Goal: Task Accomplishment & Management: Use online tool/utility

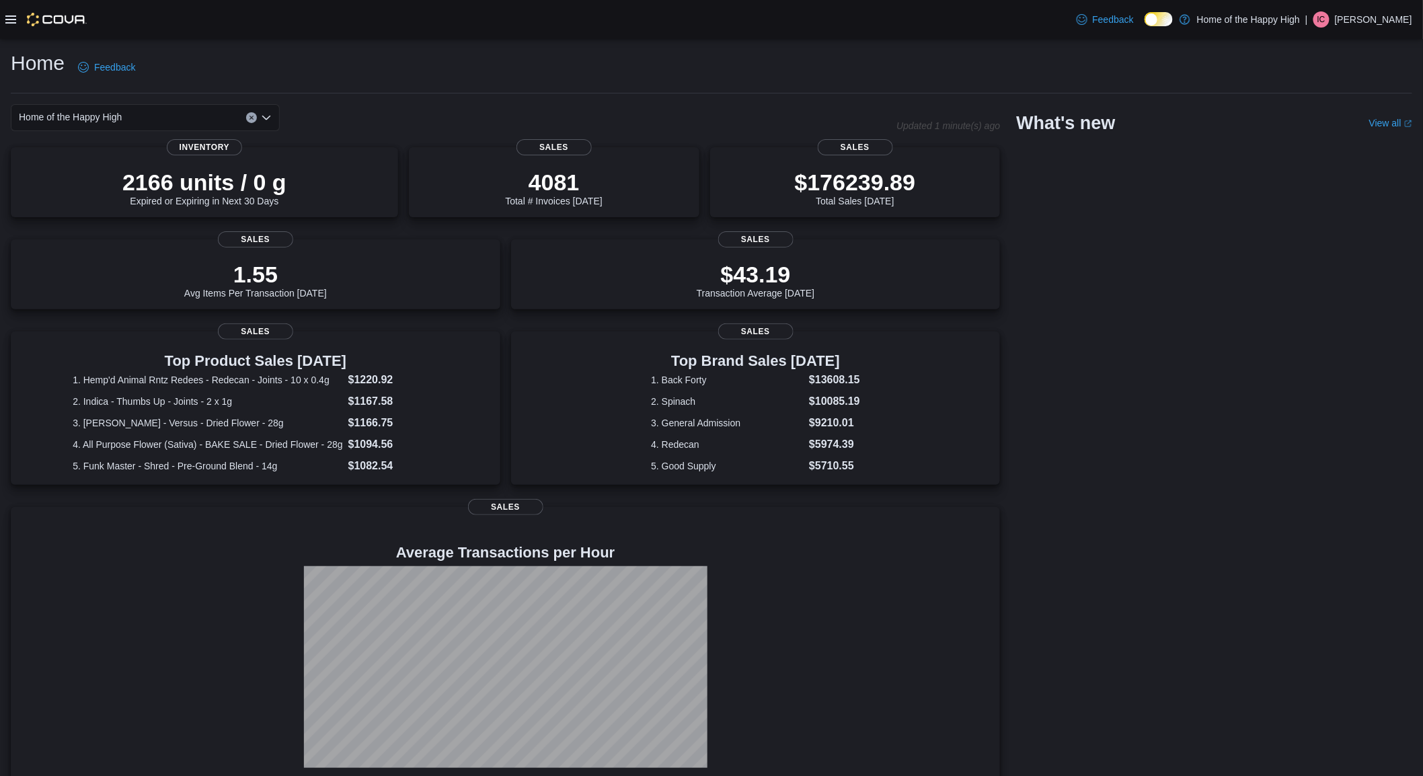
click at [14, 19] on icon at bounding box center [10, 19] width 11 height 8
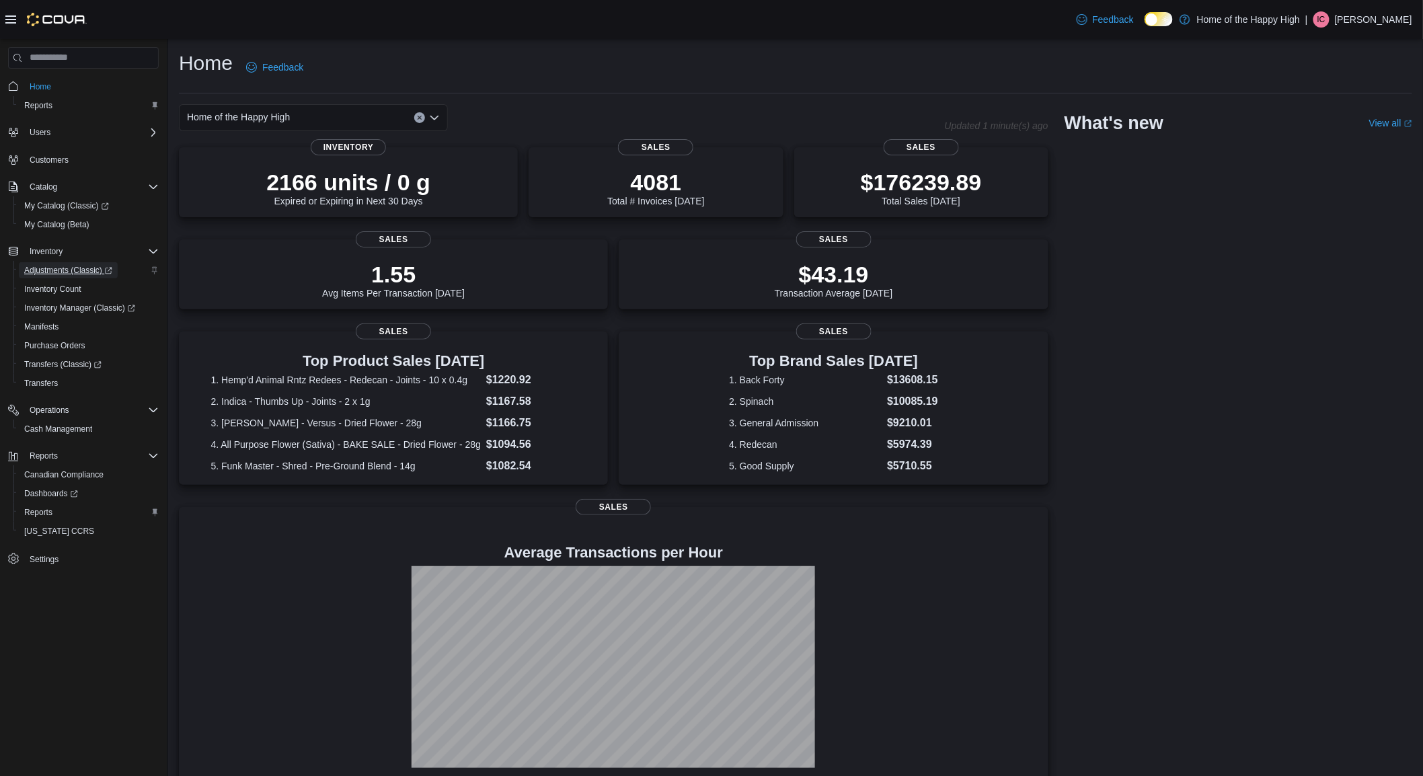
click at [74, 265] on span "Adjustments (Classic)" at bounding box center [68, 270] width 88 height 11
click at [36, 516] on span "Reports" at bounding box center [38, 512] width 28 height 16
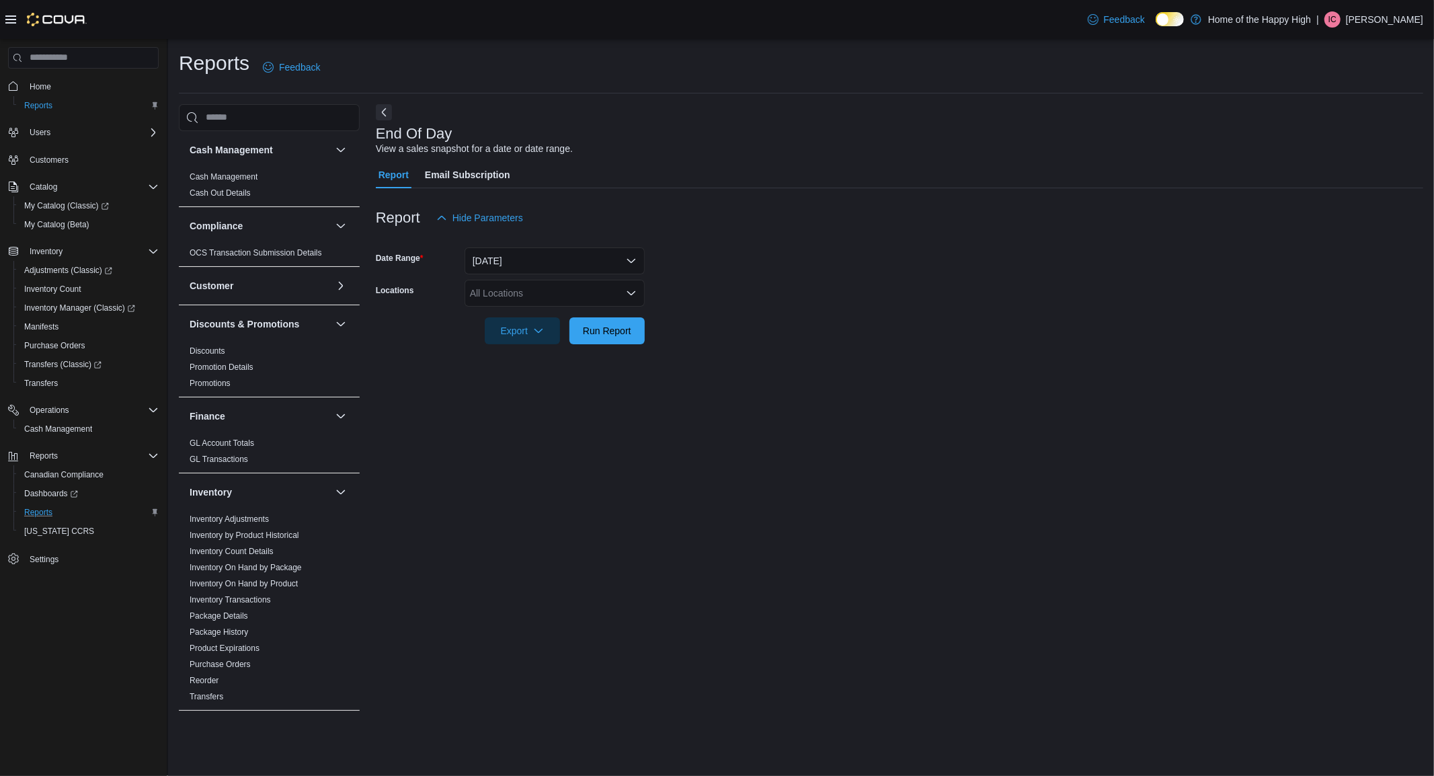
drag, startPoint x: 446, startPoint y: 596, endPoint x: 437, endPoint y: 596, distance: 8.8
click at [437, 596] on div "End Of Day View a sales snapshot for a date or date range. Report Email Subscri…" at bounding box center [900, 408] width 1048 height 609
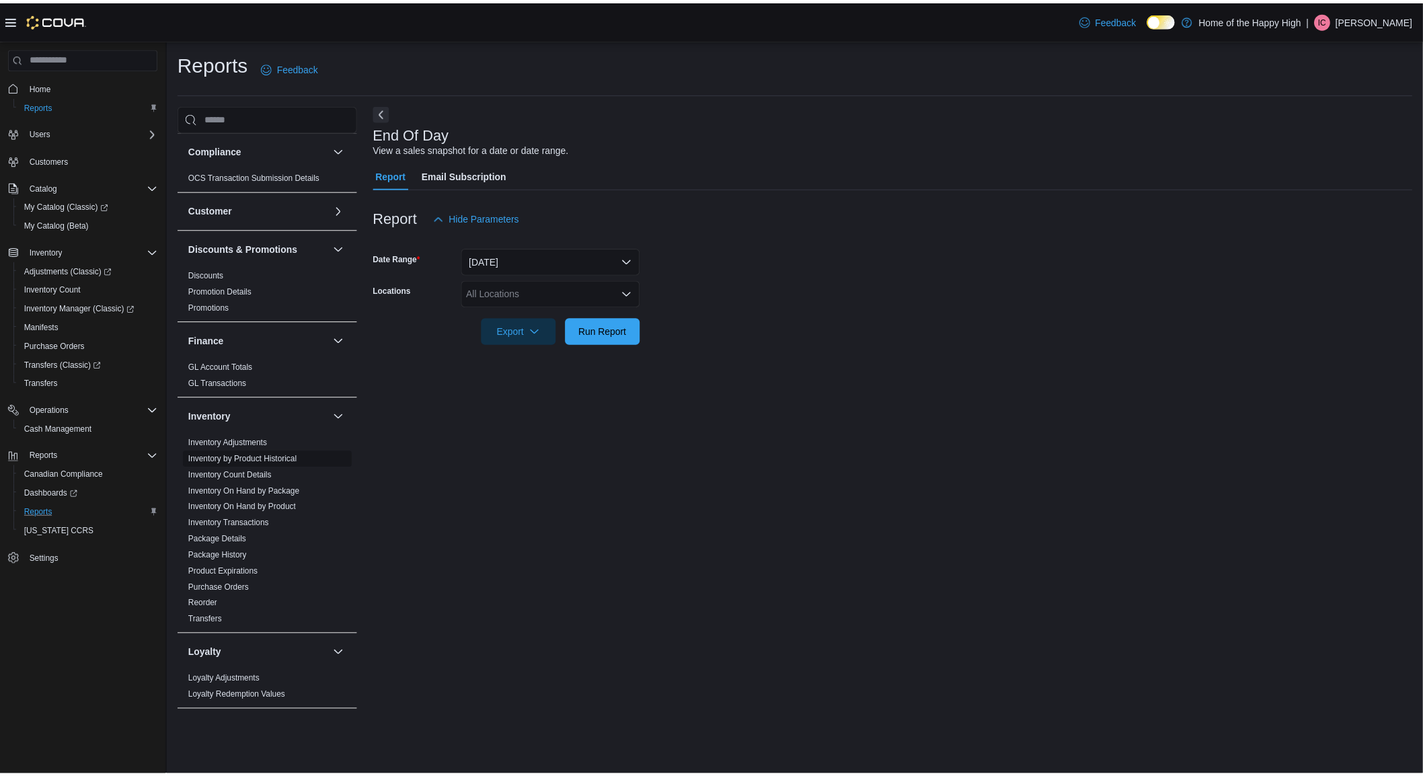
scroll to position [224, 0]
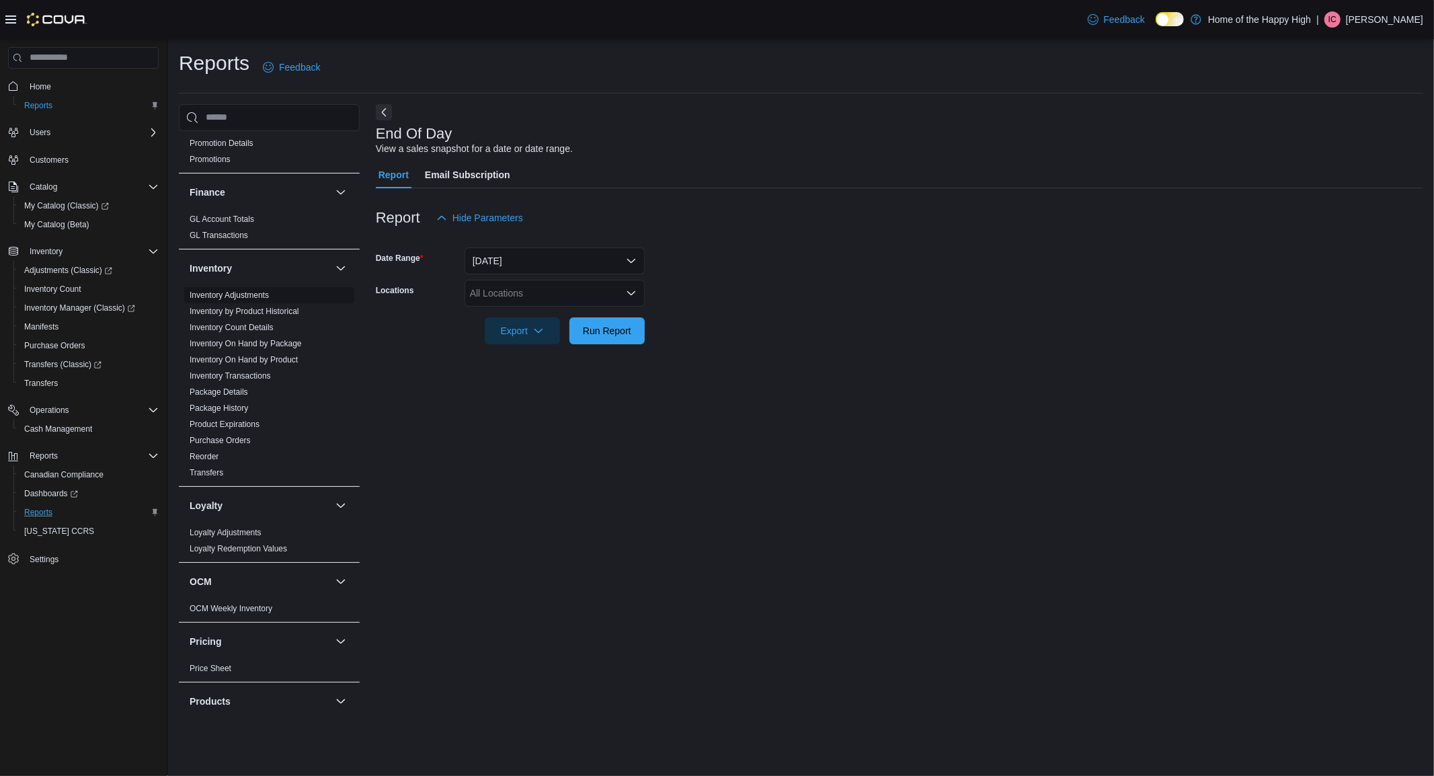
click at [252, 294] on link "Inventory Adjustments" at bounding box center [229, 295] width 79 height 9
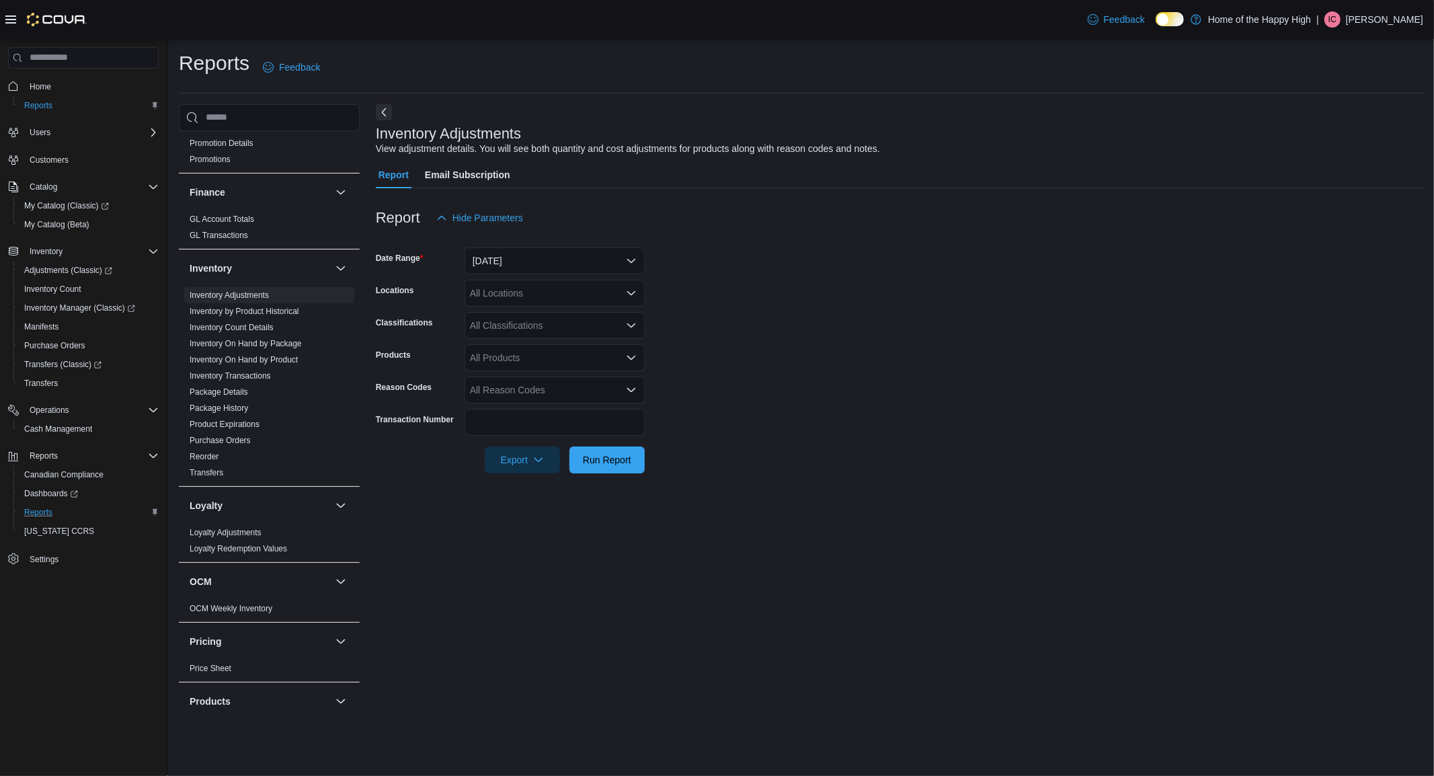
click at [553, 299] on div "All Locations" at bounding box center [555, 293] width 180 height 27
type input "***"
click at [558, 316] on span "Toronto - Church St - Friendly Stranger" at bounding box center [601, 315] width 162 height 13
click at [814, 313] on form "Date Range Yesterday Locations Toronto - Church St - Friendly Stranger Classifi…" at bounding box center [900, 352] width 1048 height 242
click at [619, 454] on span "Run Report" at bounding box center [607, 459] width 48 height 13
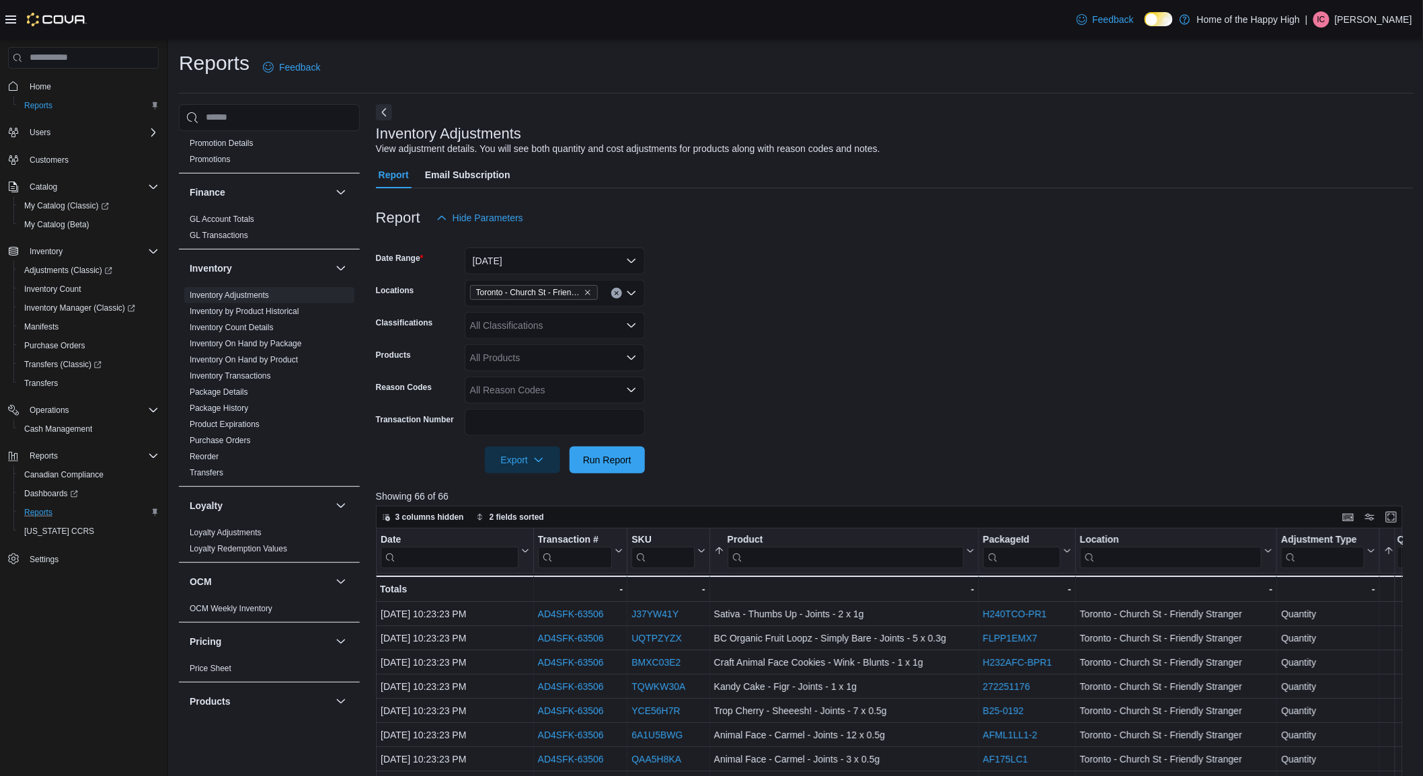
drag, startPoint x: 853, startPoint y: 405, endPoint x: 844, endPoint y: 399, distance: 11.0
click at [844, 399] on form "Date Range [DATE] Locations [GEOGRAPHIC_DATA] - Church St - Friendly Stranger C…" at bounding box center [895, 352] width 1038 height 242
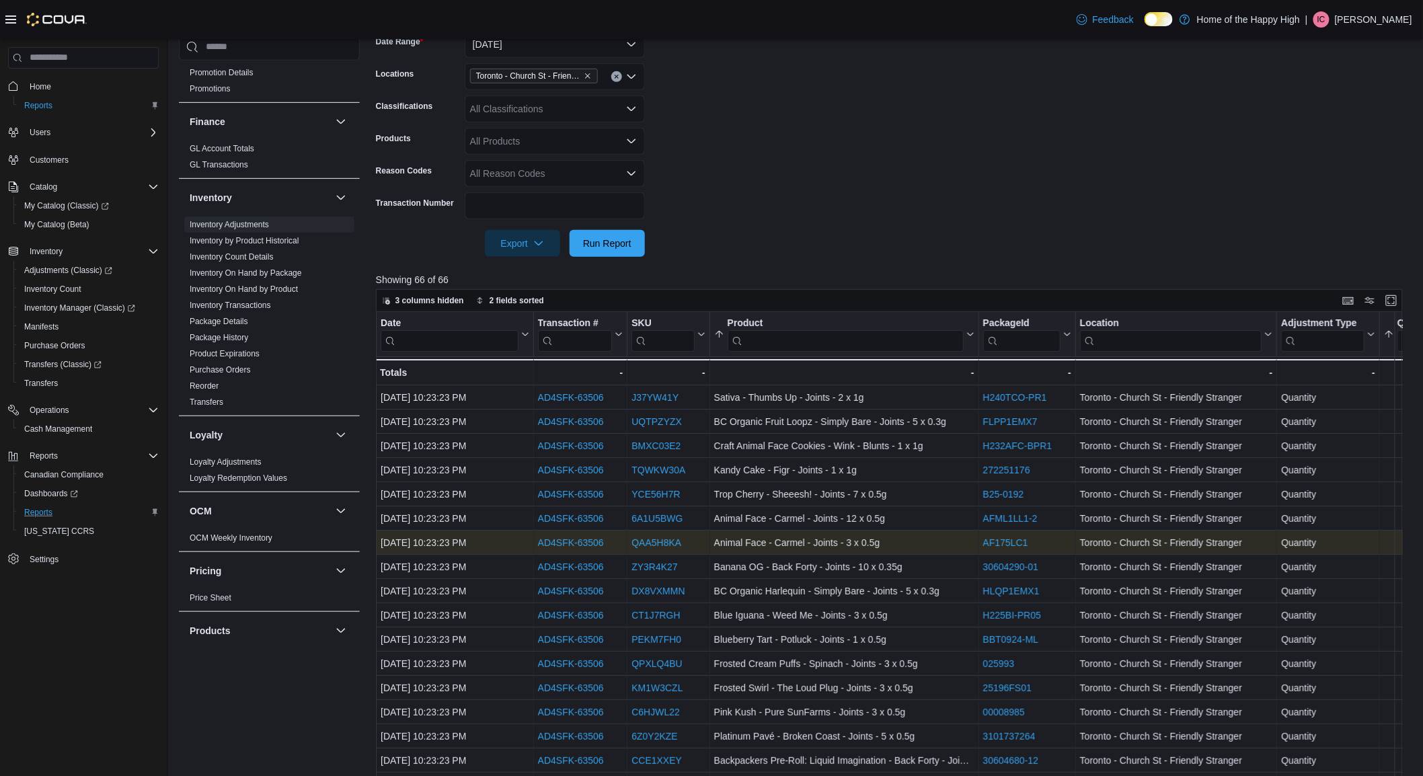
scroll to position [224, 0]
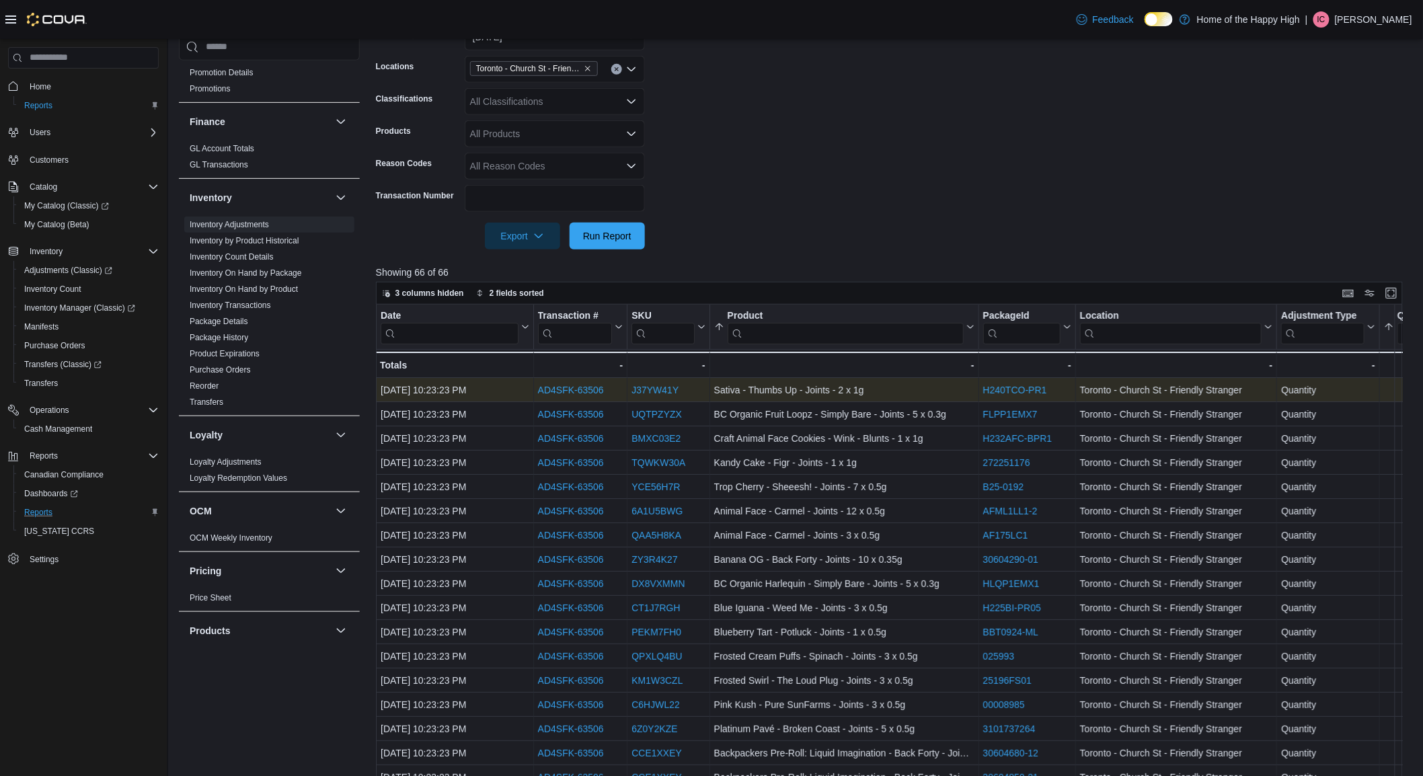
drag, startPoint x: 619, startPoint y: 390, endPoint x: 529, endPoint y: 386, distance: 90.2
click at [529, 386] on div "Oct 9, 2025, 10:23:23 PM - Date, column 1, row 1 AD4SFK-63506 - Transaction Url…" at bounding box center [1088, 390] width 1425 height 24
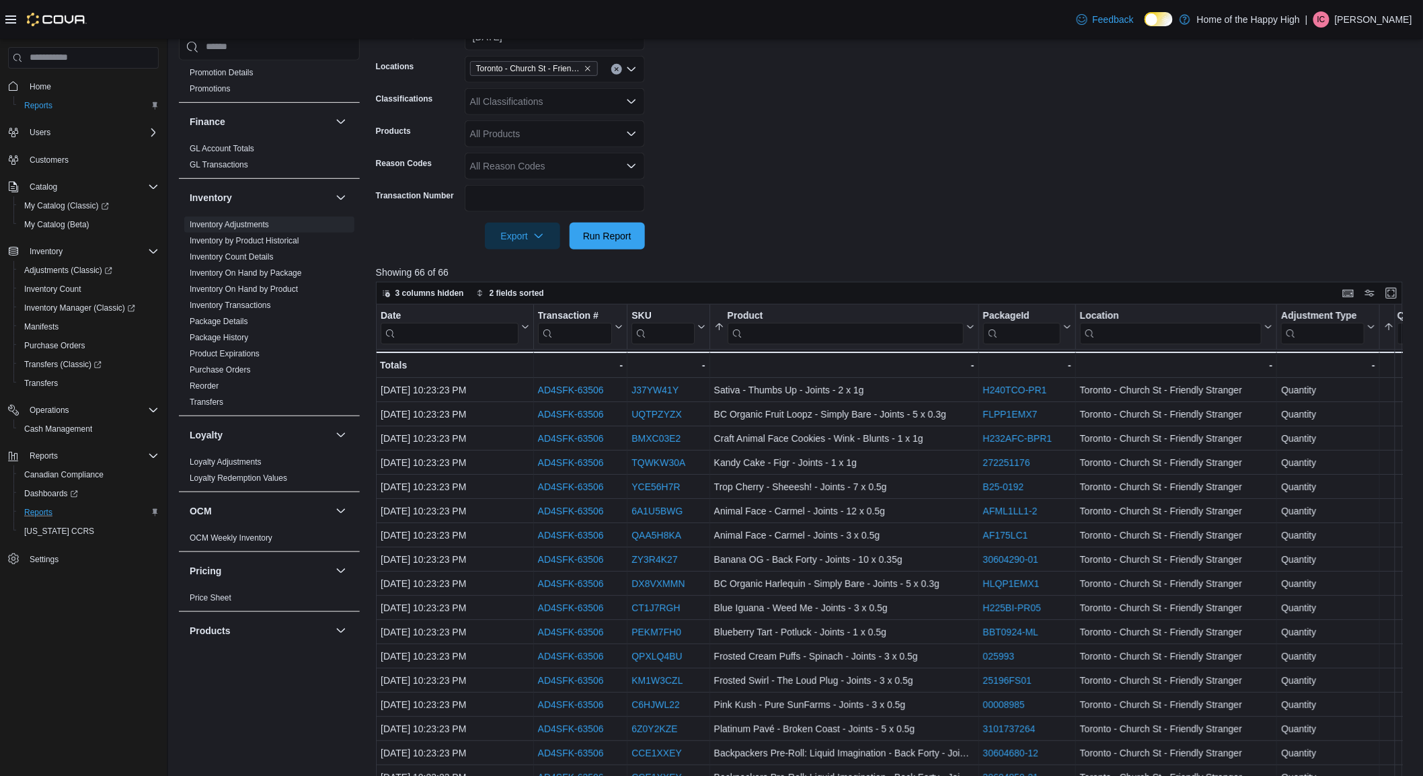
copy div "- Date, column 1, row 1 AD4SFK-63506"
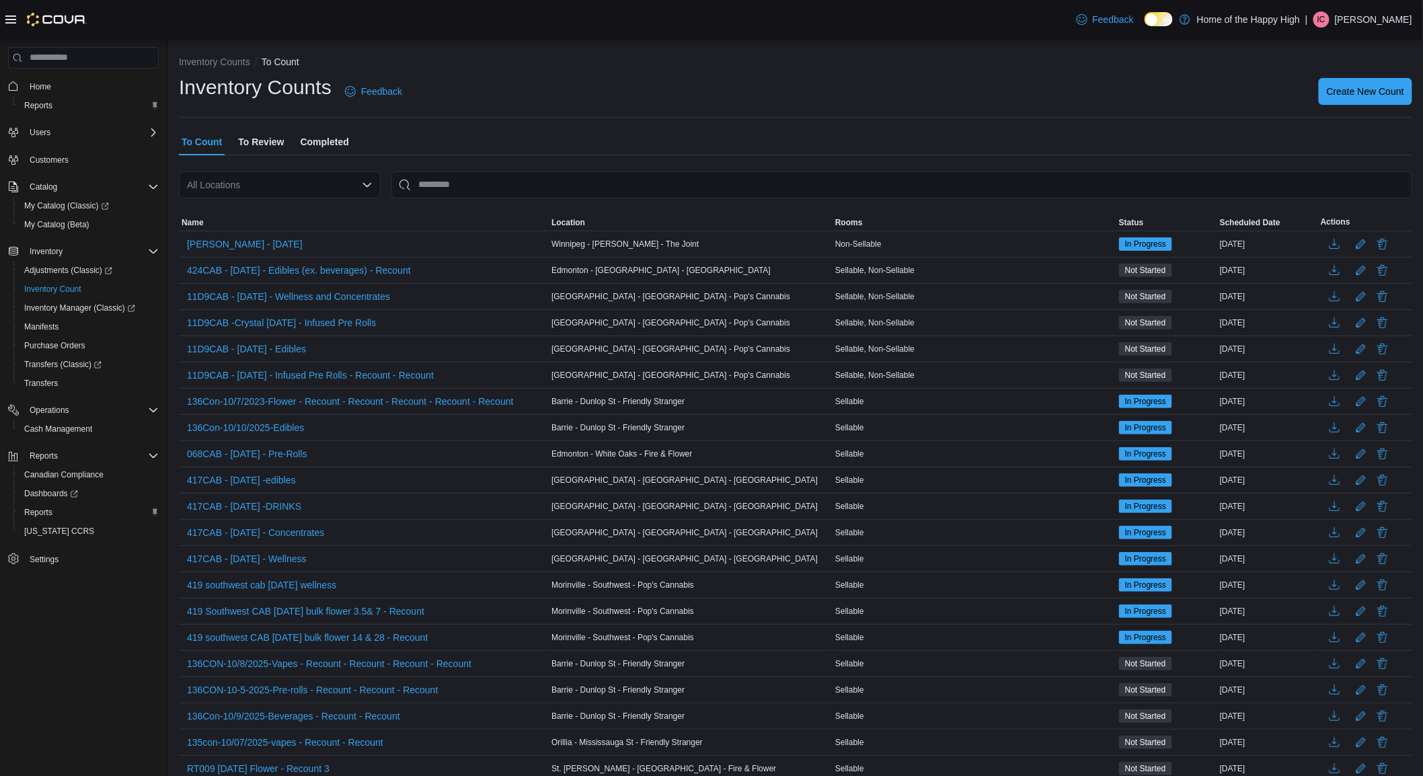
click at [325, 138] on span "Completed" at bounding box center [325, 141] width 48 height 27
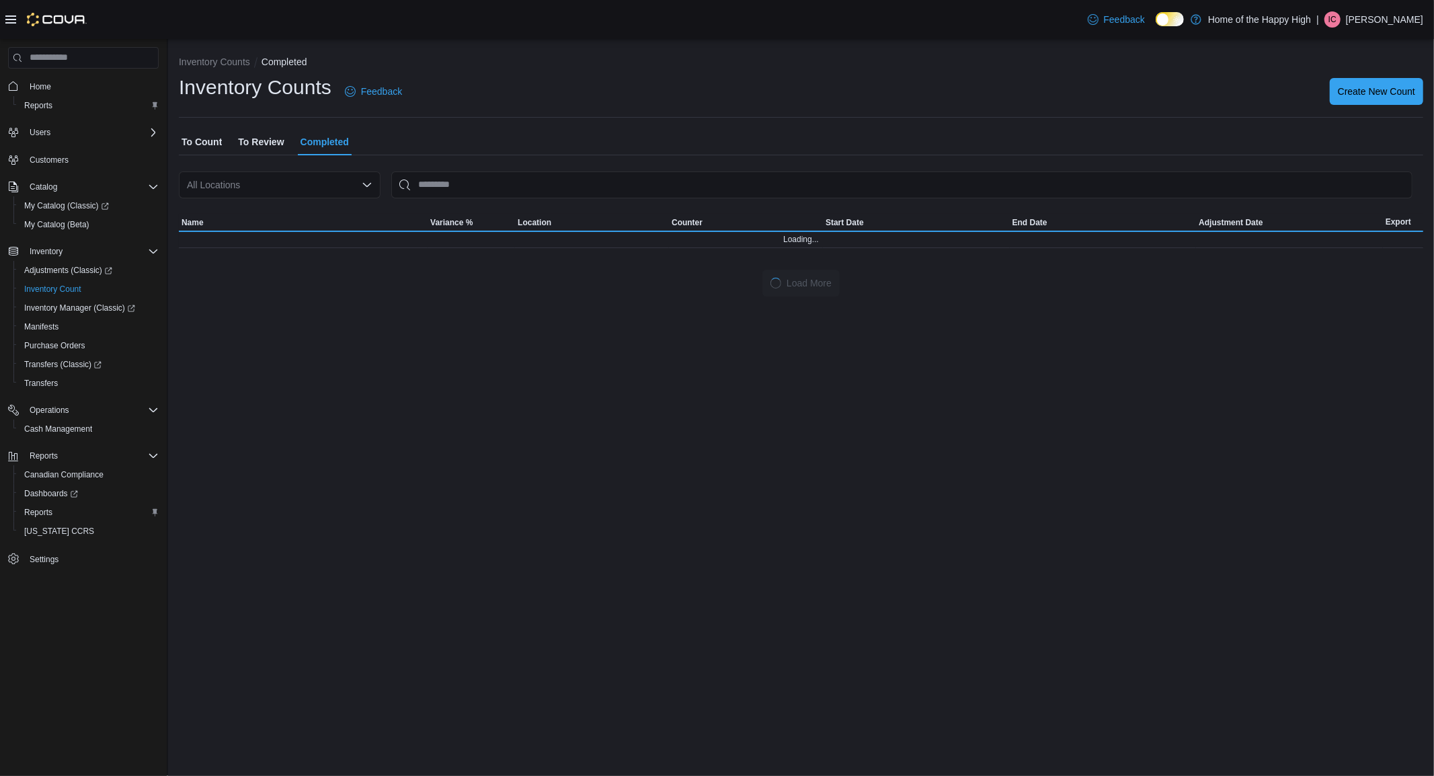
click at [252, 192] on div "All Locations" at bounding box center [280, 184] width 202 height 27
type input "***"
click at [306, 206] on span "Toronto - Church St - Friendly Stranger" at bounding box center [332, 207] width 162 height 13
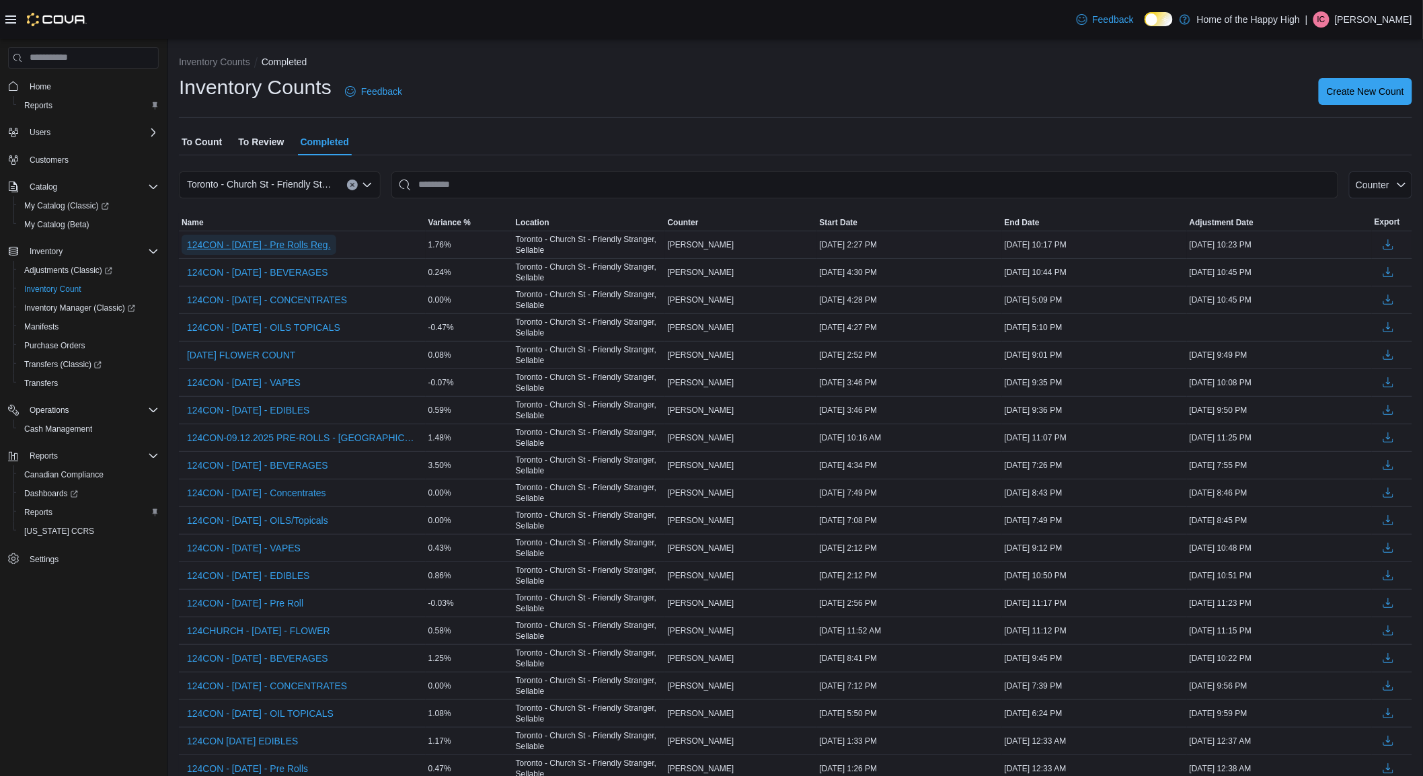
click at [331, 243] on span "124CON - 10.09.2025 - Pre Rolls Reg." at bounding box center [259, 244] width 144 height 13
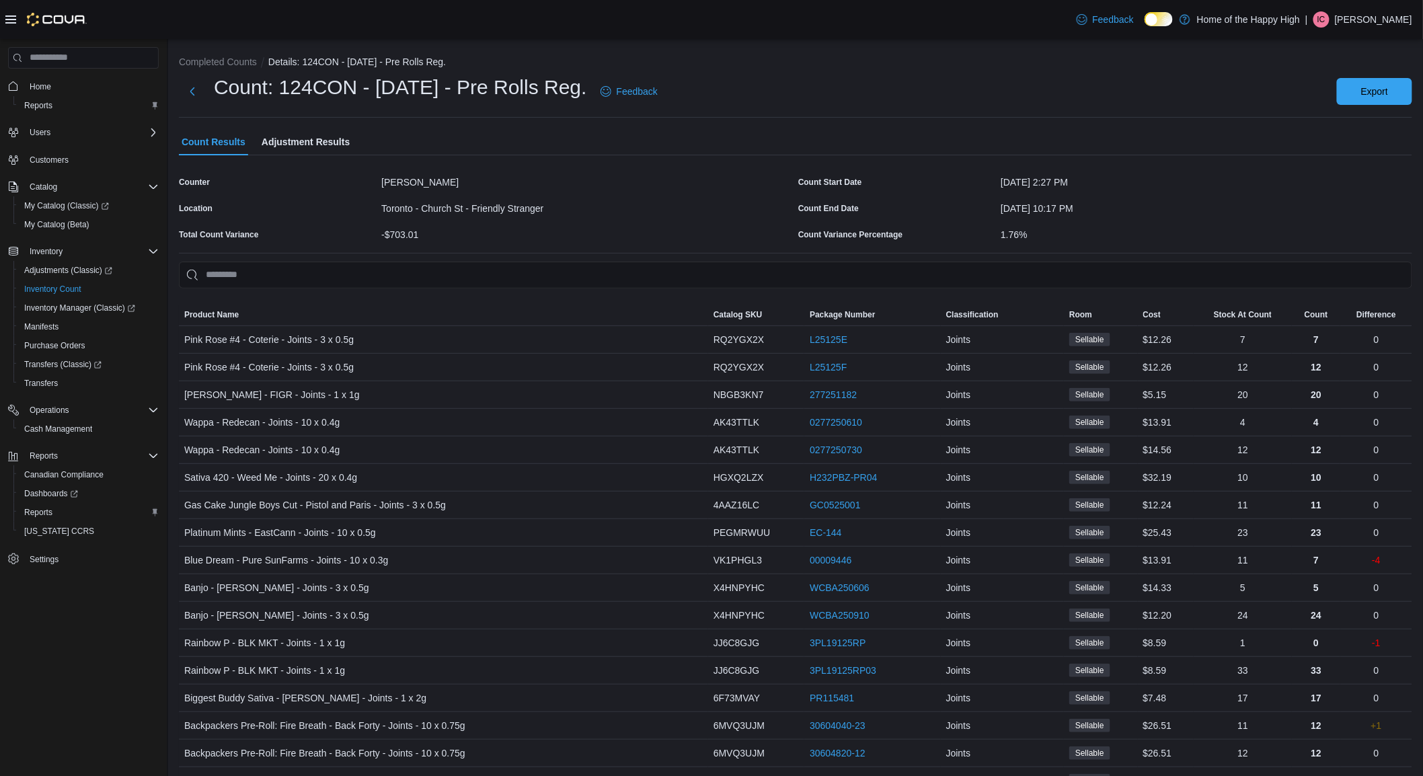
click at [581, 236] on div "-$703.01" at bounding box center [587, 232] width 412 height 16
click at [280, 139] on span "Adjustment Results" at bounding box center [306, 141] width 88 height 27
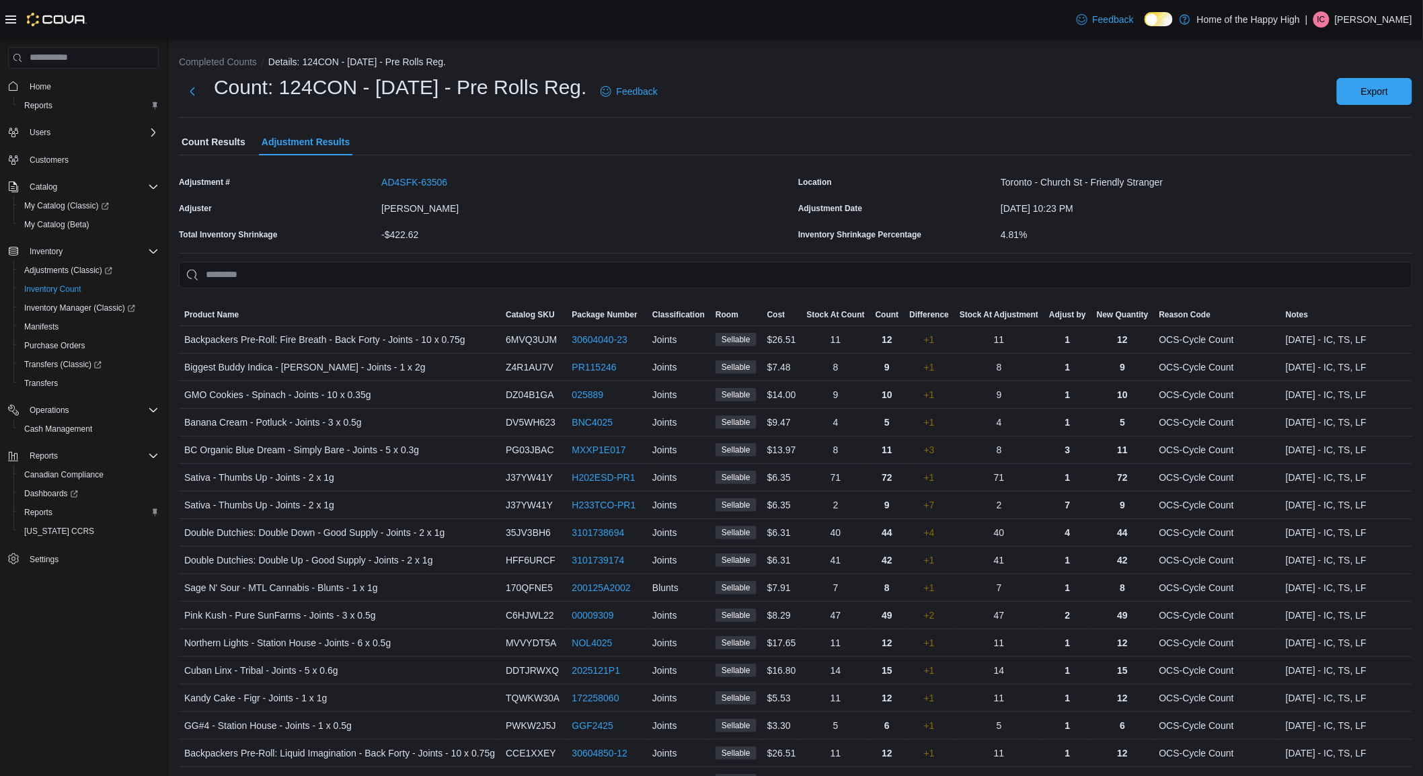
click at [208, 142] on span "Count Results" at bounding box center [214, 141] width 64 height 27
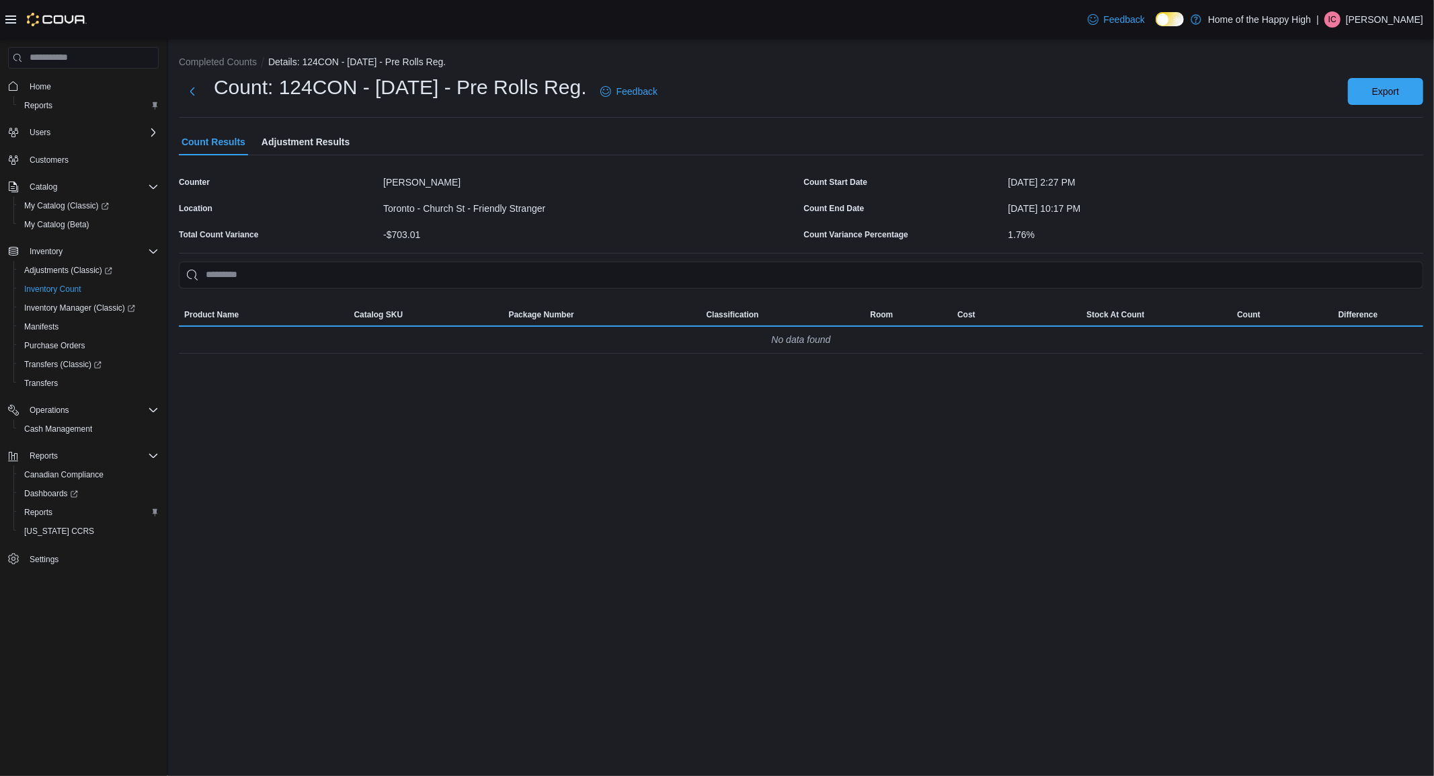
drag, startPoint x: 725, startPoint y: 208, endPoint x: 716, endPoint y: 212, distance: 9.4
click at [703, 204] on div "Toronto - Church St - Friendly Stranger" at bounding box center [590, 206] width 415 height 16
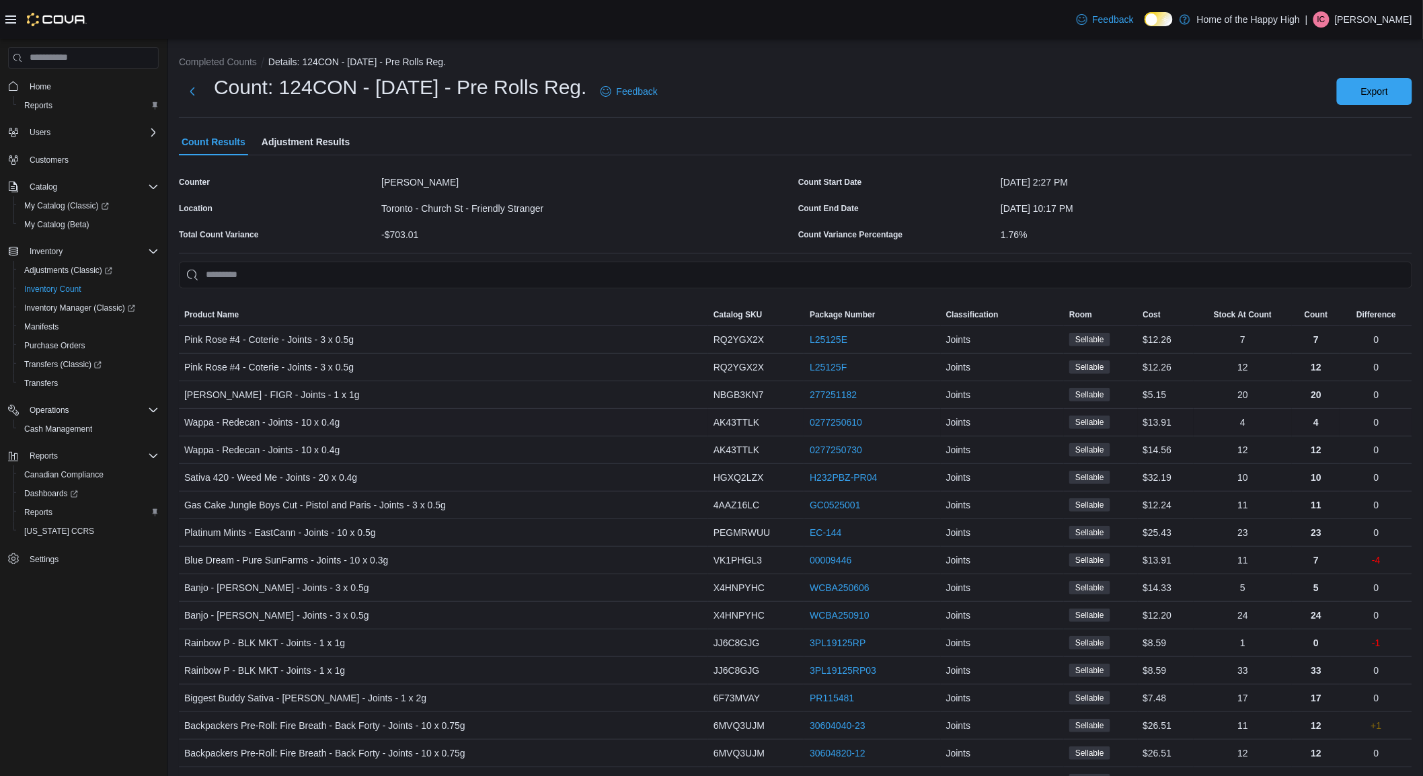
drag, startPoint x: 974, startPoint y: 427, endPoint x: 1067, endPoint y: 424, distance: 93.5
click at [1389, 311] on div "Difference" at bounding box center [1376, 314] width 40 height 11
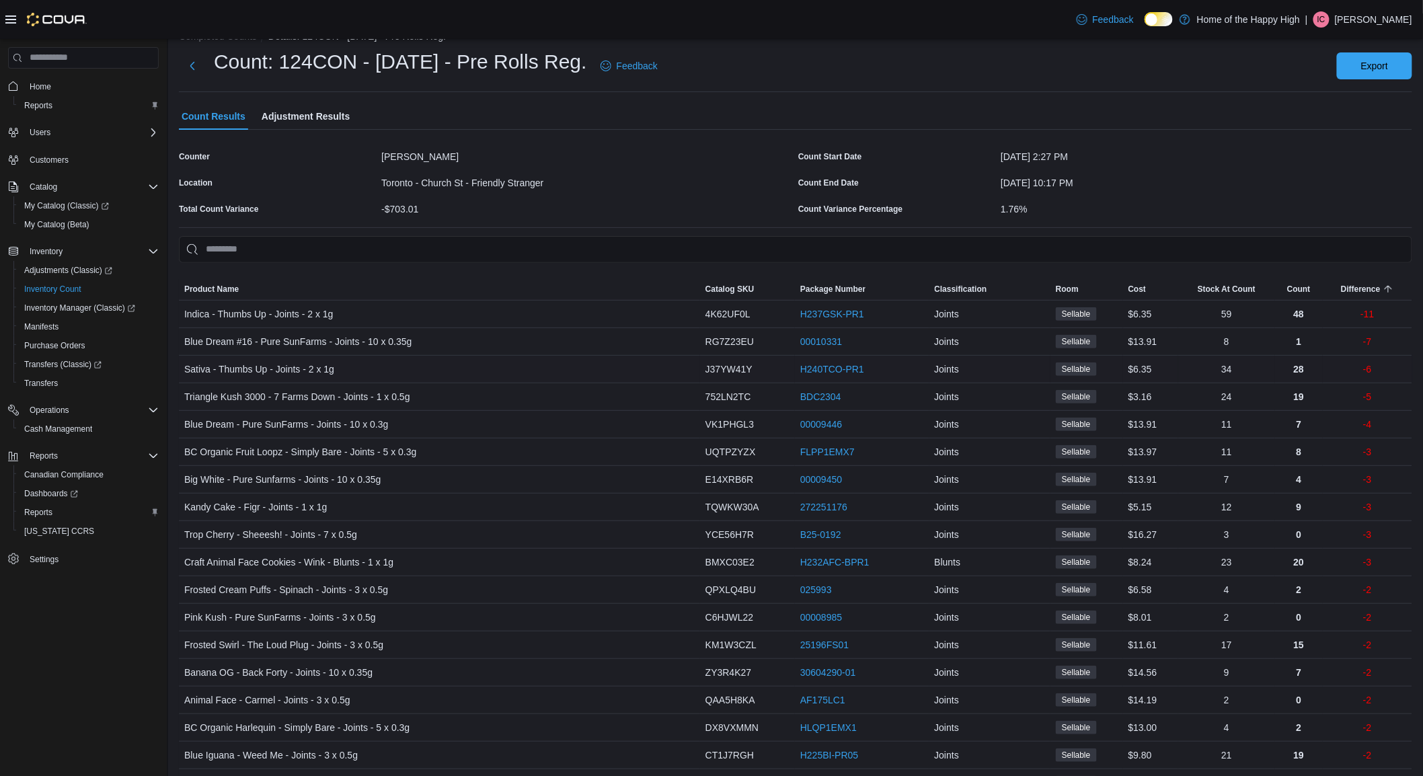
drag, startPoint x: 1390, startPoint y: 365, endPoint x: 1387, endPoint y: 394, distance: 29.1
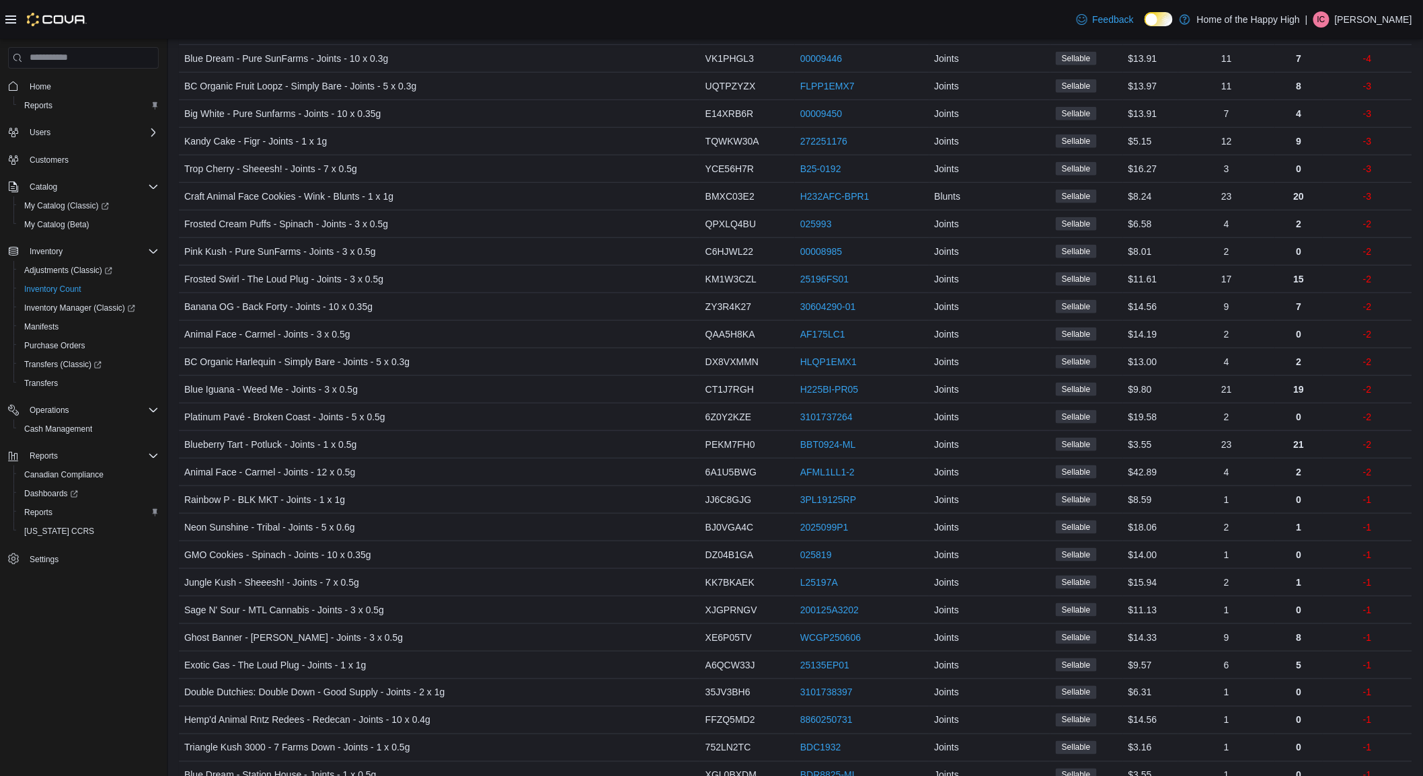
drag, startPoint x: 1380, startPoint y: 369, endPoint x: 1368, endPoint y: 556, distance: 188.0
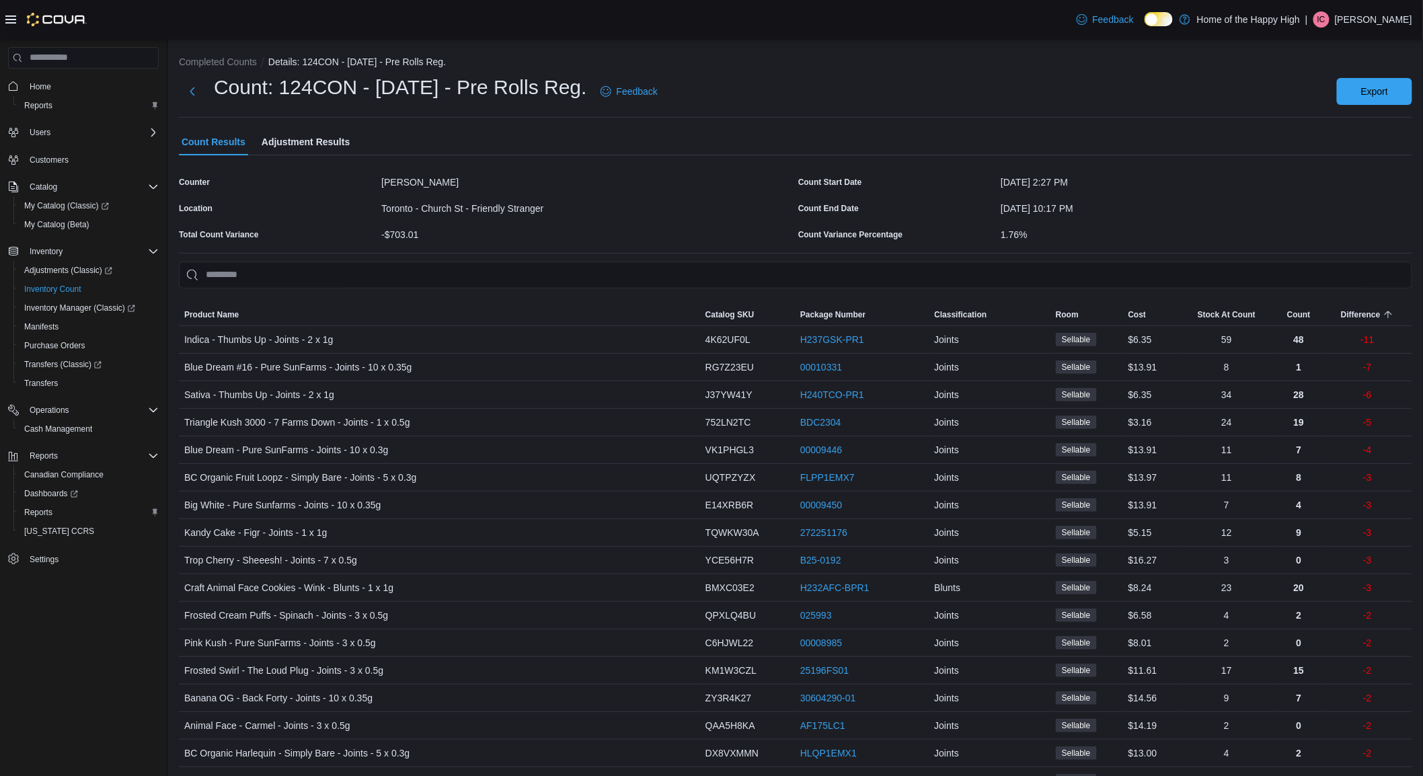
drag, startPoint x: 1368, startPoint y: 556, endPoint x: 1423, endPoint y: 125, distance: 434.6
drag, startPoint x: 590, startPoint y: 339, endPoint x: 574, endPoint y: 330, distance: 18.4
click at [574, 330] on div "Indica - Thumbs Up - Joints - 2 x 1g" at bounding box center [439, 339] width 521 height 27
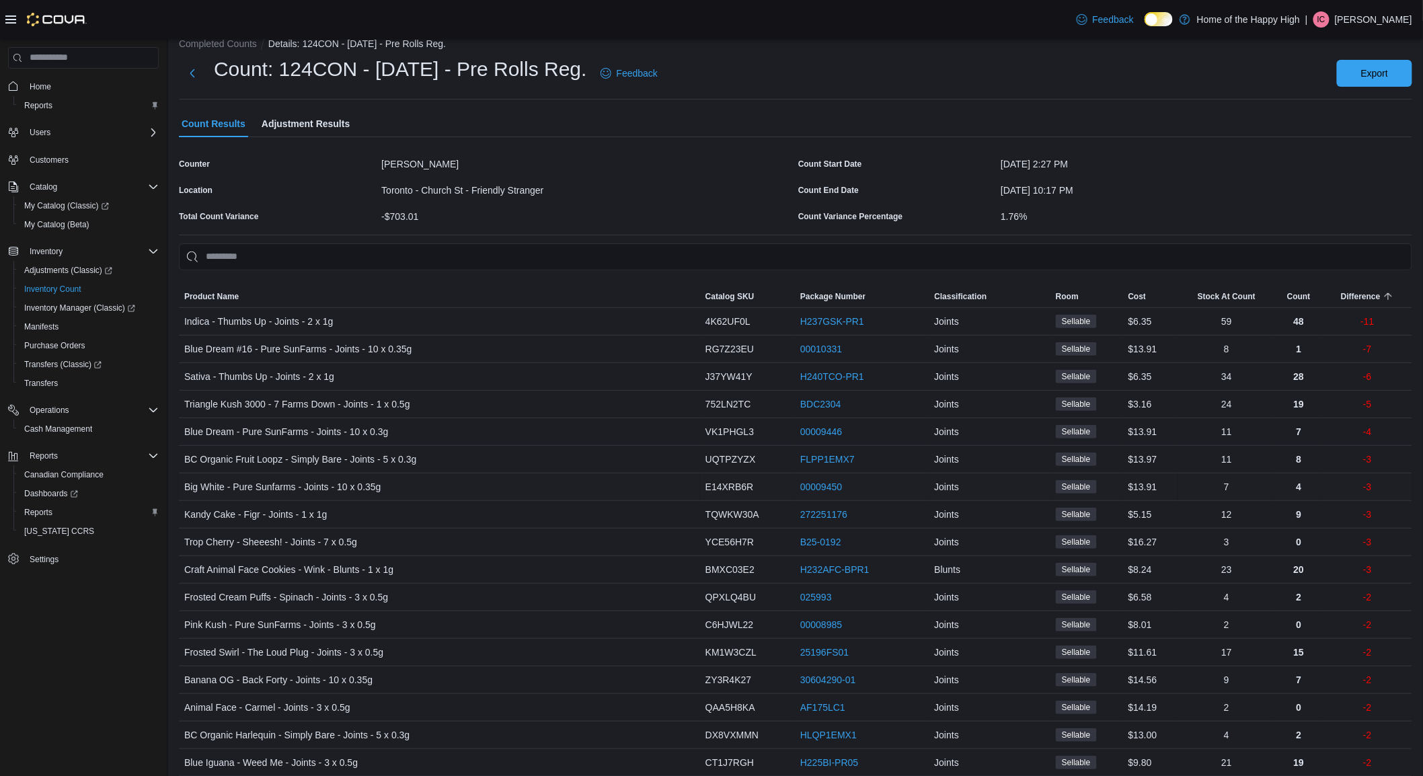
scroll to position [75, 0]
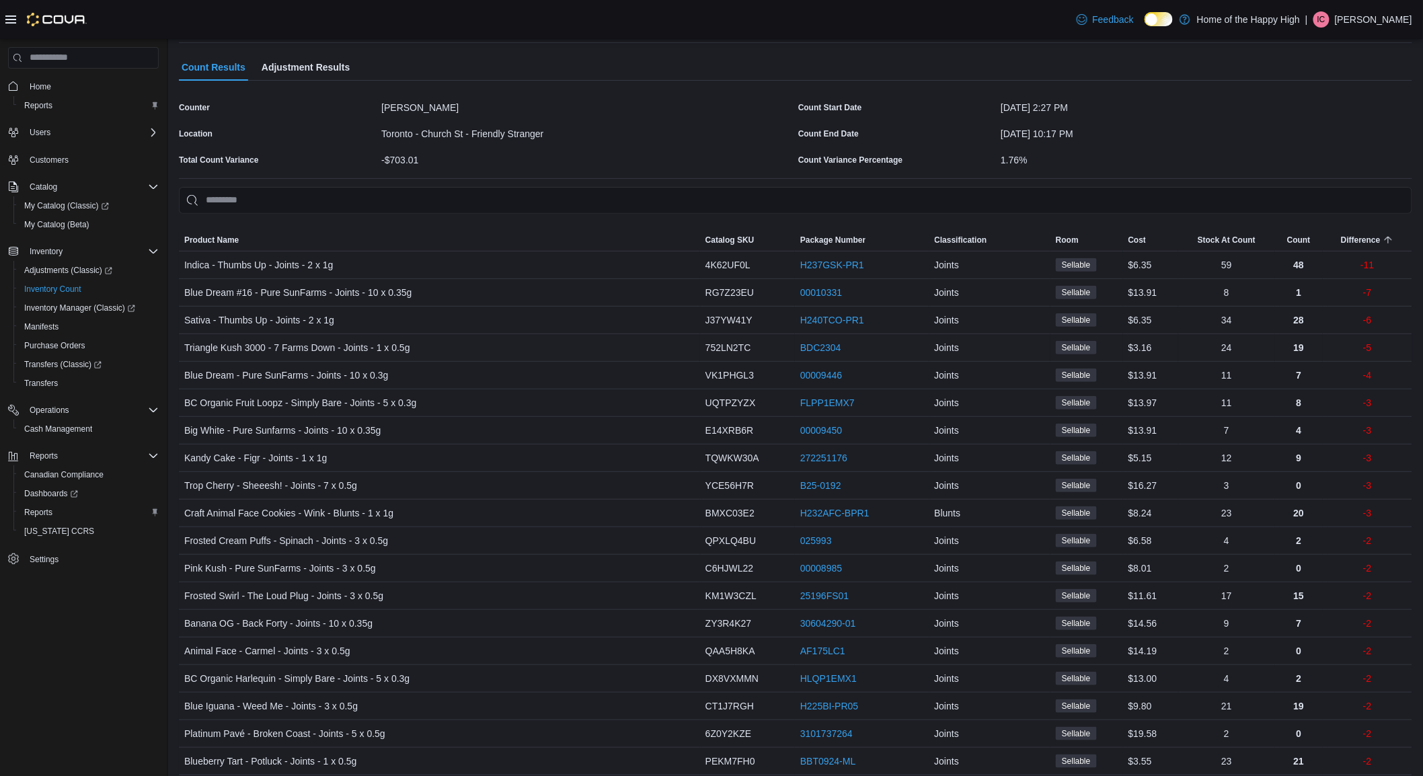
drag, startPoint x: 576, startPoint y: 341, endPoint x: 603, endPoint y: 341, distance: 27.6
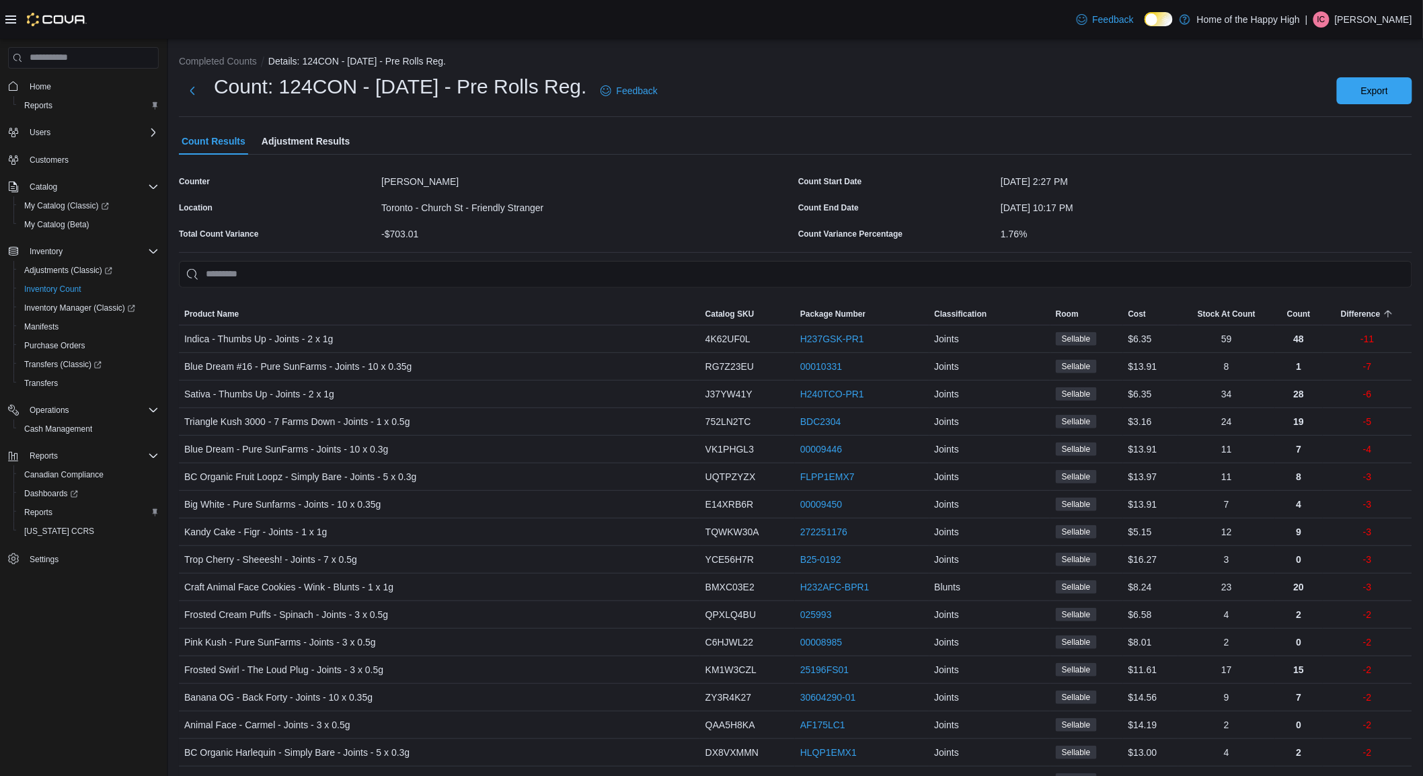
scroll to position [0, 0]
click at [290, 136] on span "Adjustment Results" at bounding box center [306, 141] width 88 height 27
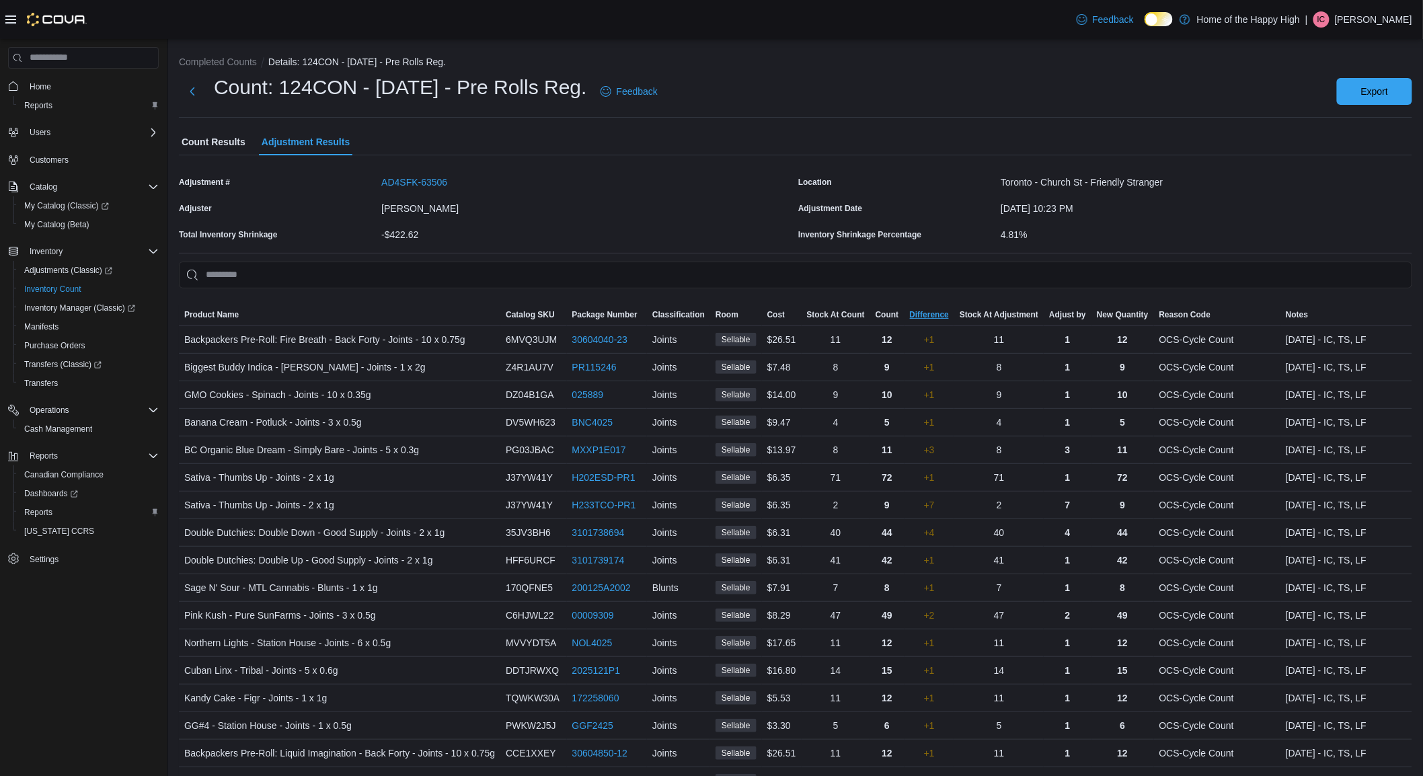
click at [919, 314] on span "Difference" at bounding box center [930, 314] width 40 height 11
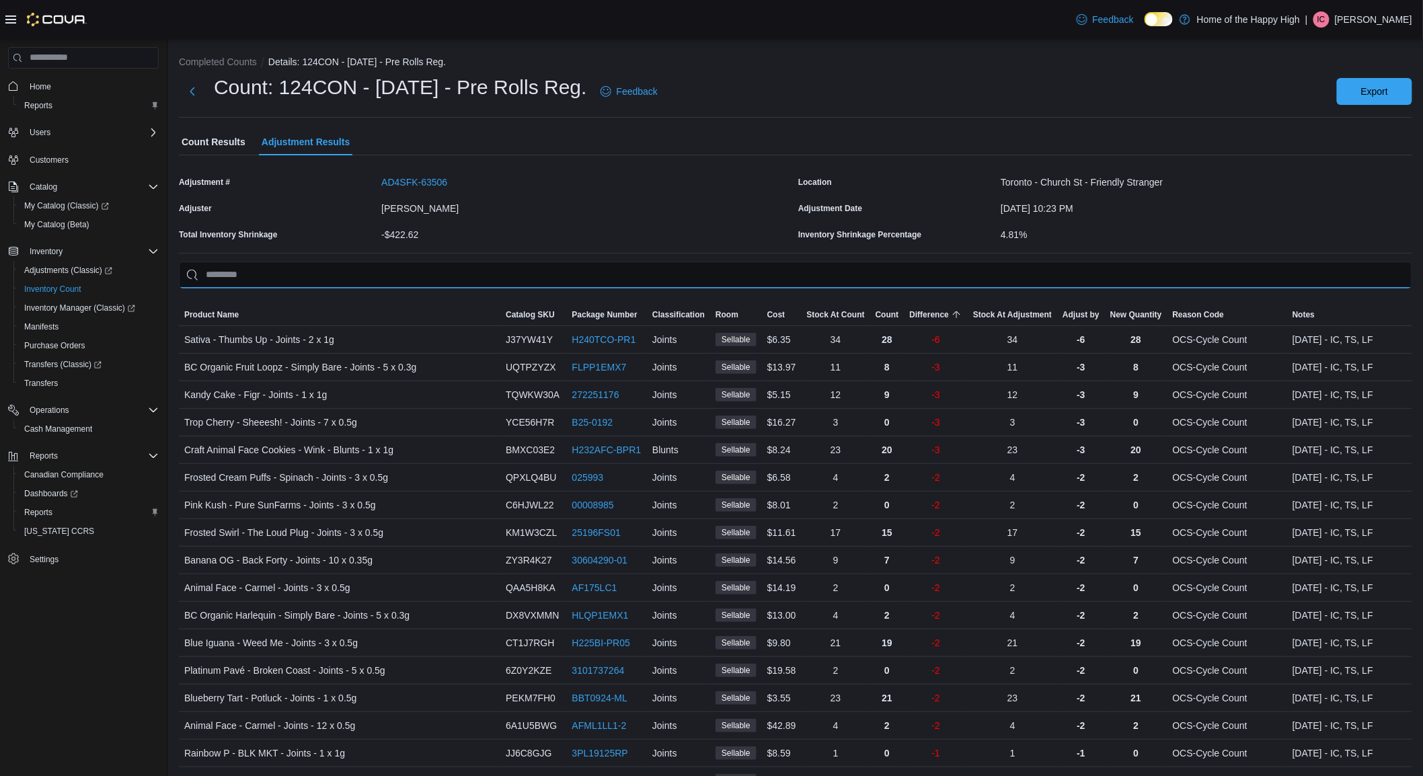
drag, startPoint x: 815, startPoint y: 280, endPoint x: 726, endPoint y: 265, distance: 90.1
drag, startPoint x: 726, startPoint y: 265, endPoint x: 718, endPoint y: 265, distance: 8.1
click at [718, 265] on input "This is a search bar. As you type, the results lower in the page will automatic…" at bounding box center [795, 275] width 1233 height 27
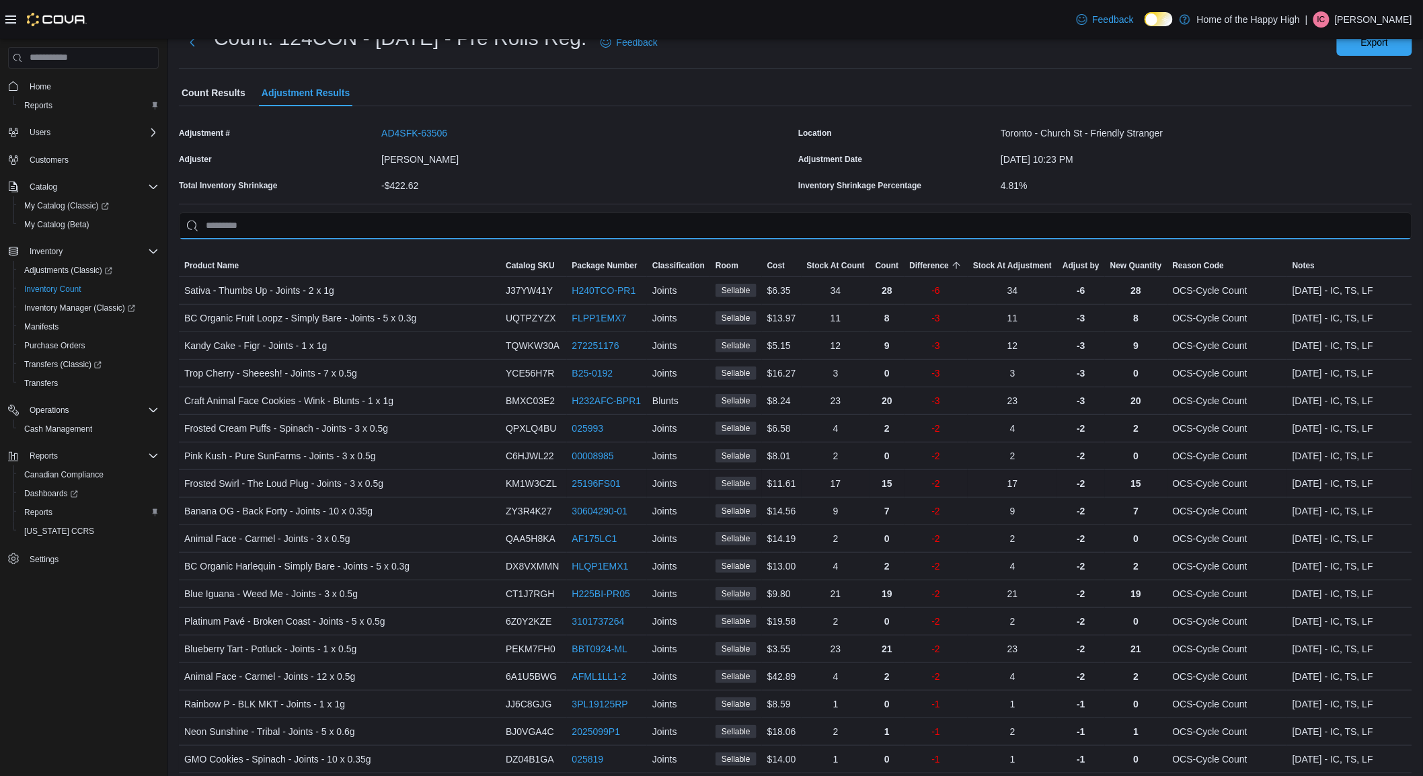
scroll to position [75, 0]
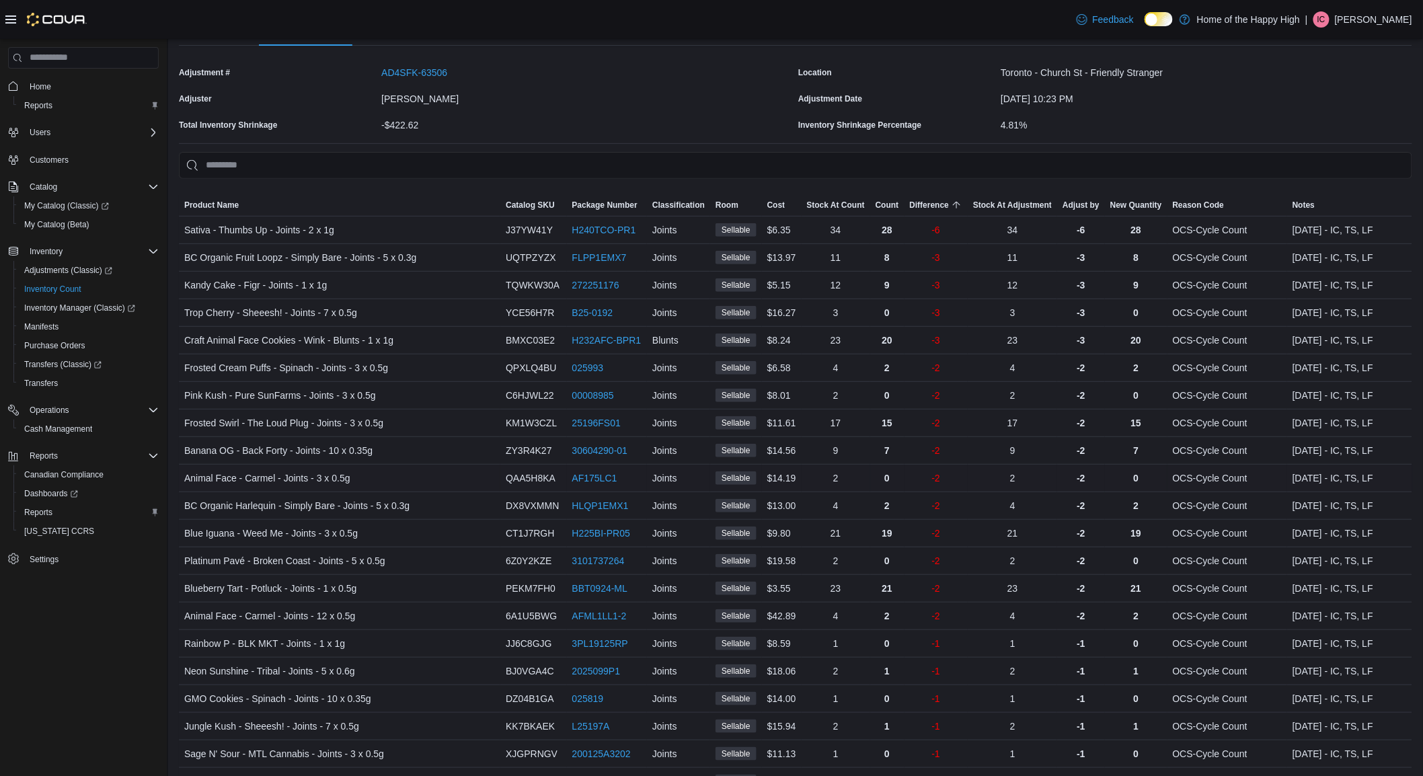
drag, startPoint x: 685, startPoint y: 438, endPoint x: 682, endPoint y: 479, distance: 41.1
drag, startPoint x: 707, startPoint y: 390, endPoint x: 681, endPoint y: 366, distance: 34.7
drag, startPoint x: 681, startPoint y: 366, endPoint x: 651, endPoint y: 348, distance: 35.6
click at [651, 348] on div "Blunts" at bounding box center [678, 336] width 63 height 27
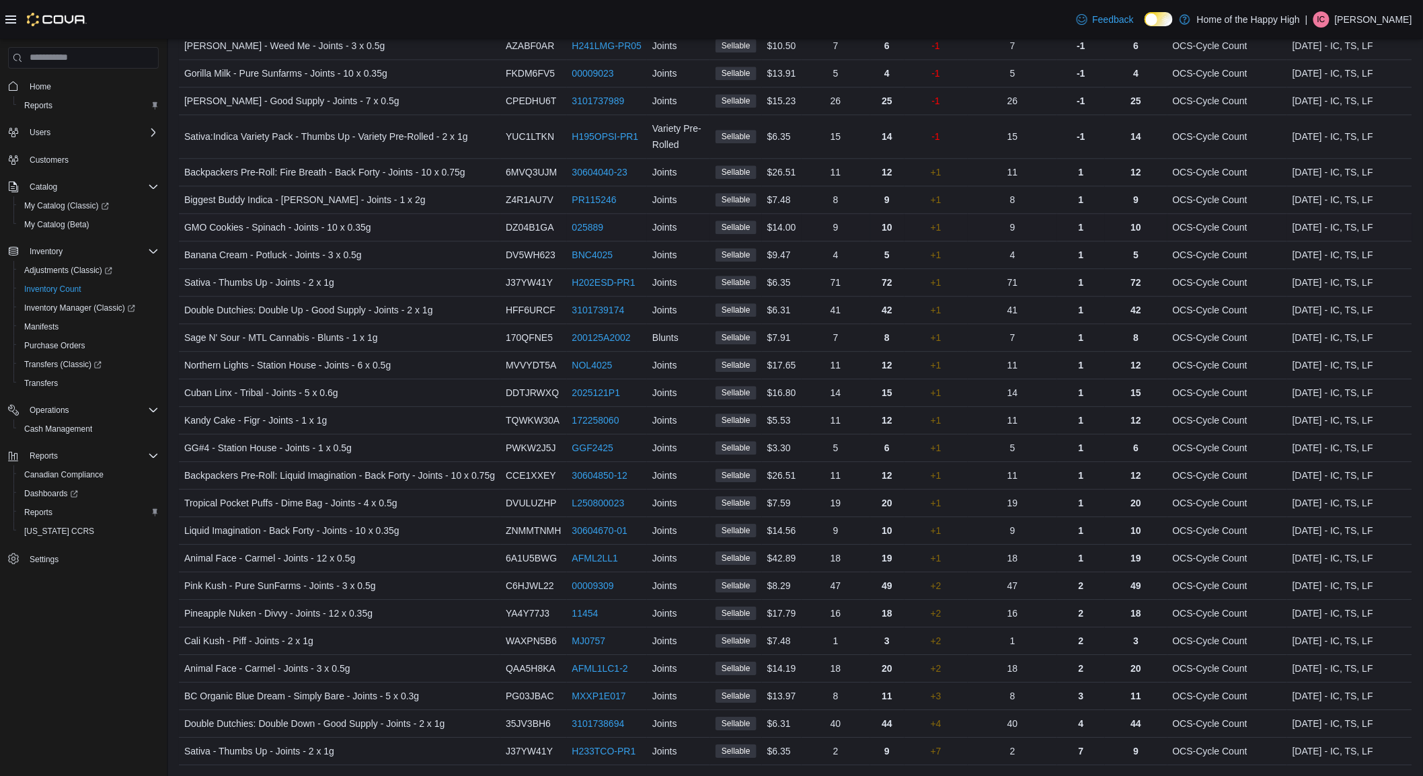
scroll to position [1410, 0]
drag, startPoint x: 693, startPoint y: 252, endPoint x: 682, endPoint y: 326, distance: 74.8
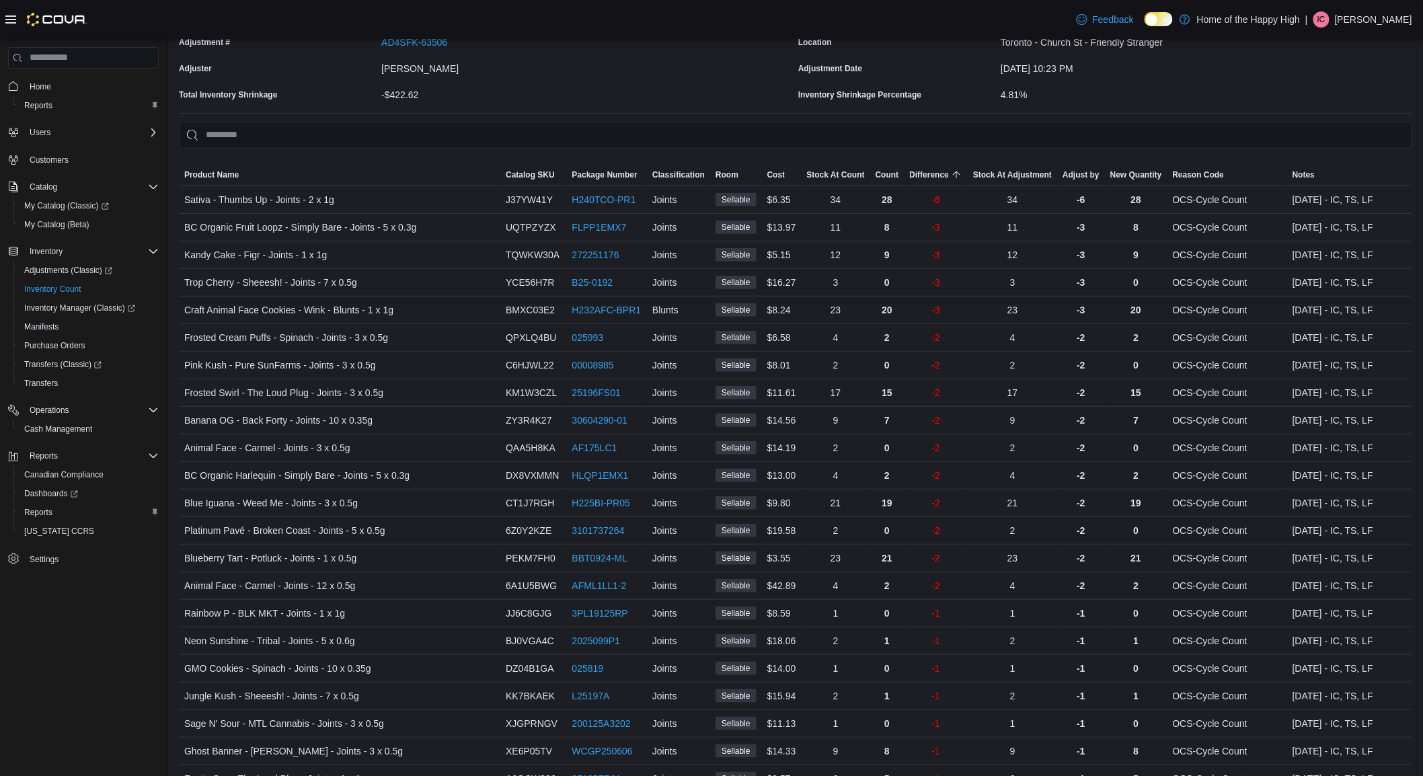
scroll to position [65, 0]
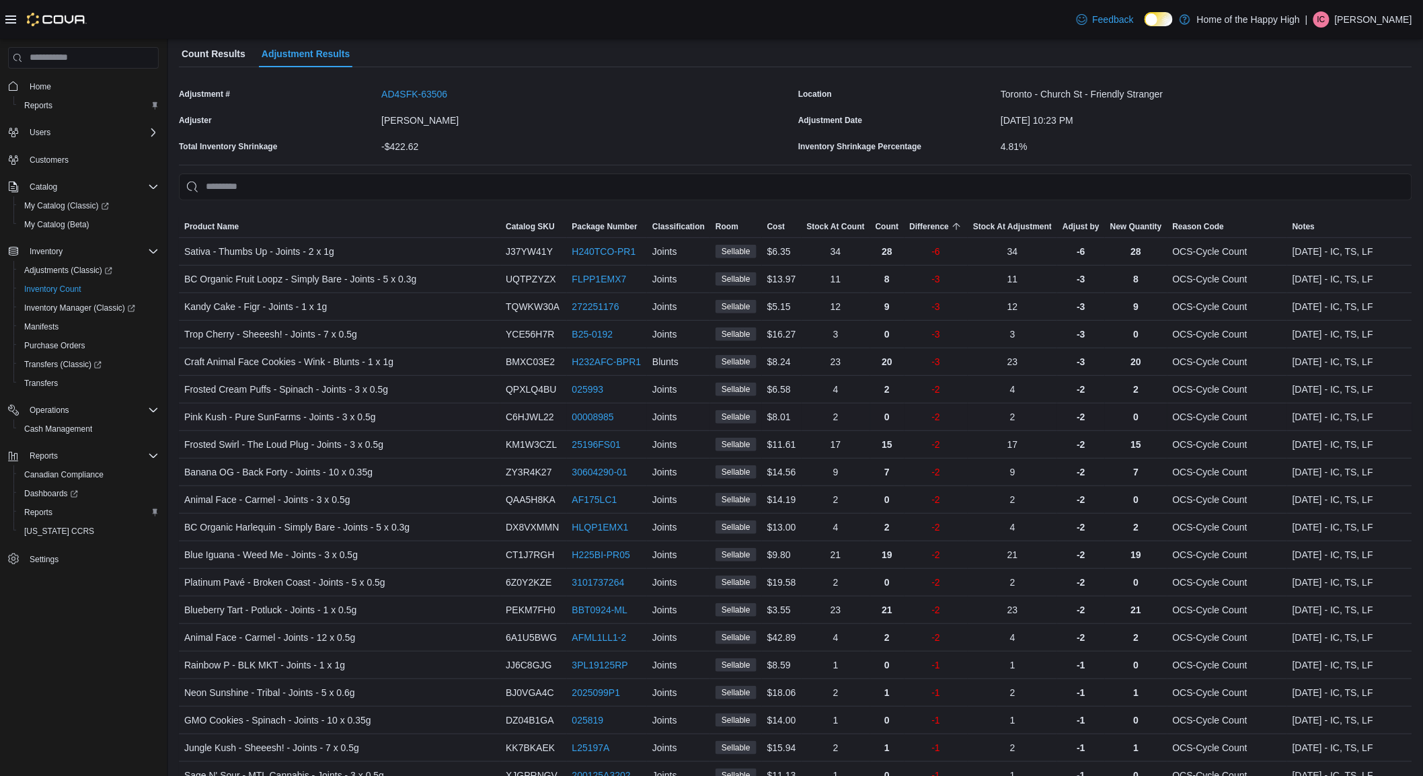
drag, startPoint x: 690, startPoint y: 389, endPoint x: 689, endPoint y: 414, distance: 25.6
drag, startPoint x: 714, startPoint y: 401, endPoint x: 702, endPoint y: 398, distance: 12.4
click at [702, 398] on div "Joints" at bounding box center [678, 386] width 63 height 27
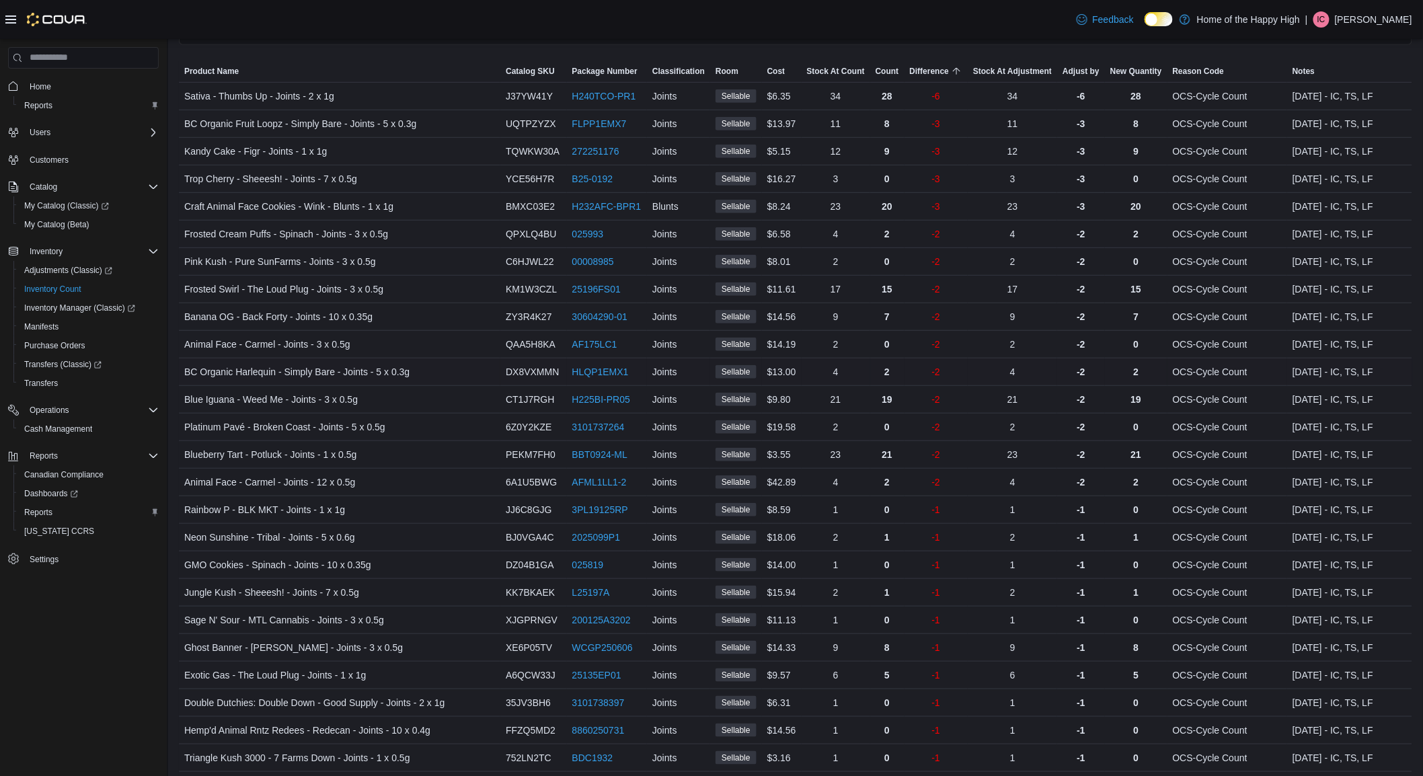
drag, startPoint x: 728, startPoint y: 345, endPoint x: 724, endPoint y: 358, distance: 13.9
drag, startPoint x: 757, startPoint y: 354, endPoint x: 736, endPoint y: 359, distance: 21.4
click at [736, 359] on div "Sellable" at bounding box center [736, 370] width 52 height 24
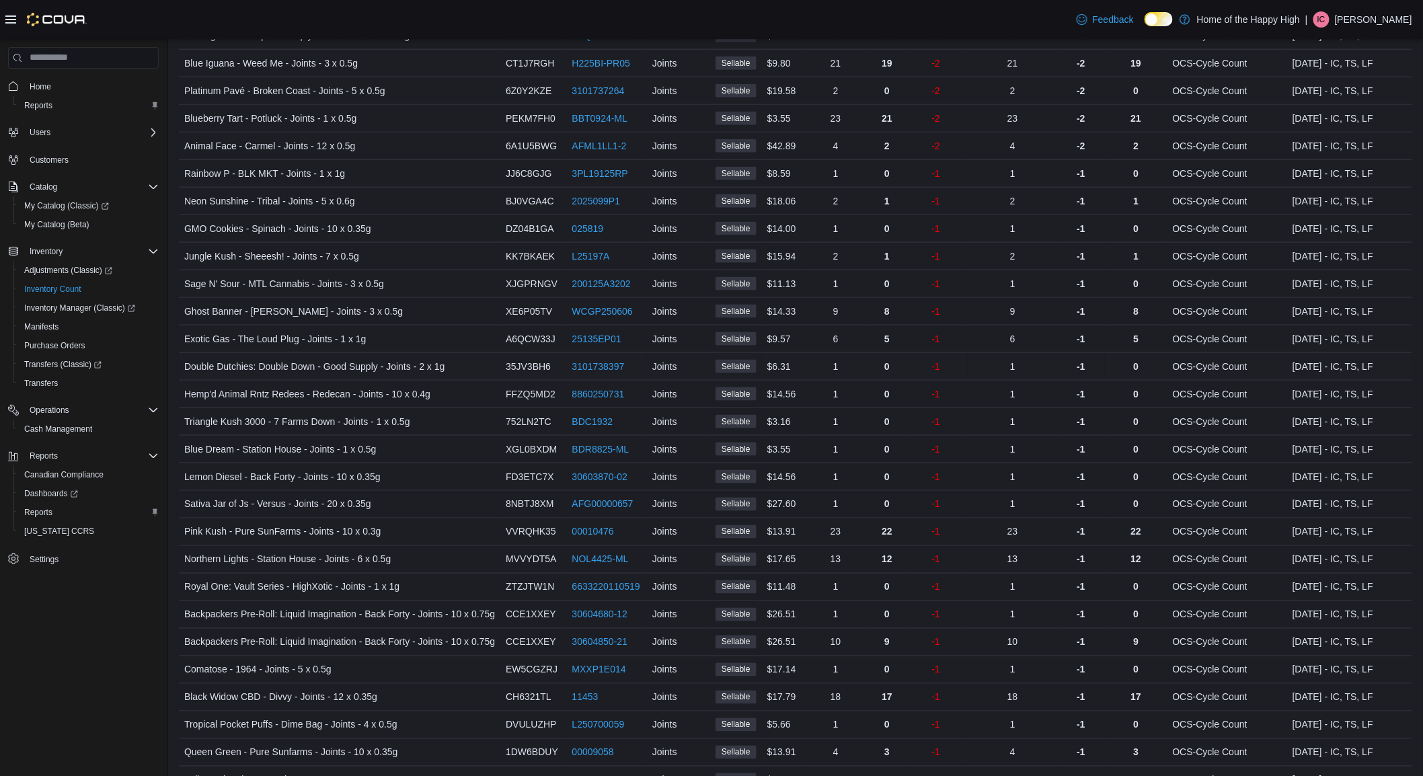
scroll to position [619, 0]
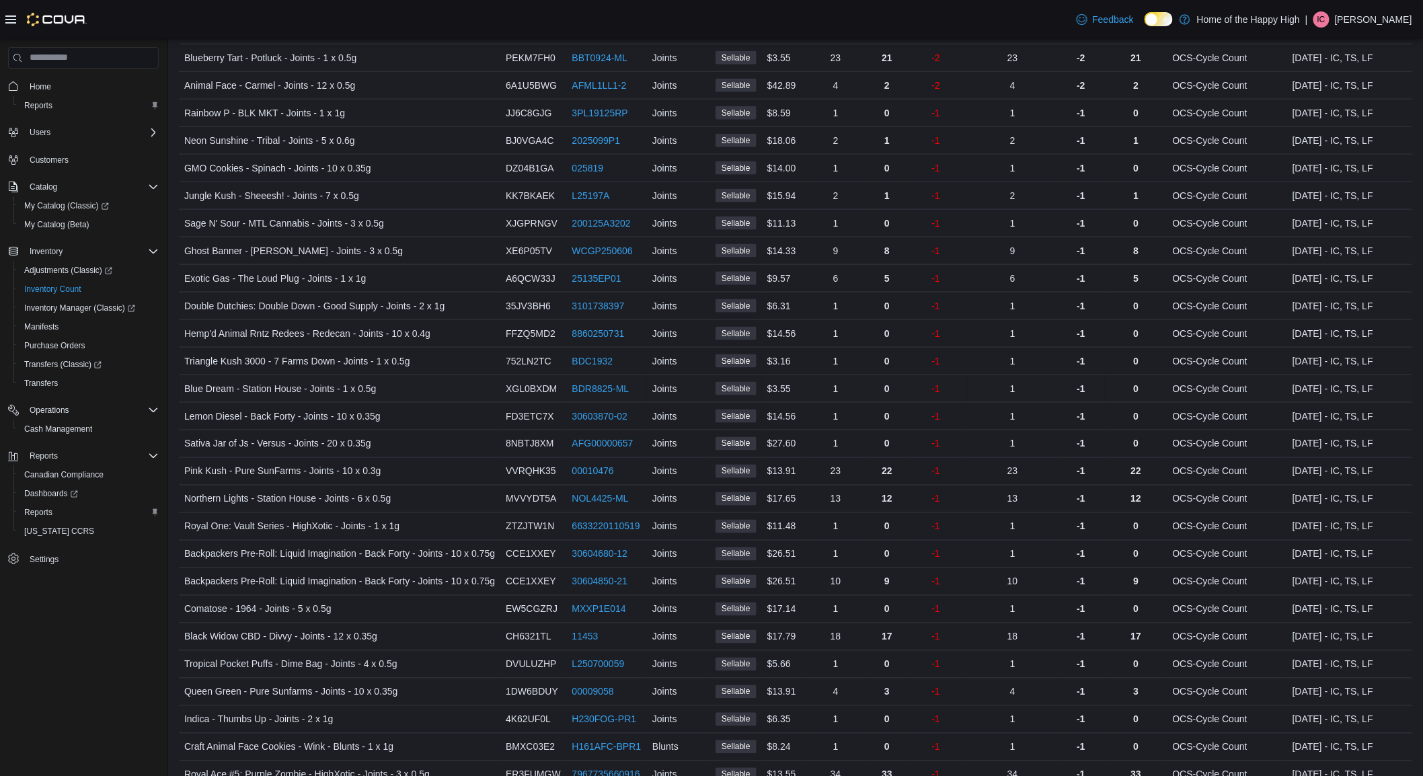
drag, startPoint x: 493, startPoint y: 327, endPoint x: 744, endPoint y: 387, distance: 258.4
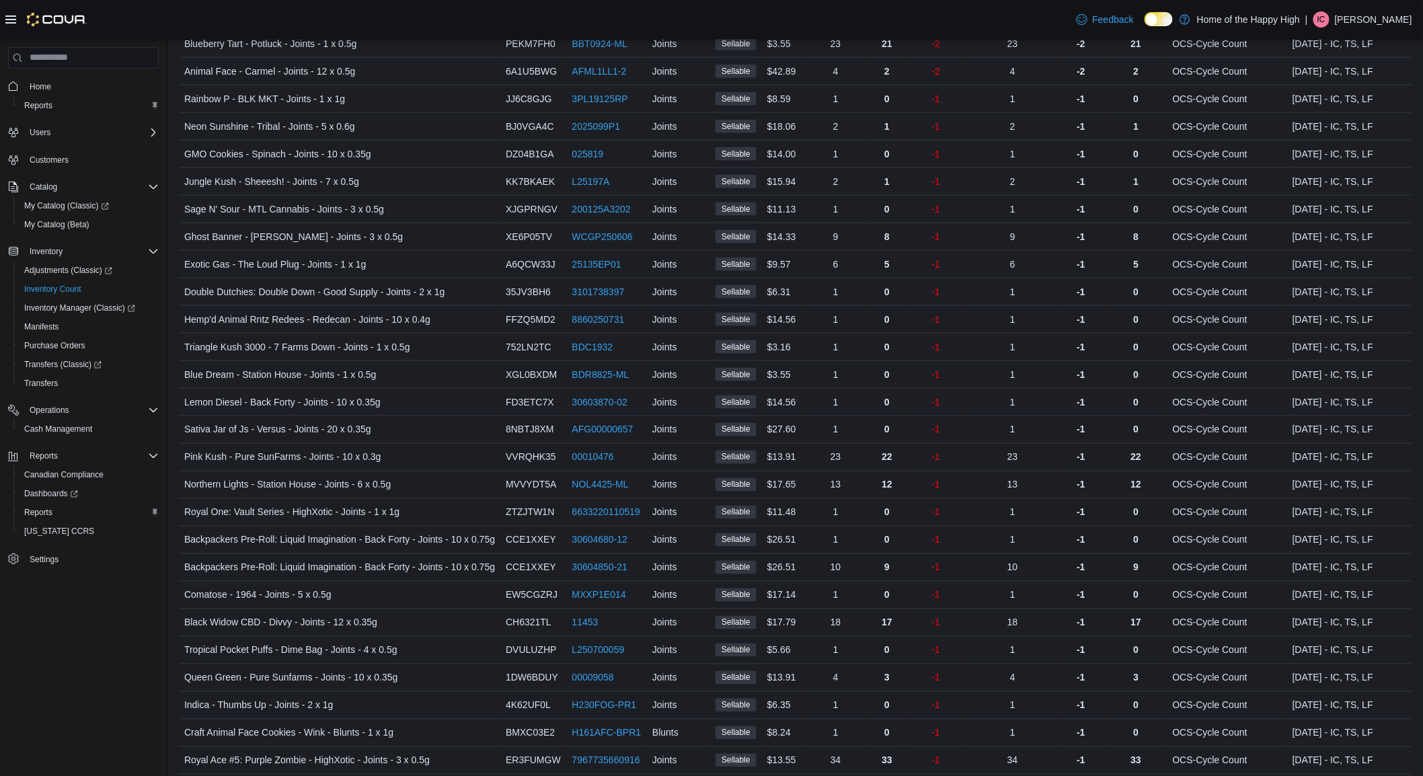
drag, startPoint x: 721, startPoint y: 392, endPoint x: 710, endPoint y: 393, distance: 10.8
drag, startPoint x: 710, startPoint y: 393, endPoint x: 673, endPoint y: 373, distance: 42.1
click at [668, 371] on span "Joints" at bounding box center [664, 374] width 25 height 16
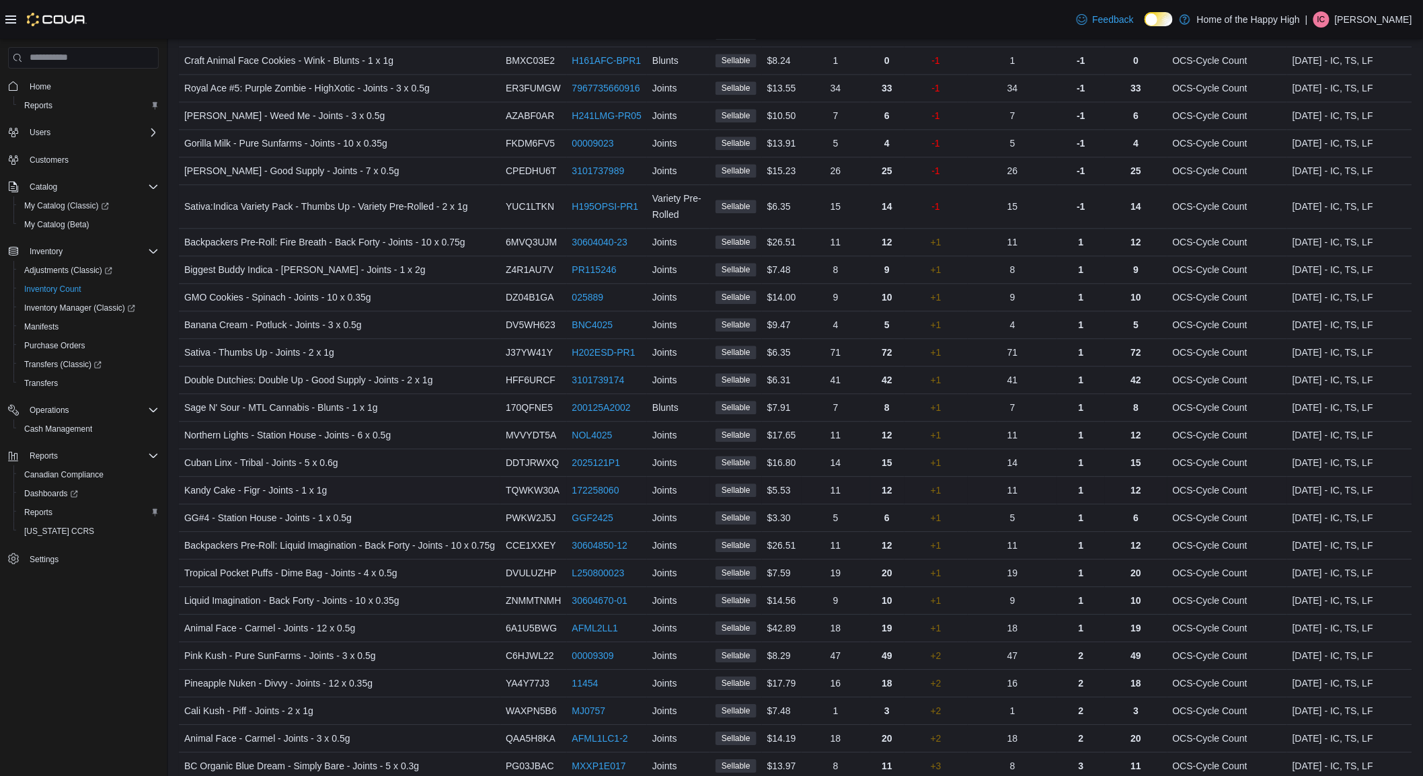
scroll to position [1410, 0]
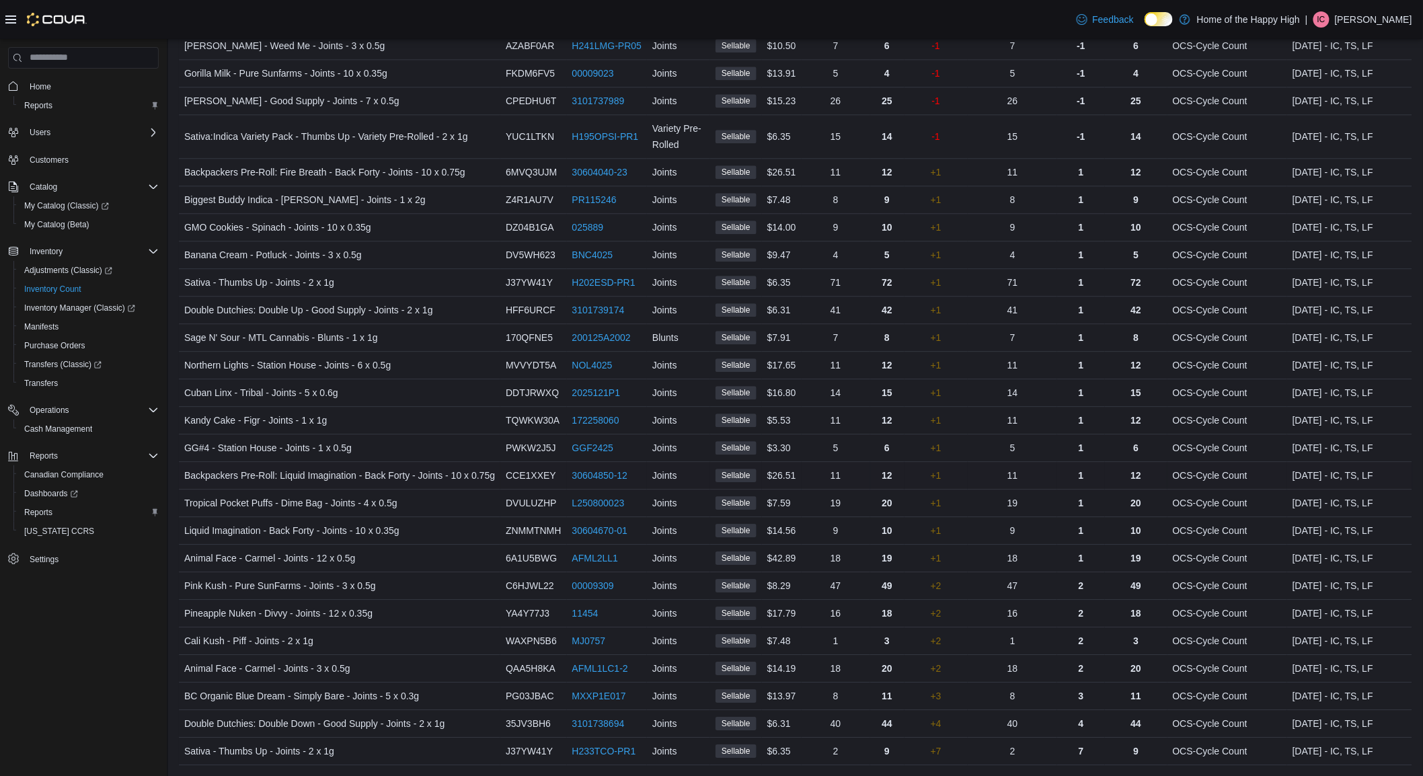
drag, startPoint x: 687, startPoint y: 285, endPoint x: 663, endPoint y: 472, distance: 188.4
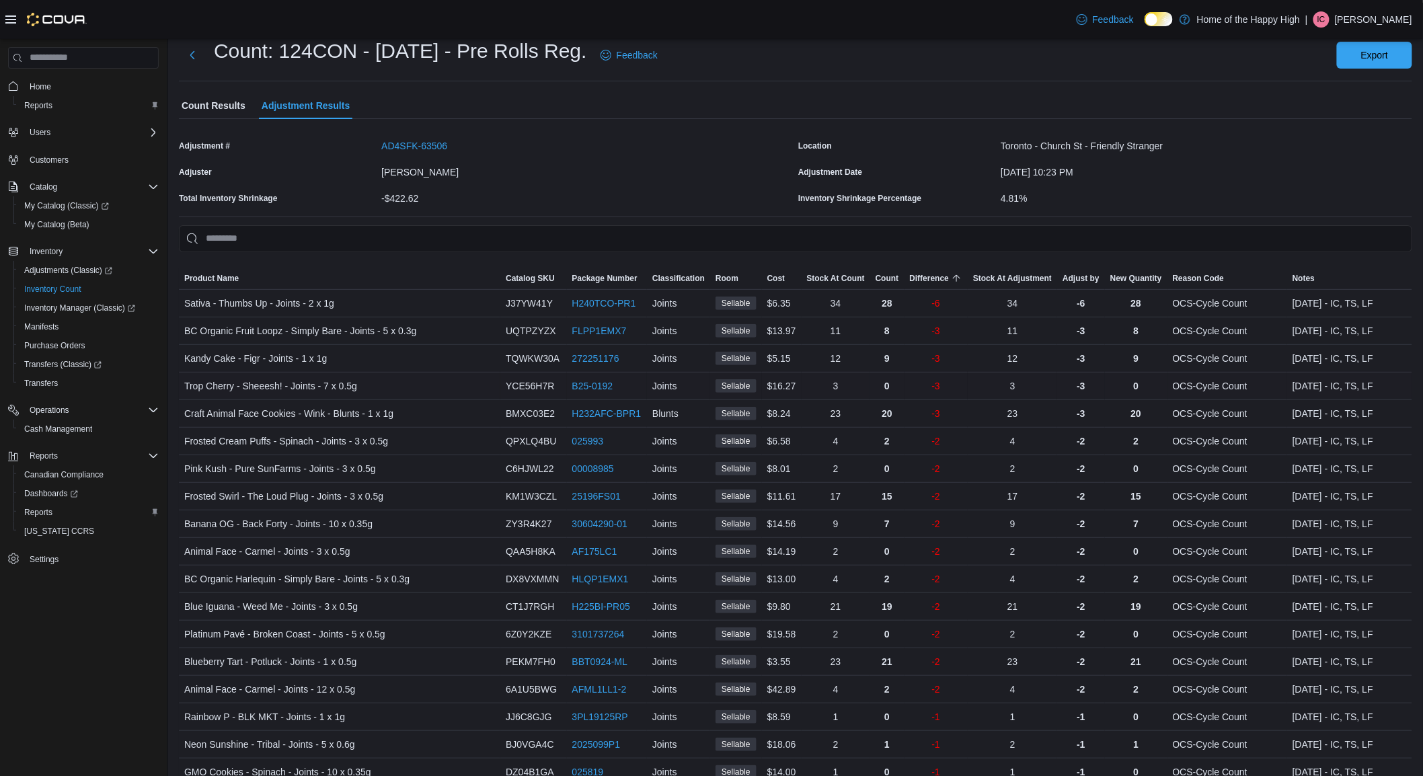
scroll to position [0, 0]
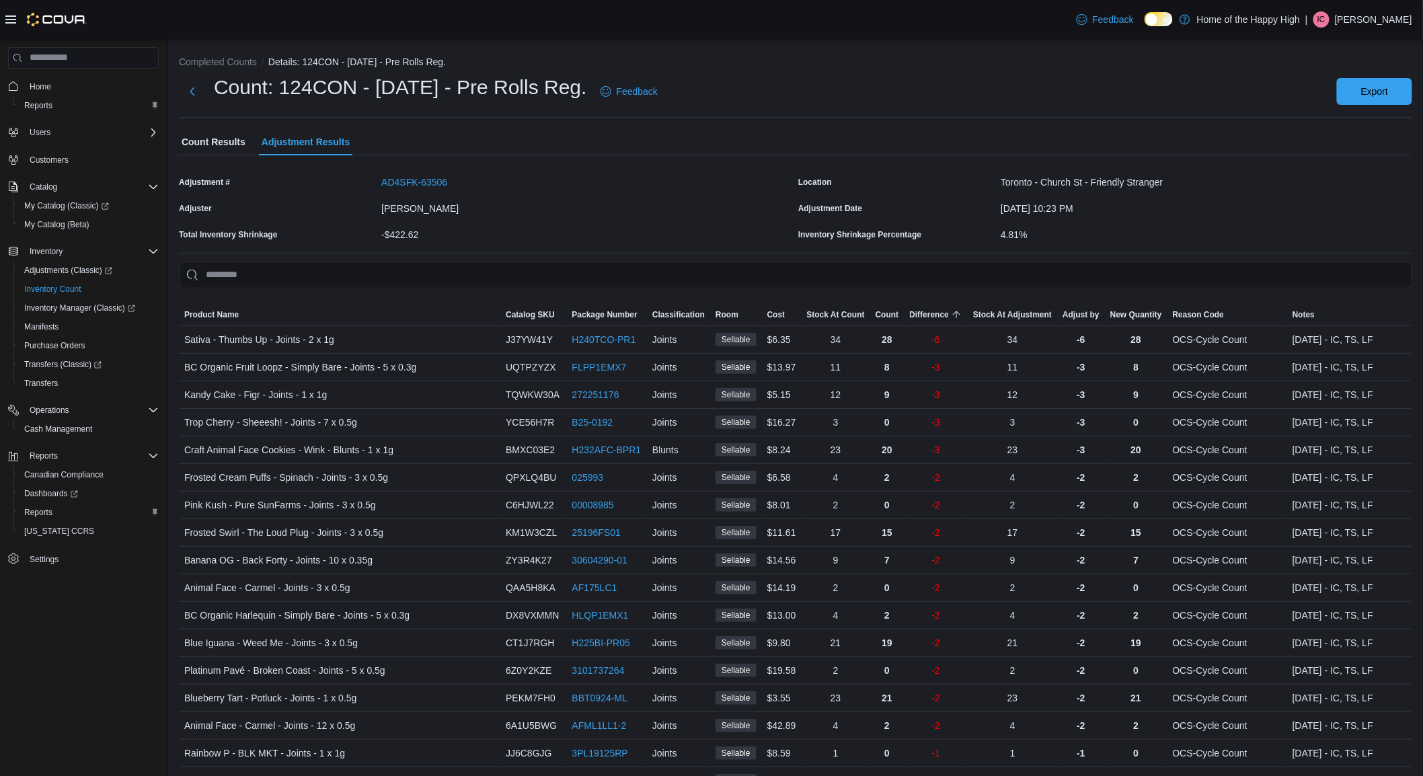
drag, startPoint x: 413, startPoint y: 383, endPoint x: 368, endPoint y: 421, distance: 58.7
click at [372, 415] on div "Trop Cherry - Sheeesh! - Joints - 7 x 0.5g" at bounding box center [339, 422] width 321 height 27
drag, startPoint x: 364, startPoint y: 429, endPoint x: 1125, endPoint y: 428, distance: 760.6
click at [1125, 428] on tr "Trop Cherry - Sheeesh! - Joints - 7 x 0.5g Catalog SKU YCE56H7R Package Number …" at bounding box center [795, 422] width 1233 height 28
click at [1124, 427] on div "0" at bounding box center [1136, 422] width 63 height 27
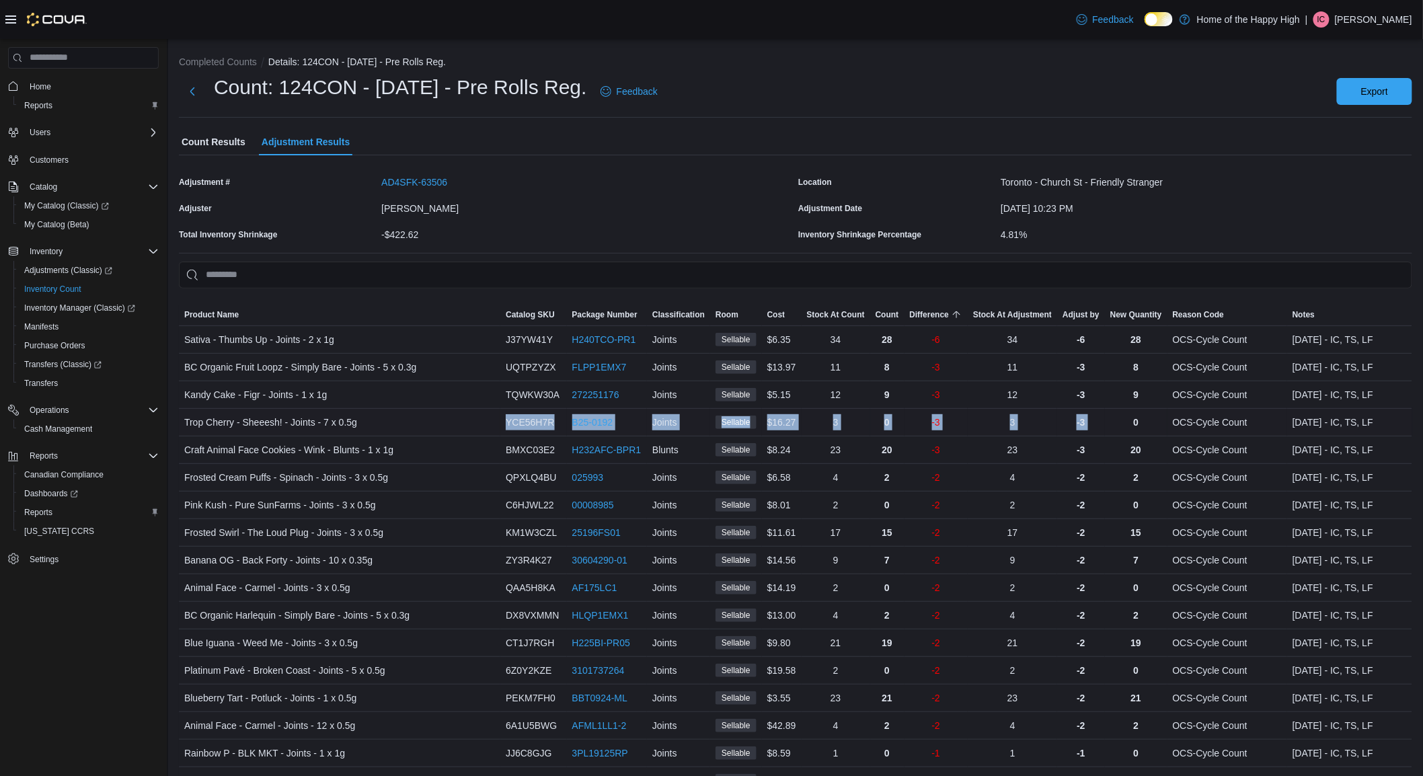
click at [1040, 426] on div "3" at bounding box center [1012, 422] width 89 height 27
click at [1016, 420] on div "3" at bounding box center [1012, 422] width 89 height 27
click at [1011, 420] on div "3" at bounding box center [1012, 422] width 89 height 27
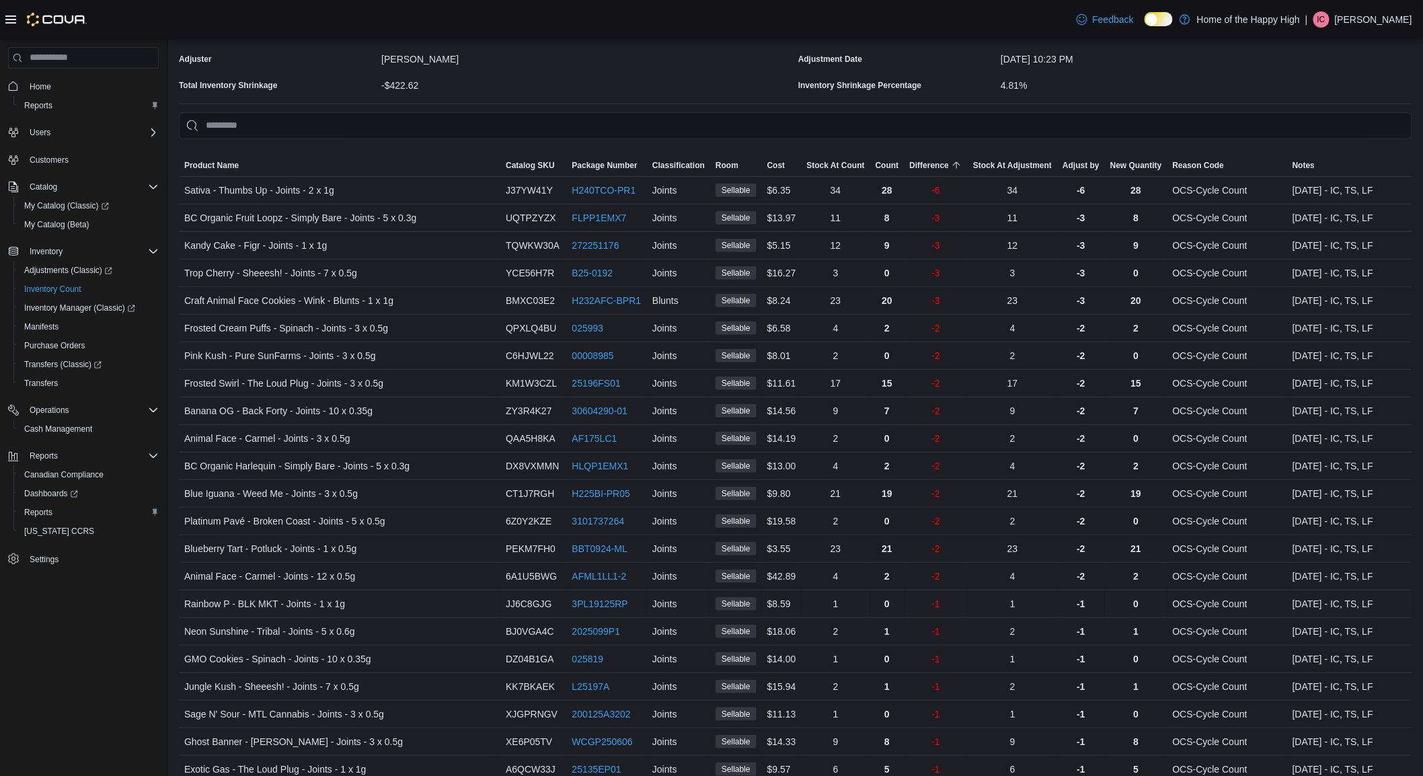
drag, startPoint x: 512, startPoint y: 590, endPoint x: 494, endPoint y: 594, distance: 18.5
drag, startPoint x: 494, startPoint y: 594, endPoint x: 473, endPoint y: 594, distance: 20.8
click at [479, 594] on div "Rainbow P - BLK MKT - Joints - 1 x 1g" at bounding box center [339, 603] width 321 height 27
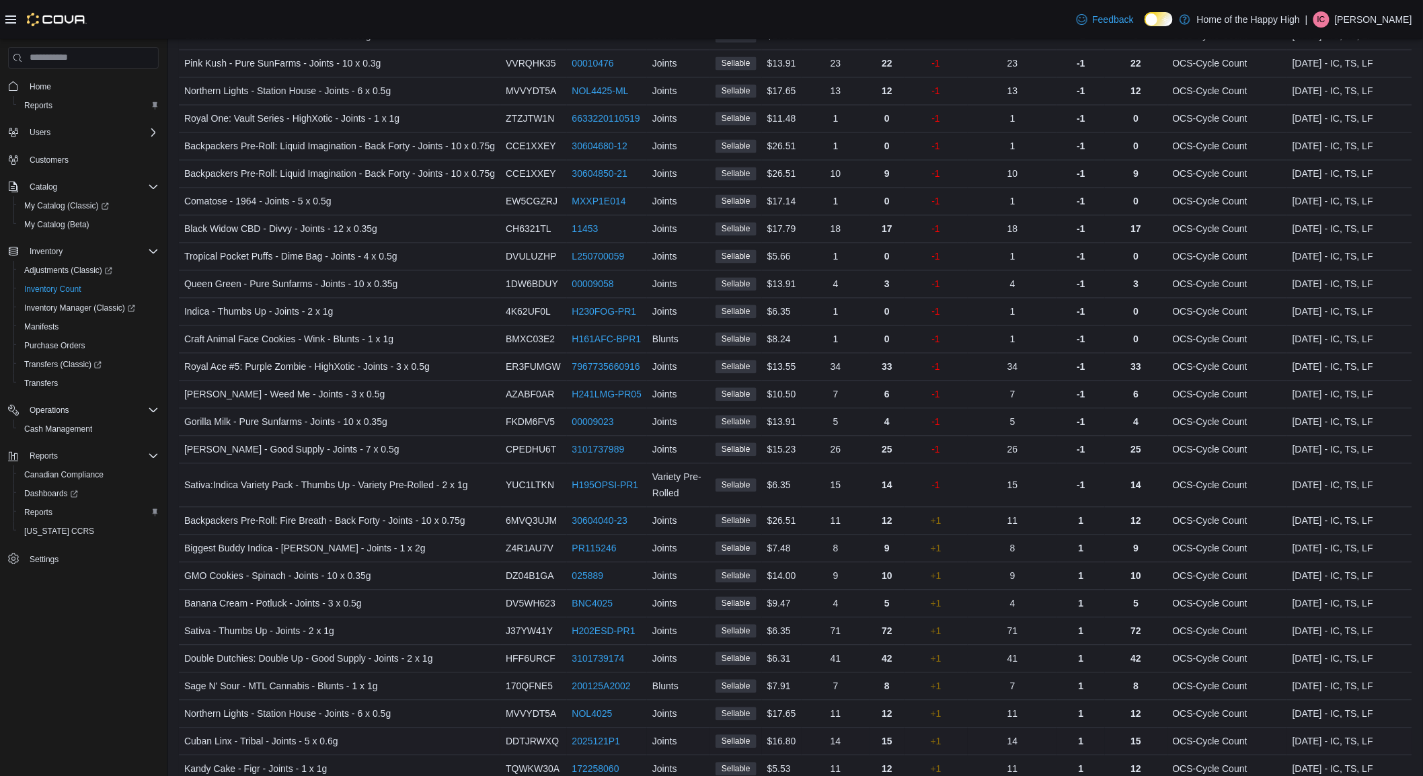
drag, startPoint x: 496, startPoint y: 558, endPoint x: 455, endPoint y: 634, distance: 86.0
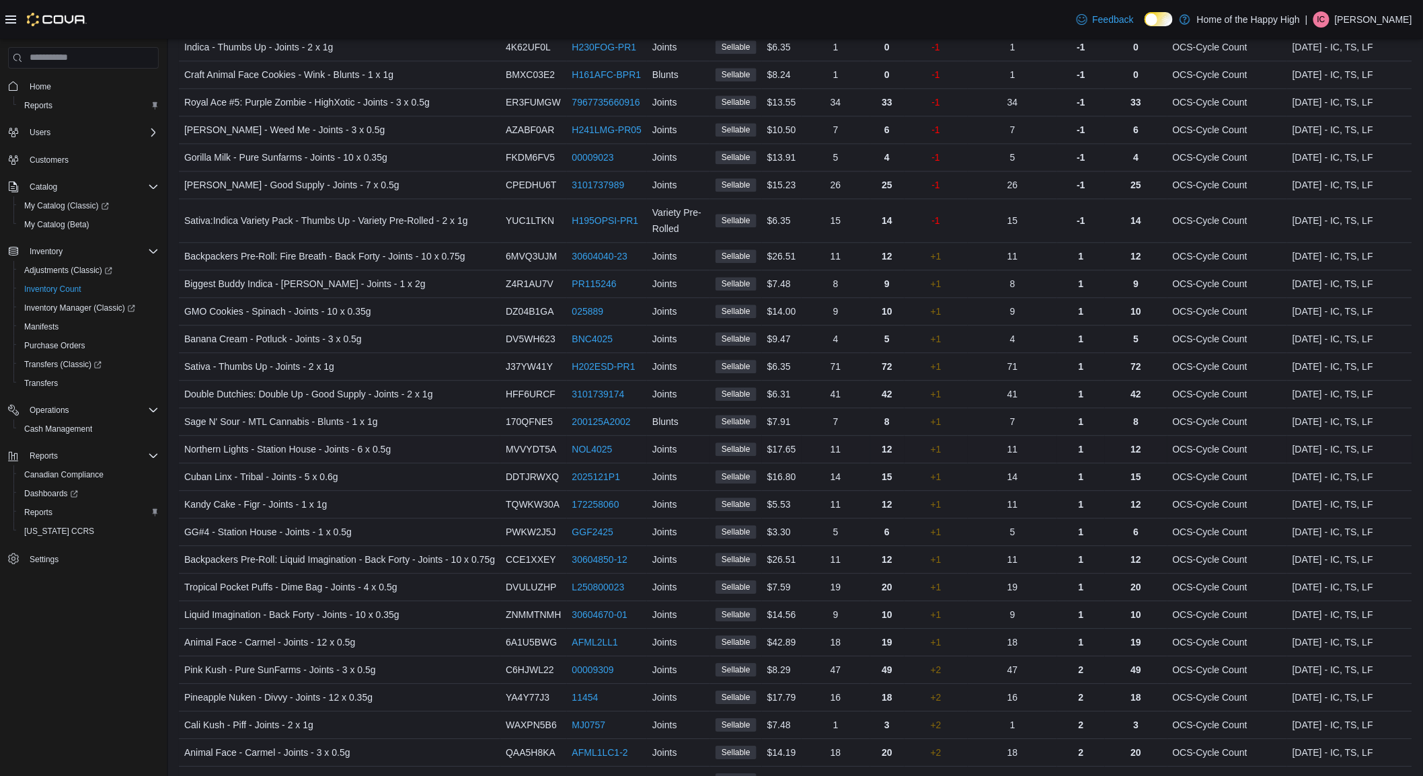
scroll to position [1410, 0]
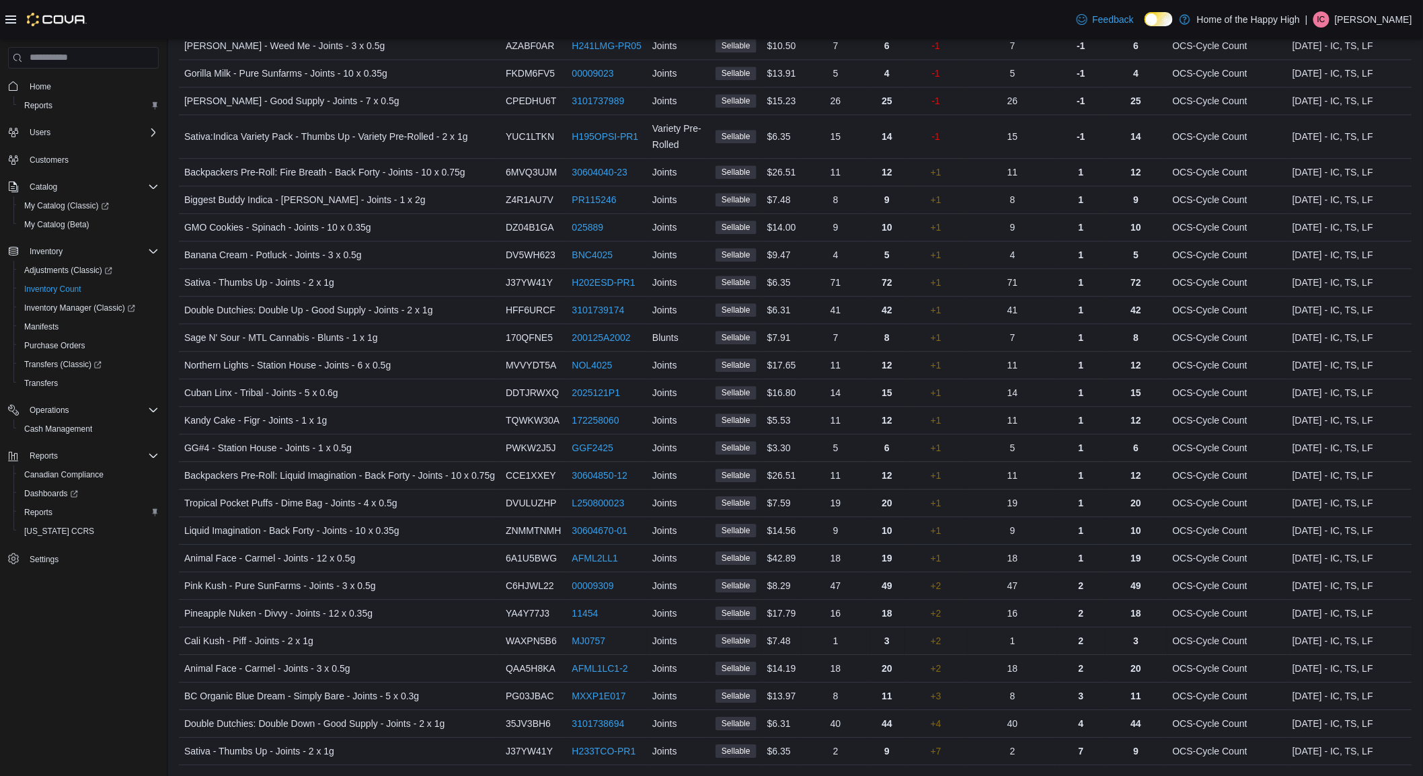
drag, startPoint x: 457, startPoint y: 621, endPoint x: 447, endPoint y: 621, distance: 10.1
click at [447, 627] on div "Cali Kush - Piff - Joints - 2 x 1g" at bounding box center [339, 640] width 321 height 27
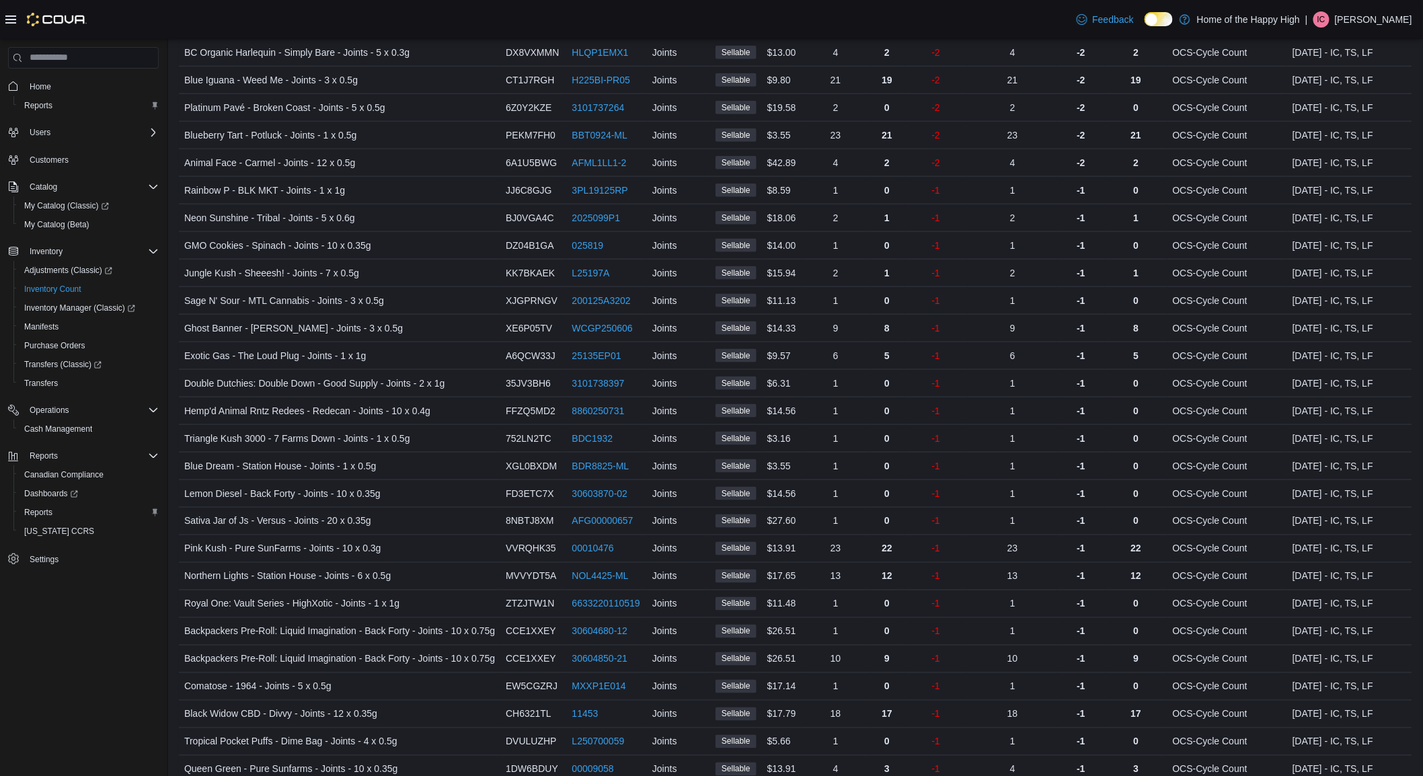
scroll to position [0, 0]
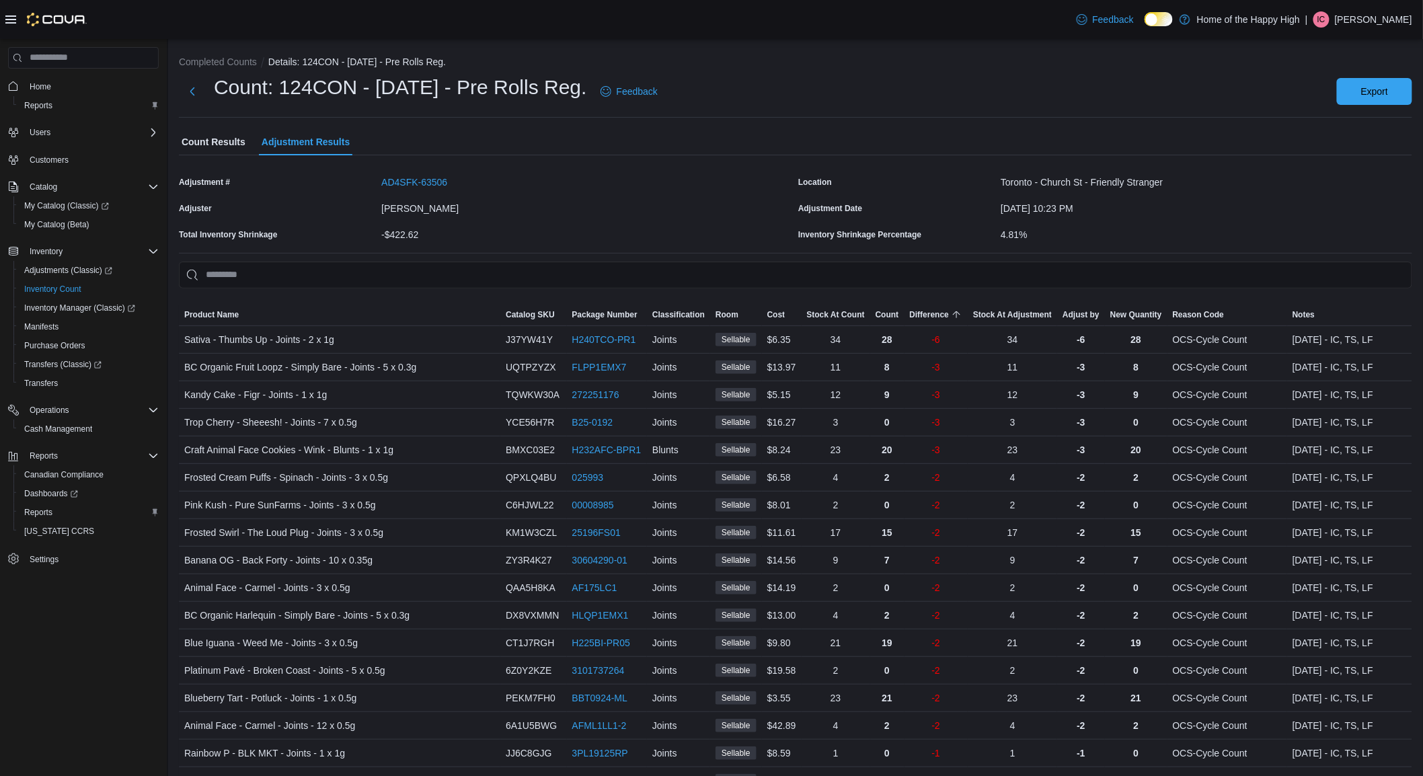
drag, startPoint x: 500, startPoint y: 549, endPoint x: 570, endPoint y: 165, distance: 390.3
drag, startPoint x: 522, startPoint y: 489, endPoint x: 512, endPoint y: 528, distance: 40.3
drag, startPoint x: 512, startPoint y: 528, endPoint x: 449, endPoint y: 611, distance: 104.1
click at [449, 611] on div "BC Organic Harlequin - Simply Bare - Joints - 5 x 0.3g" at bounding box center [339, 615] width 321 height 27
click at [664, 173] on div "AD4SFK-63506" at bounding box center [587, 179] width 412 height 16
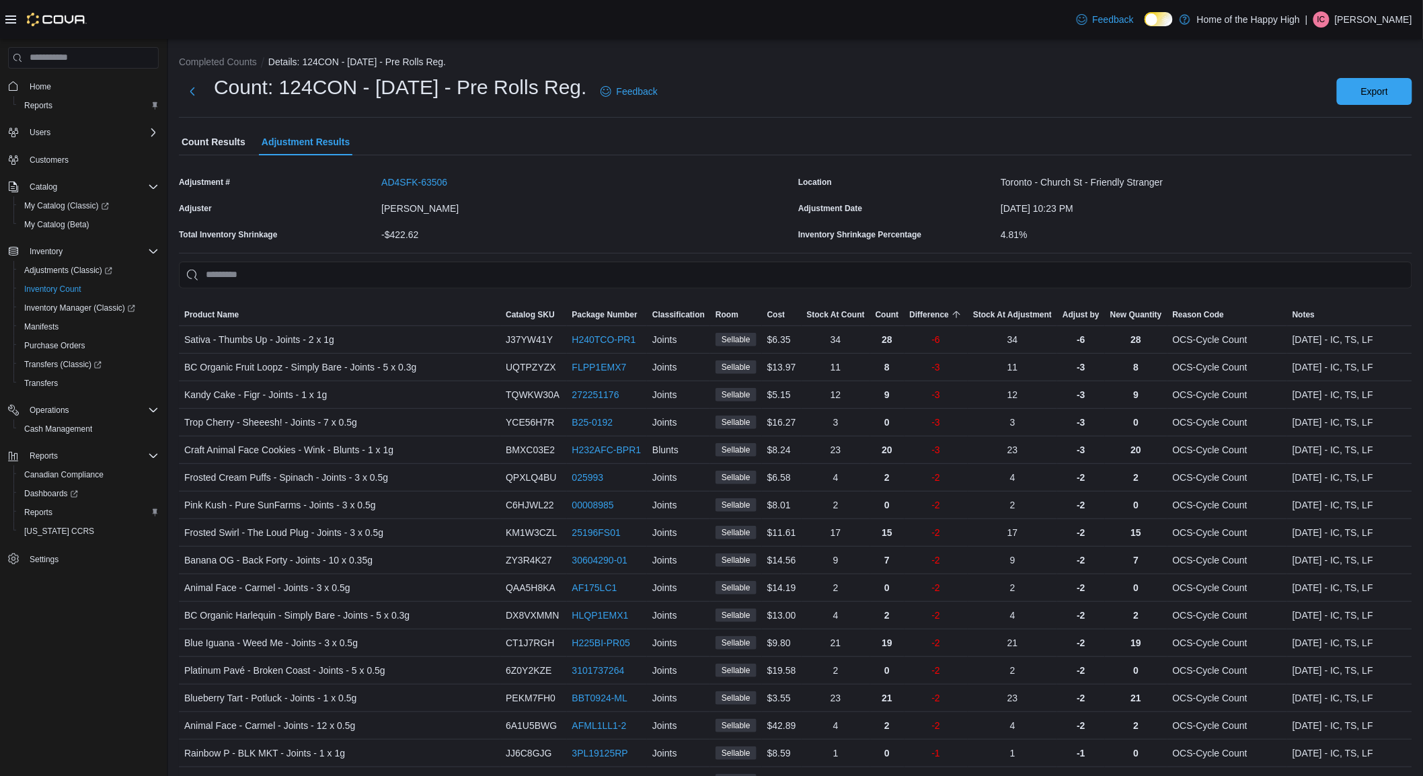
click at [652, 198] on div "[PERSON_NAME]" at bounding box center [587, 206] width 412 height 16
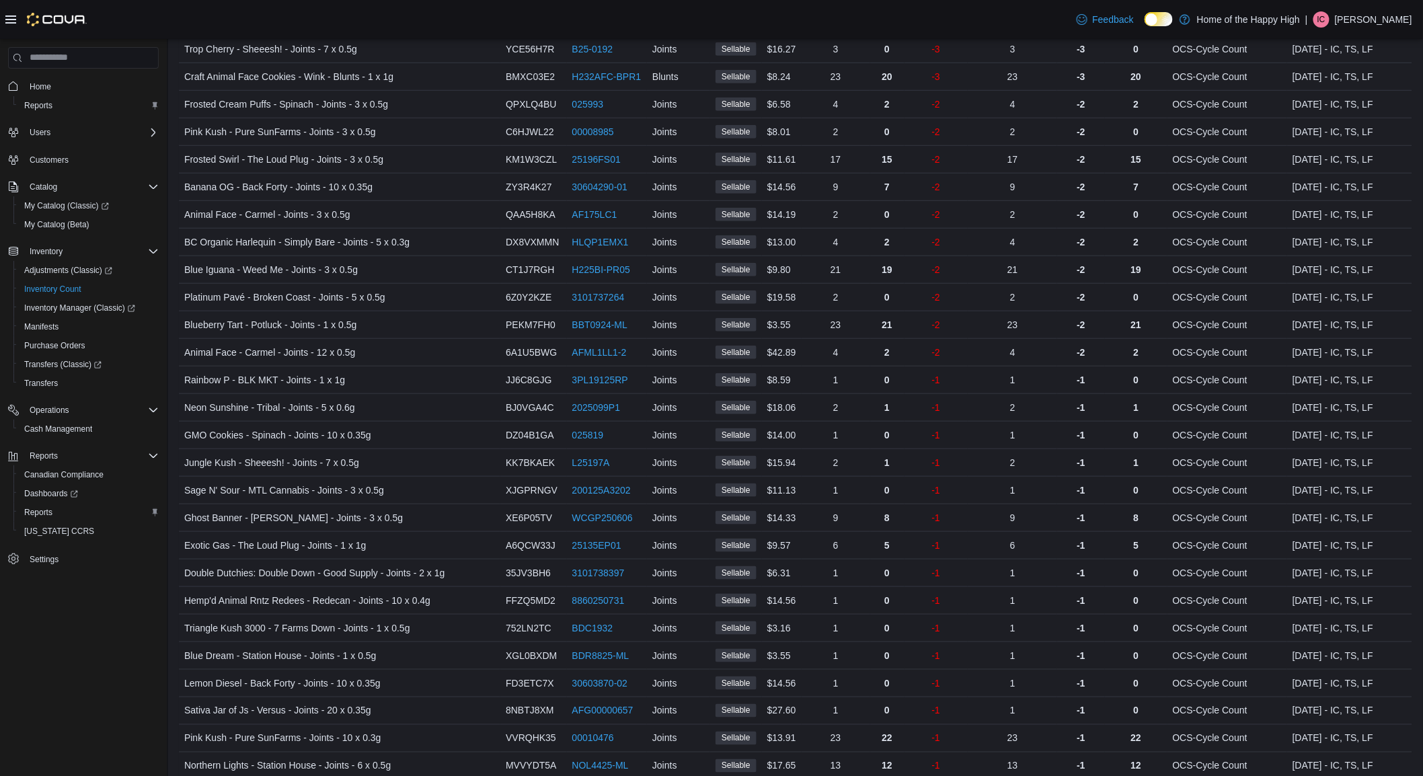
scroll to position [1410, 0]
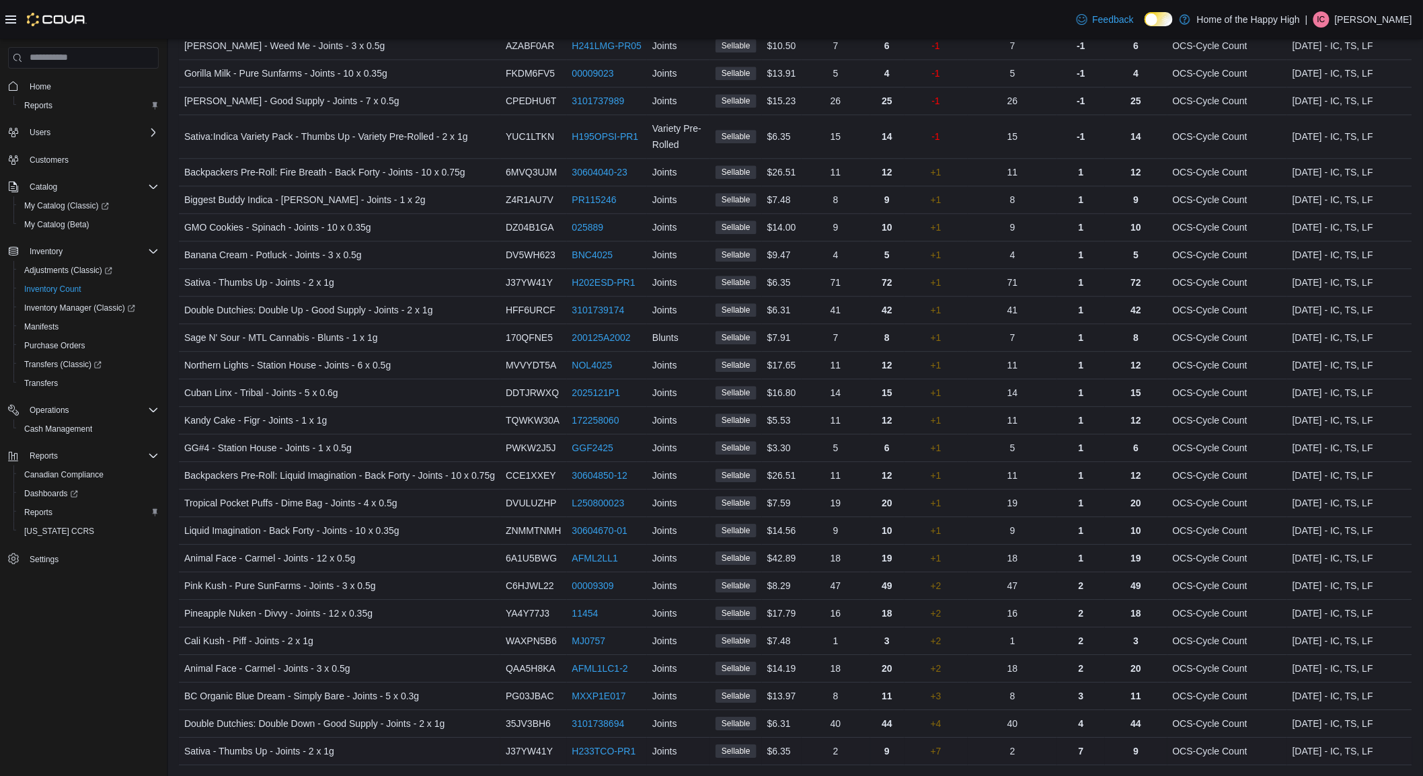
drag, startPoint x: 960, startPoint y: 319, endPoint x: 935, endPoint y: 744, distance: 425.1
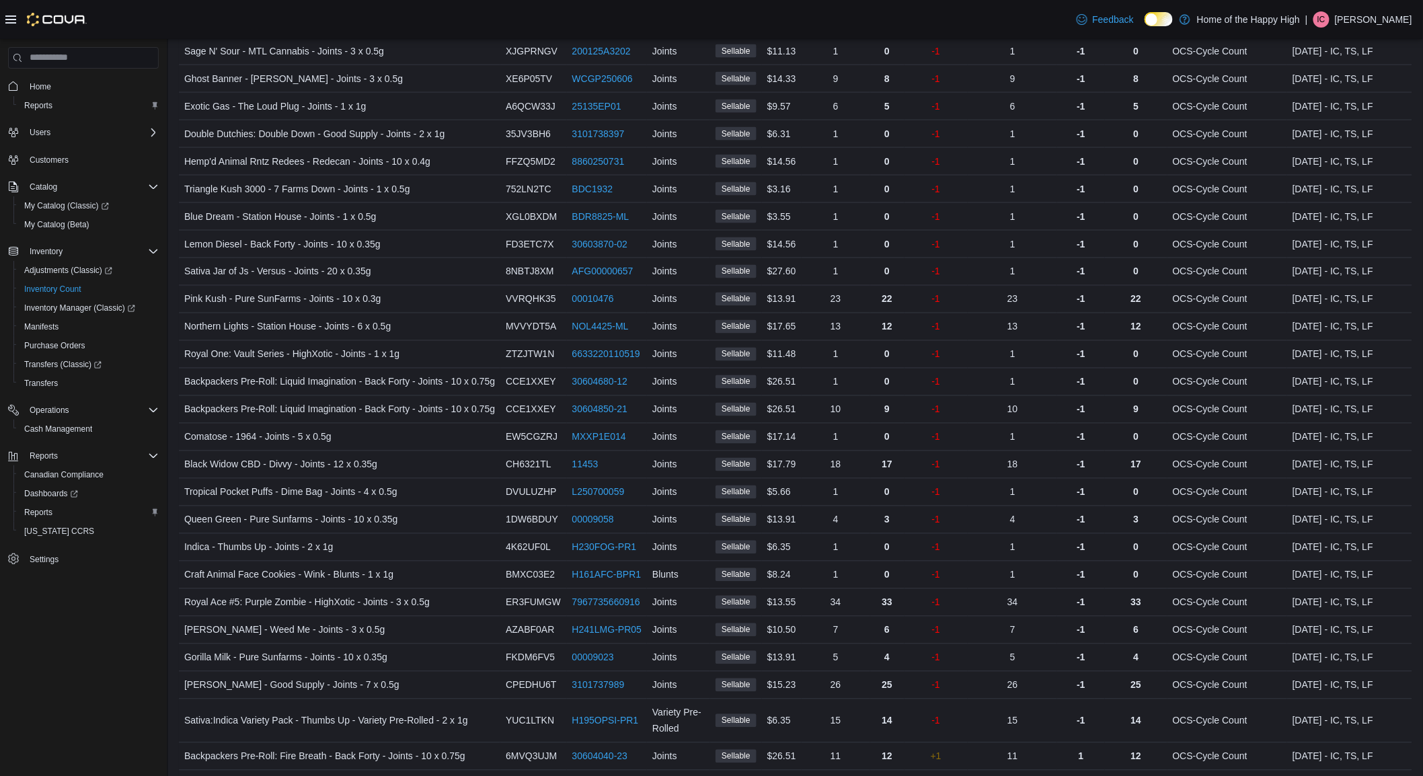
scroll to position [0, 0]
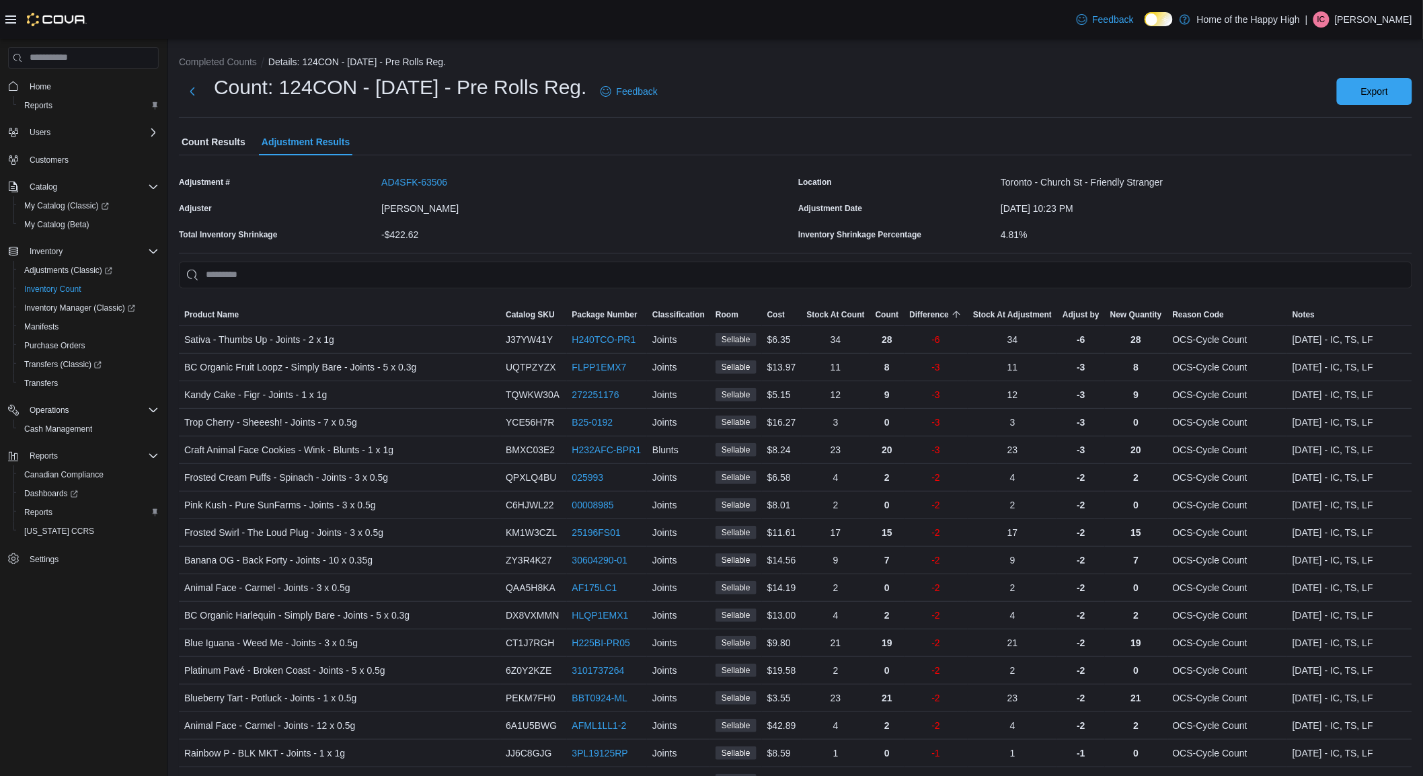
drag, startPoint x: 986, startPoint y: 634, endPoint x: 1101, endPoint y: 62, distance: 583.6
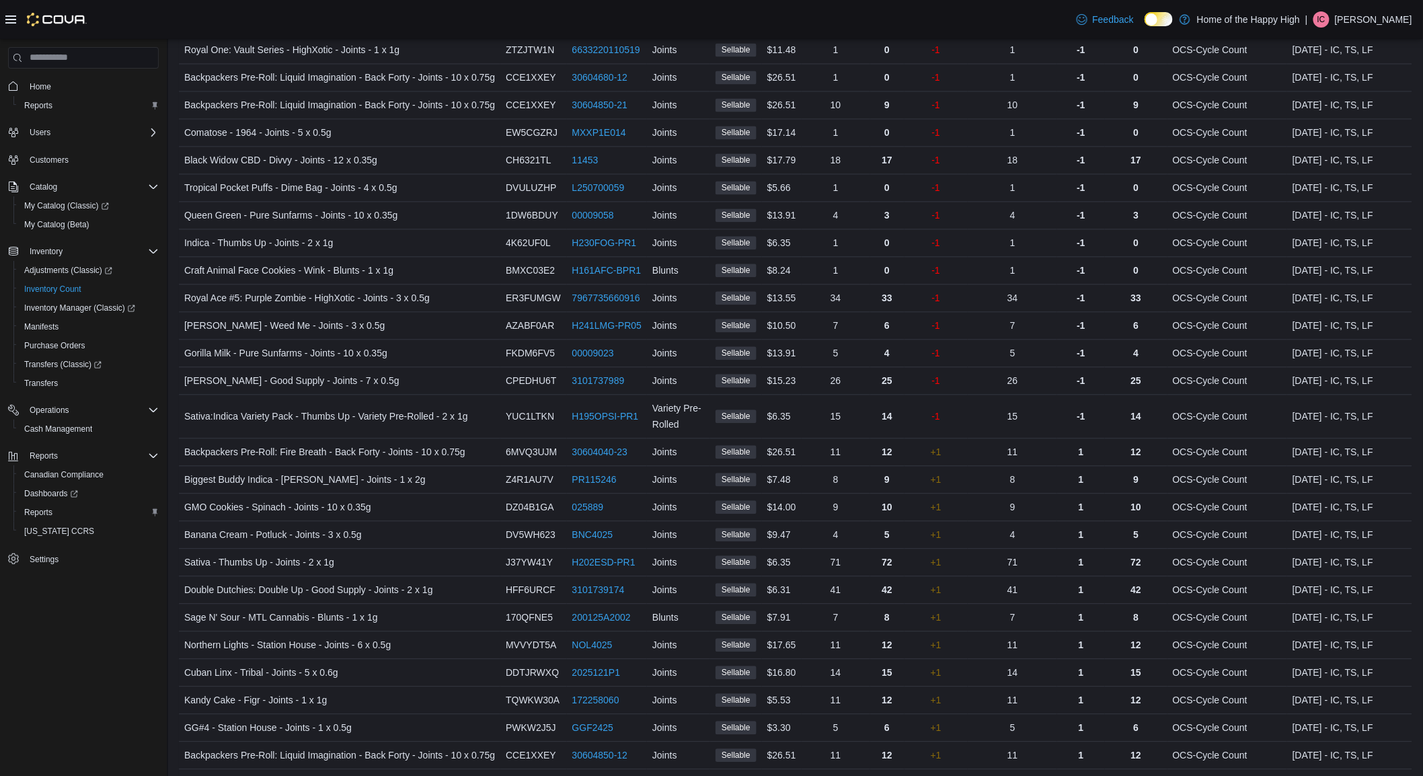
scroll to position [1410, 0]
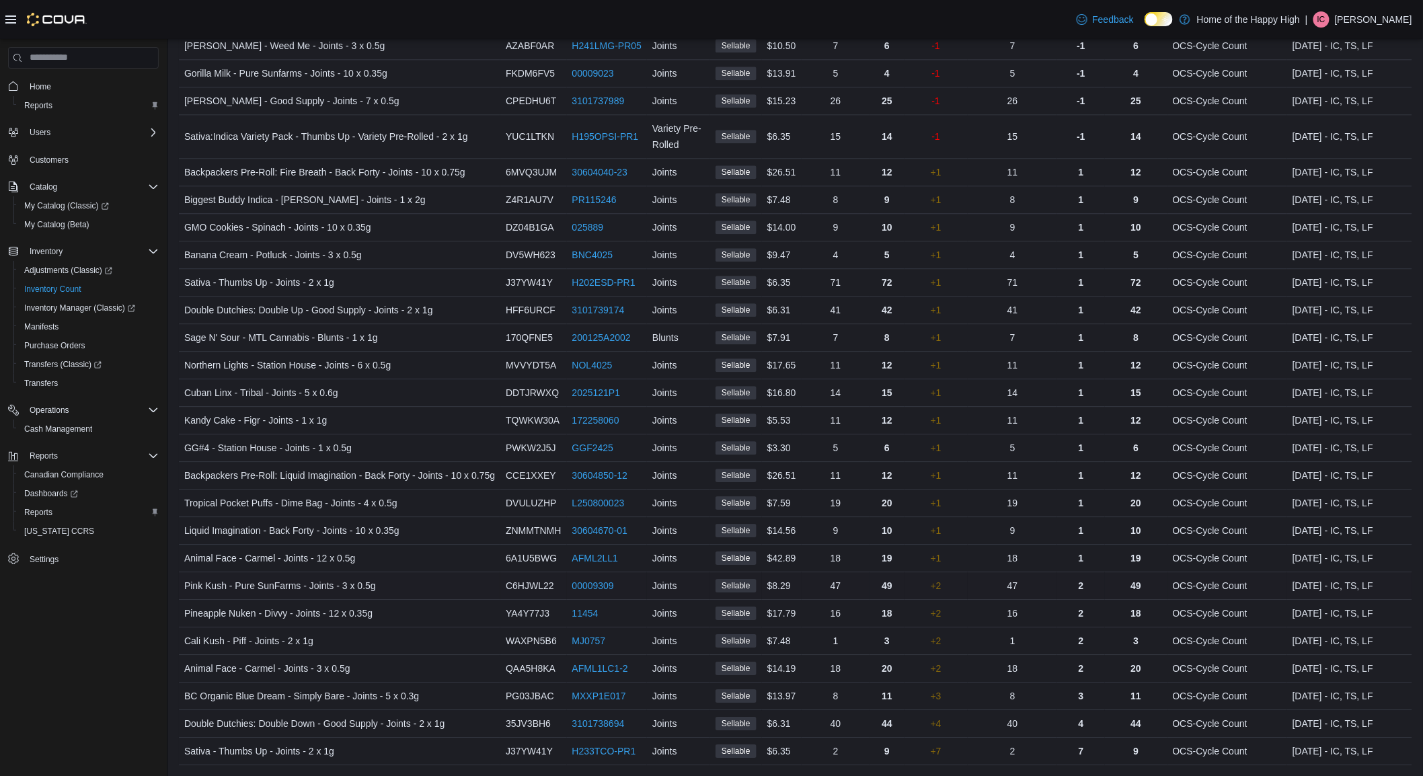
drag, startPoint x: 911, startPoint y: 393, endPoint x: 865, endPoint y: 583, distance: 195.1
drag, startPoint x: 951, startPoint y: 662, endPoint x: 962, endPoint y: 617, distance: 46.5
click at [966, 655] on div "+2" at bounding box center [936, 668] width 64 height 27
click at [978, 683] on div "8" at bounding box center [1012, 696] width 89 height 27
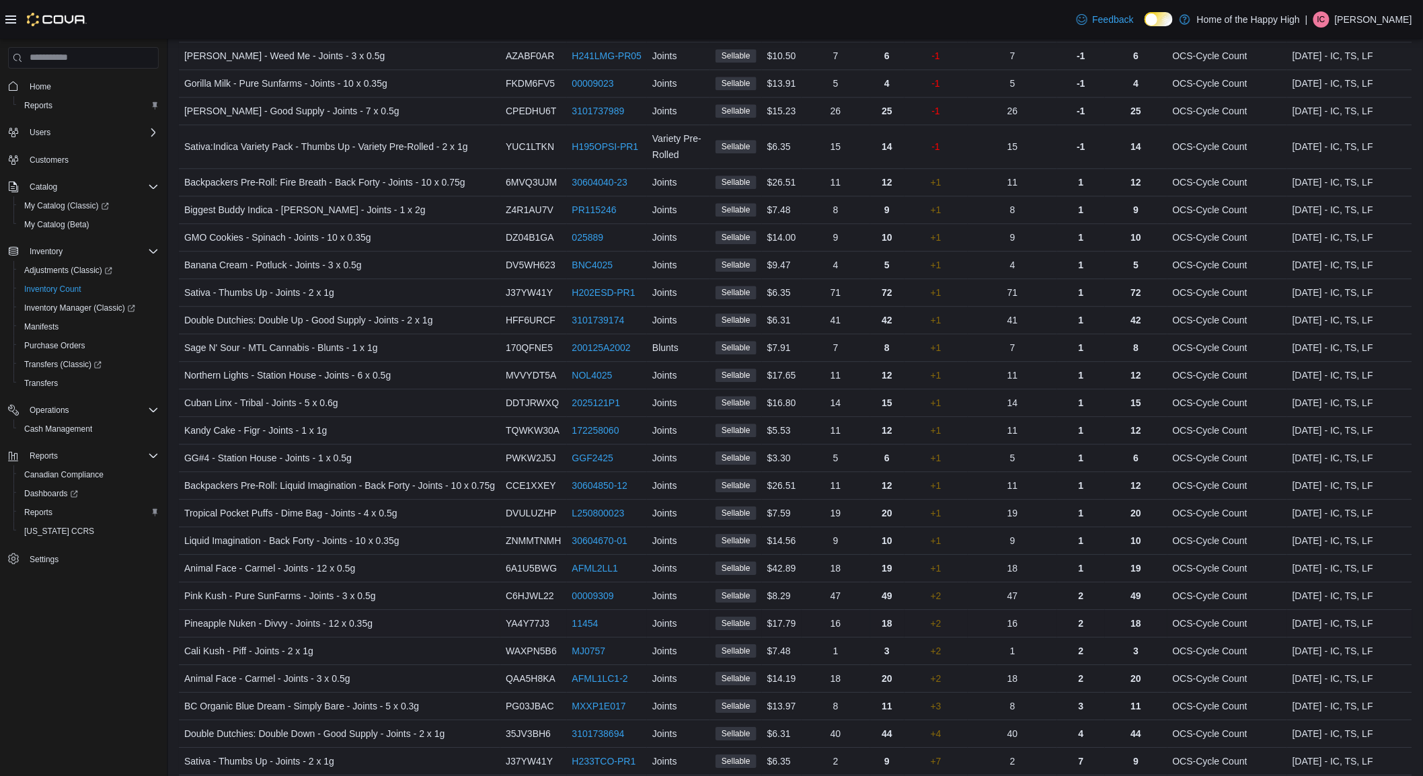
scroll to position [1370, 0]
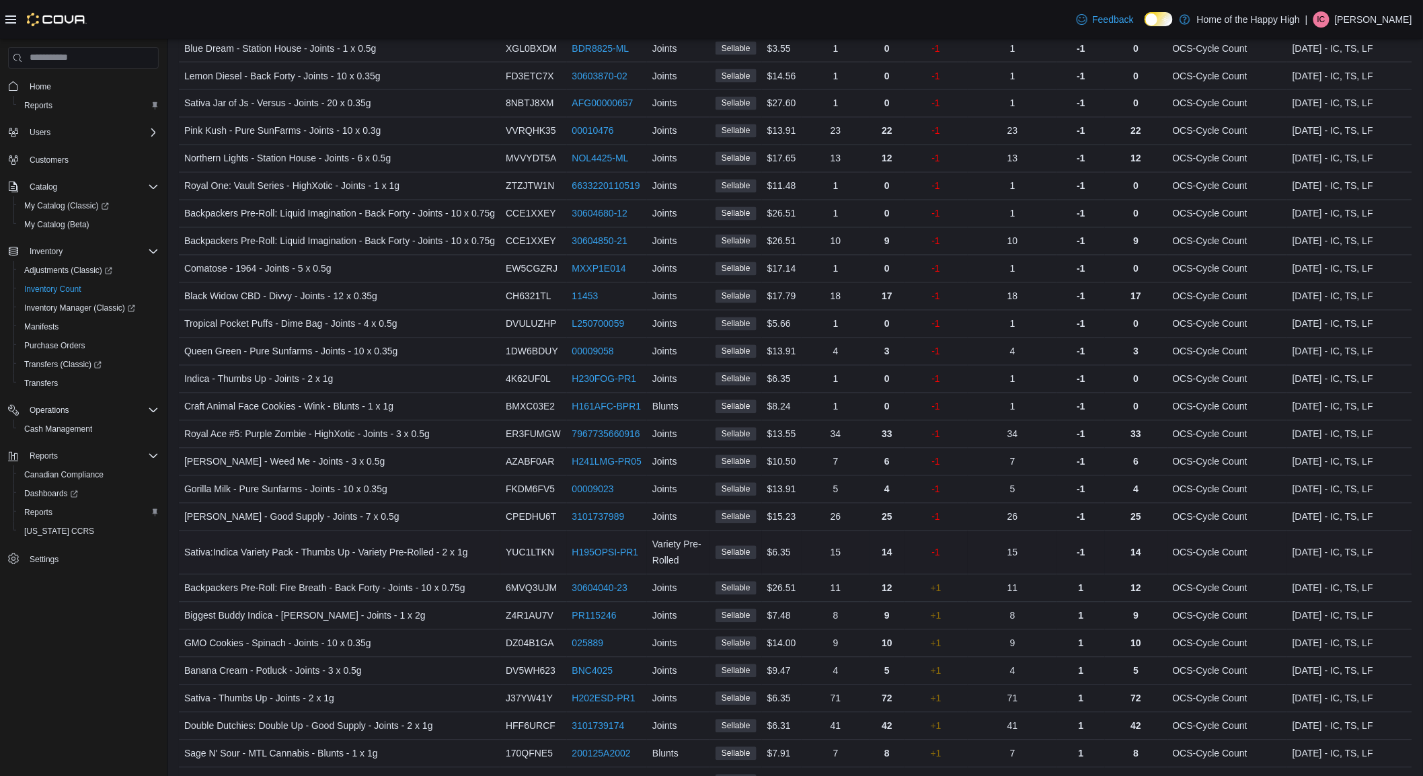
drag, startPoint x: 965, startPoint y: 644, endPoint x: 969, endPoint y: 576, distance: 68.0
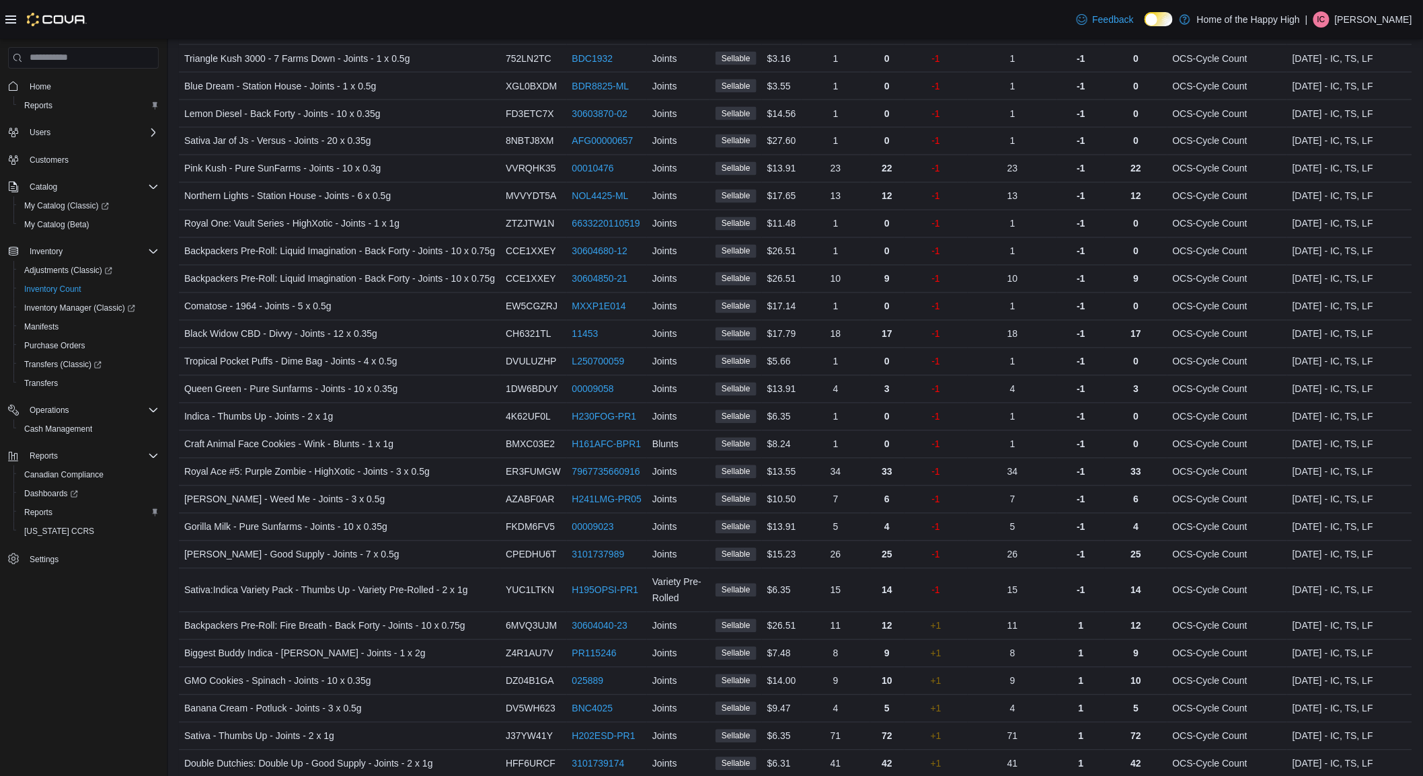
scroll to position [1410, 0]
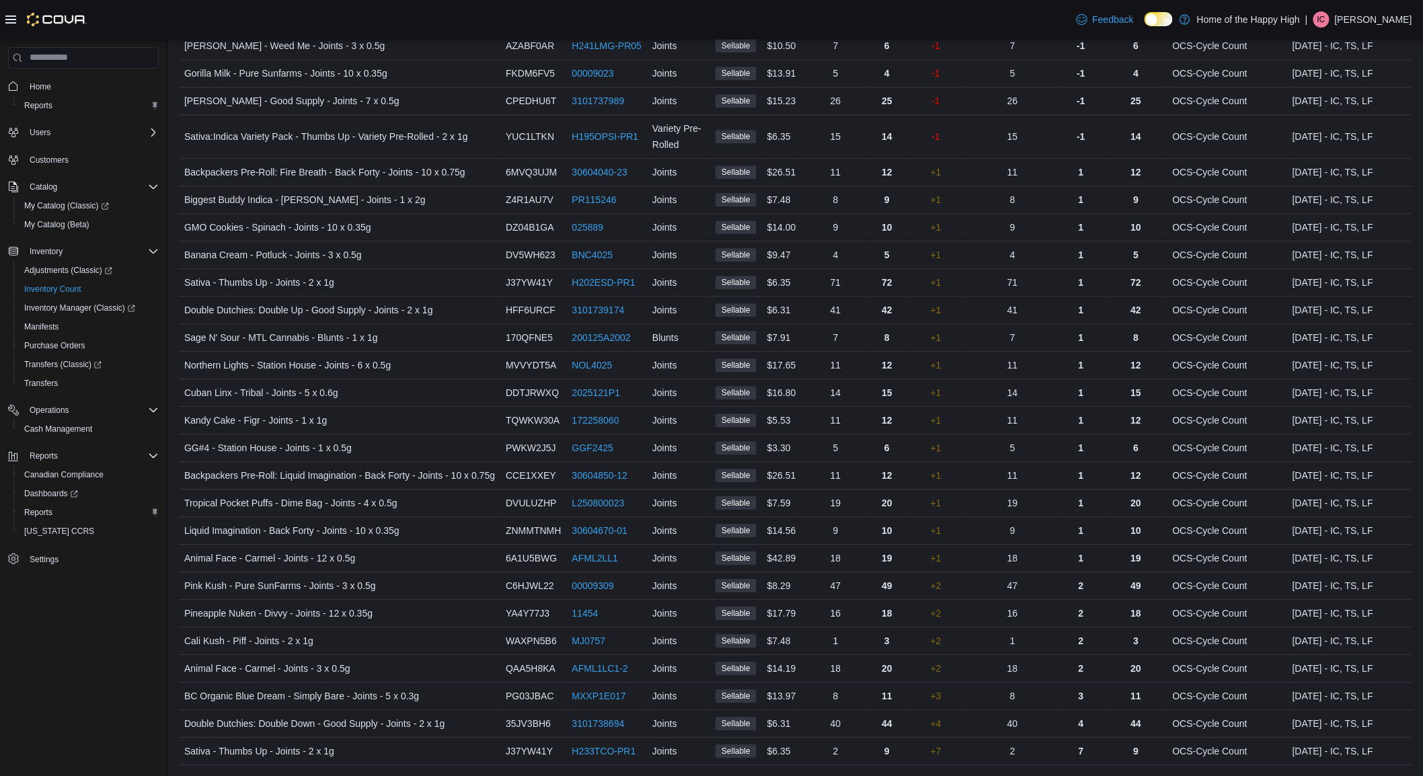
drag, startPoint x: 989, startPoint y: 509, endPoint x: 942, endPoint y: 765, distance: 260.4
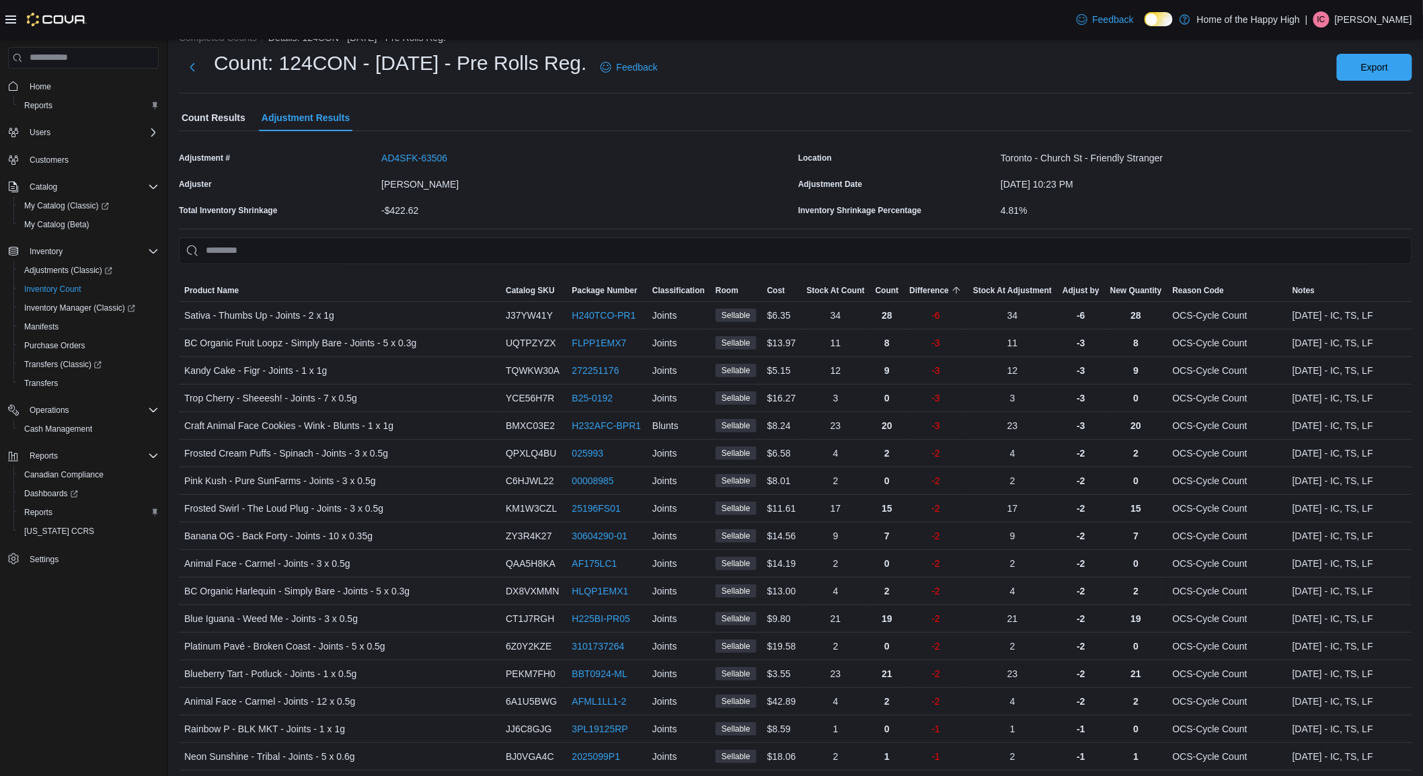
scroll to position [0, 0]
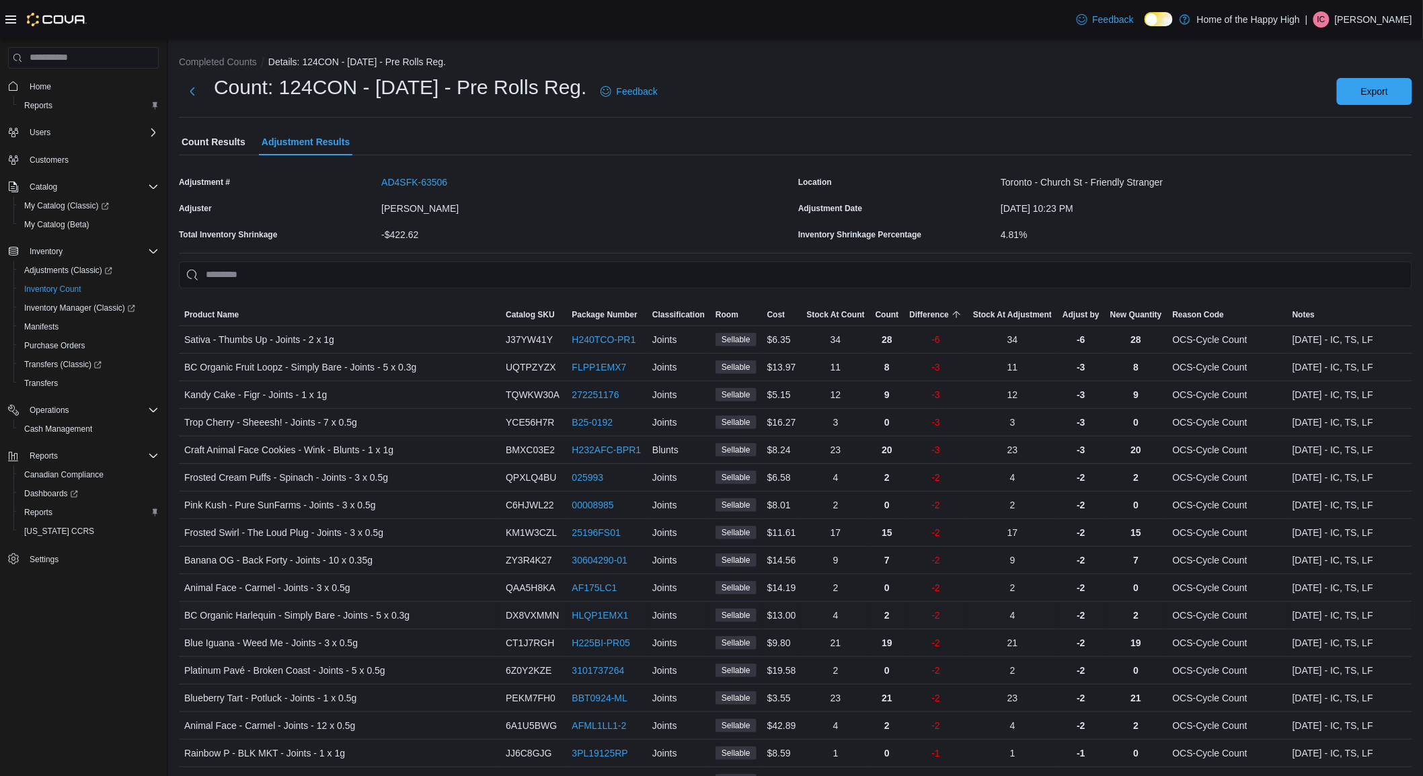
drag, startPoint x: 978, startPoint y: 644, endPoint x: 1000, endPoint y: 586, distance: 61.1
drag, startPoint x: 990, startPoint y: 613, endPoint x: 982, endPoint y: 644, distance: 31.2
click at [970, 650] on div "21" at bounding box center [1012, 642] width 89 height 27
drag, startPoint x: 632, startPoint y: 182, endPoint x: 613, endPoint y: 182, distance: 19.5
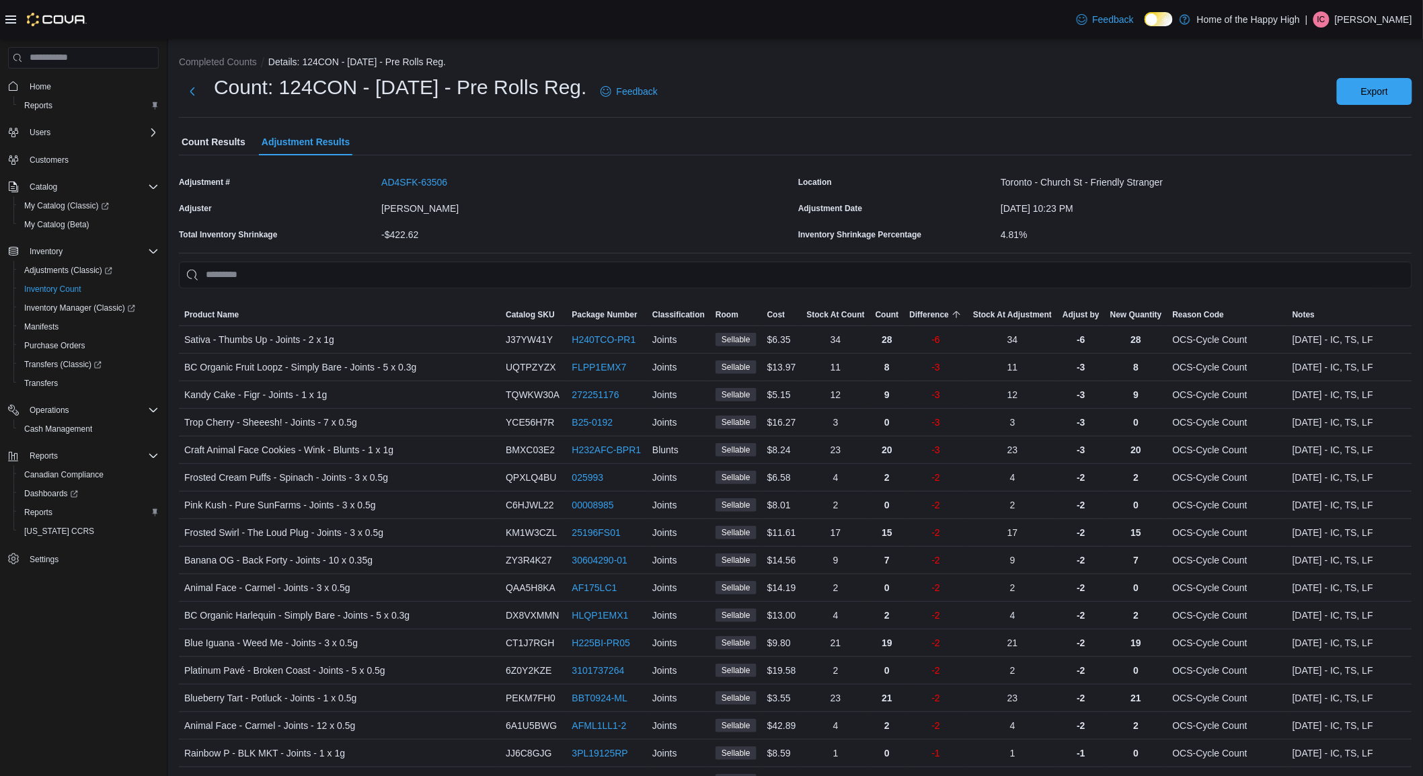
drag, startPoint x: 613, startPoint y: 182, endPoint x: 589, endPoint y: 173, distance: 25.1
click at [590, 182] on div "AD4SFK-63506" at bounding box center [587, 179] width 412 height 16
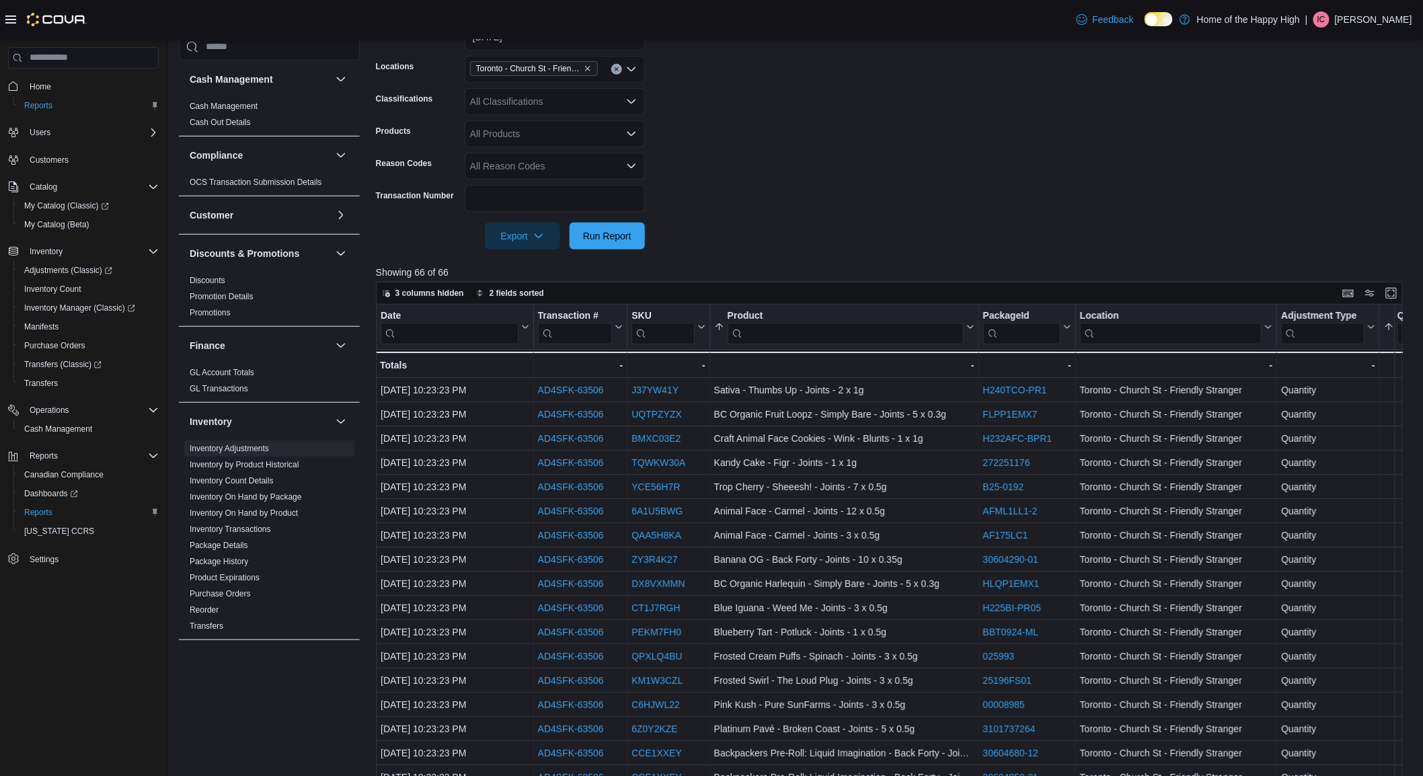
scroll to position [224, 0]
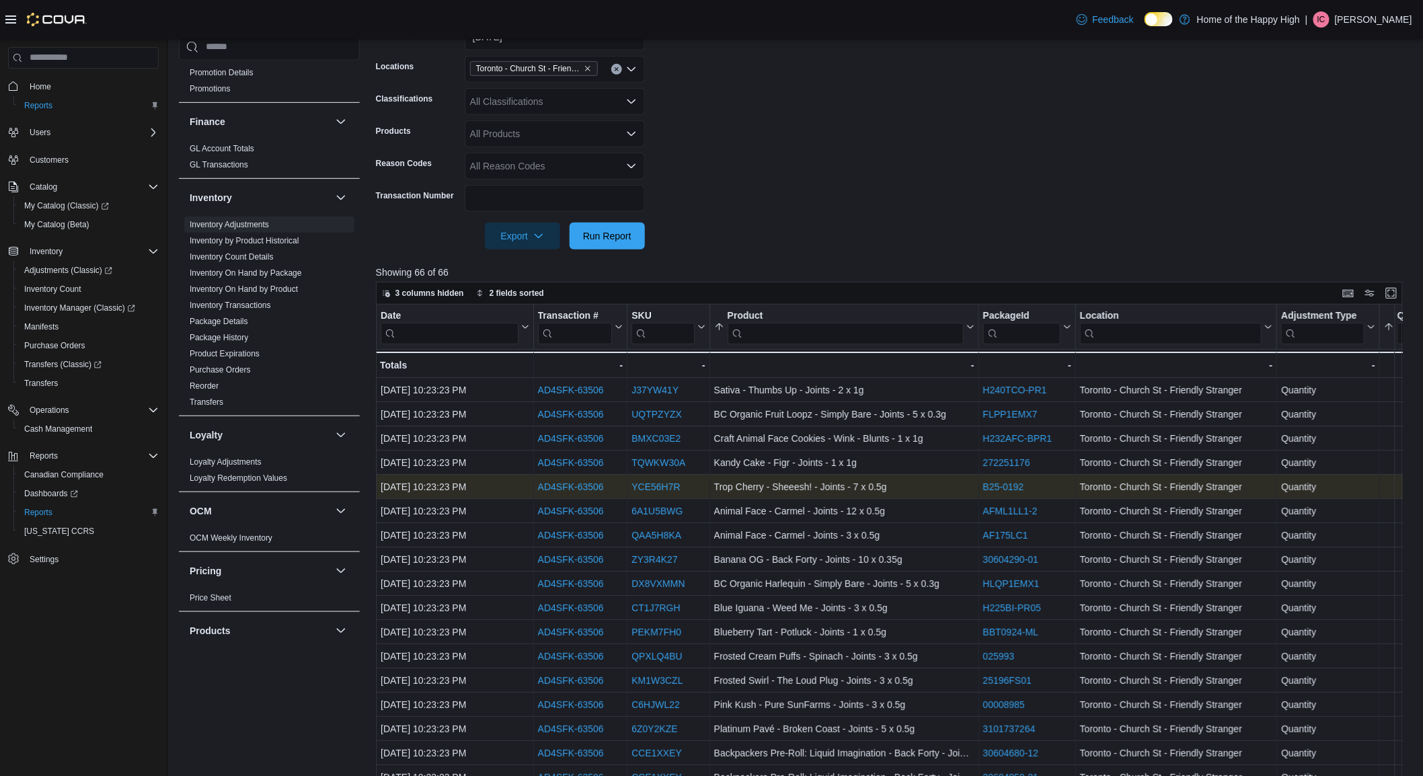
drag, startPoint x: 614, startPoint y: 487, endPoint x: 508, endPoint y: 482, distance: 106.4
click at [508, 482] on div "Oct 9, 2025, 10:23:23 PM - Date, column 1, row 5 AD4SFK-63506 - Transaction Url…" at bounding box center [1088, 487] width 1425 height 24
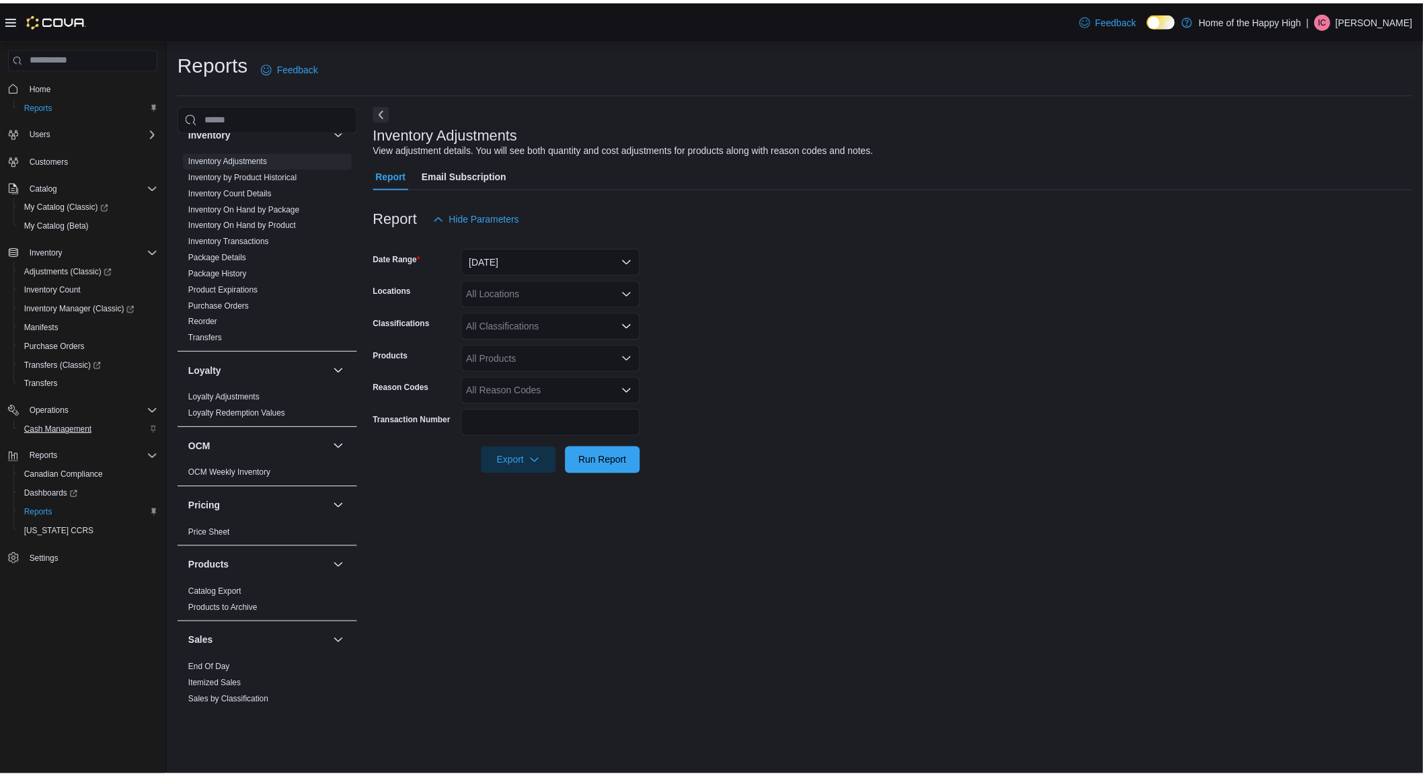
scroll to position [330, 0]
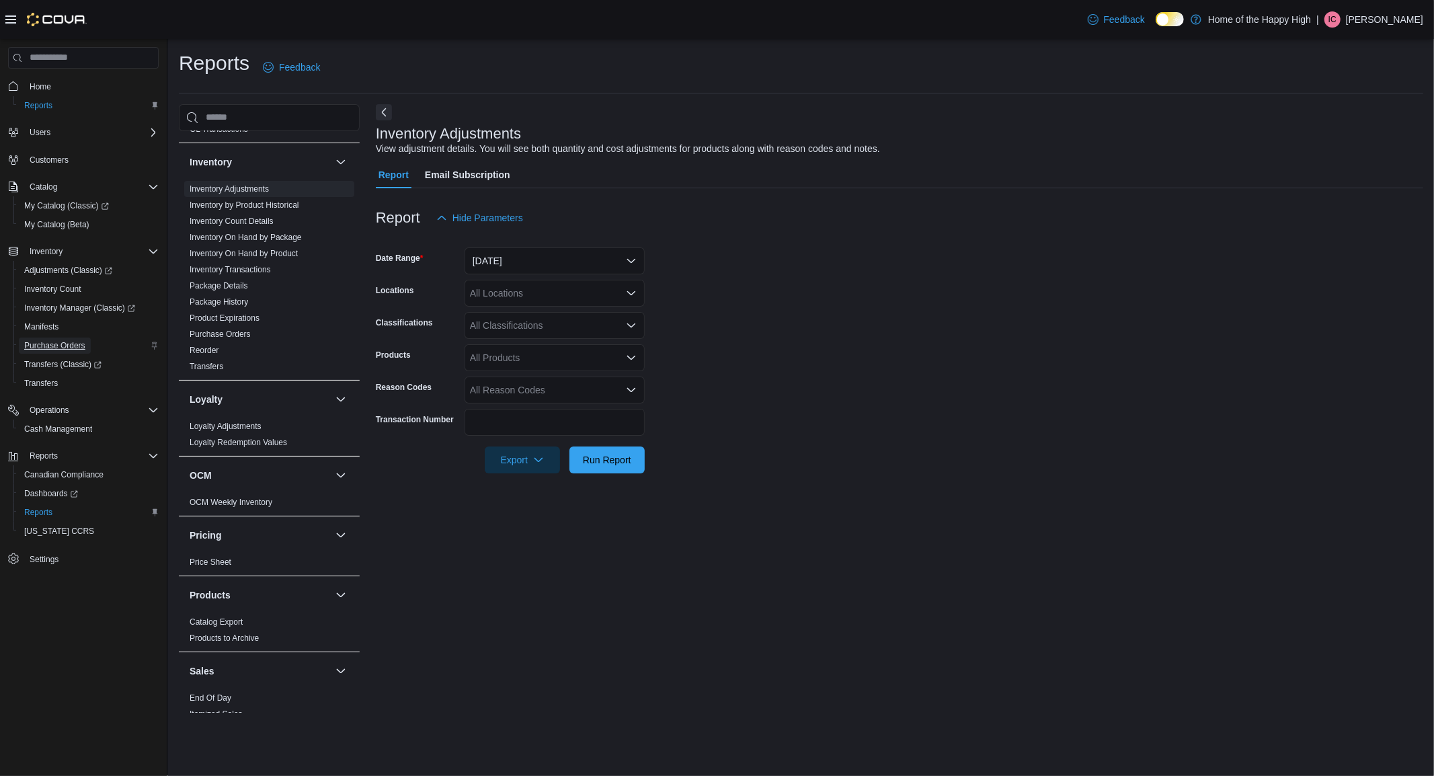
click at [56, 343] on span "Purchase Orders" at bounding box center [54, 345] width 61 height 11
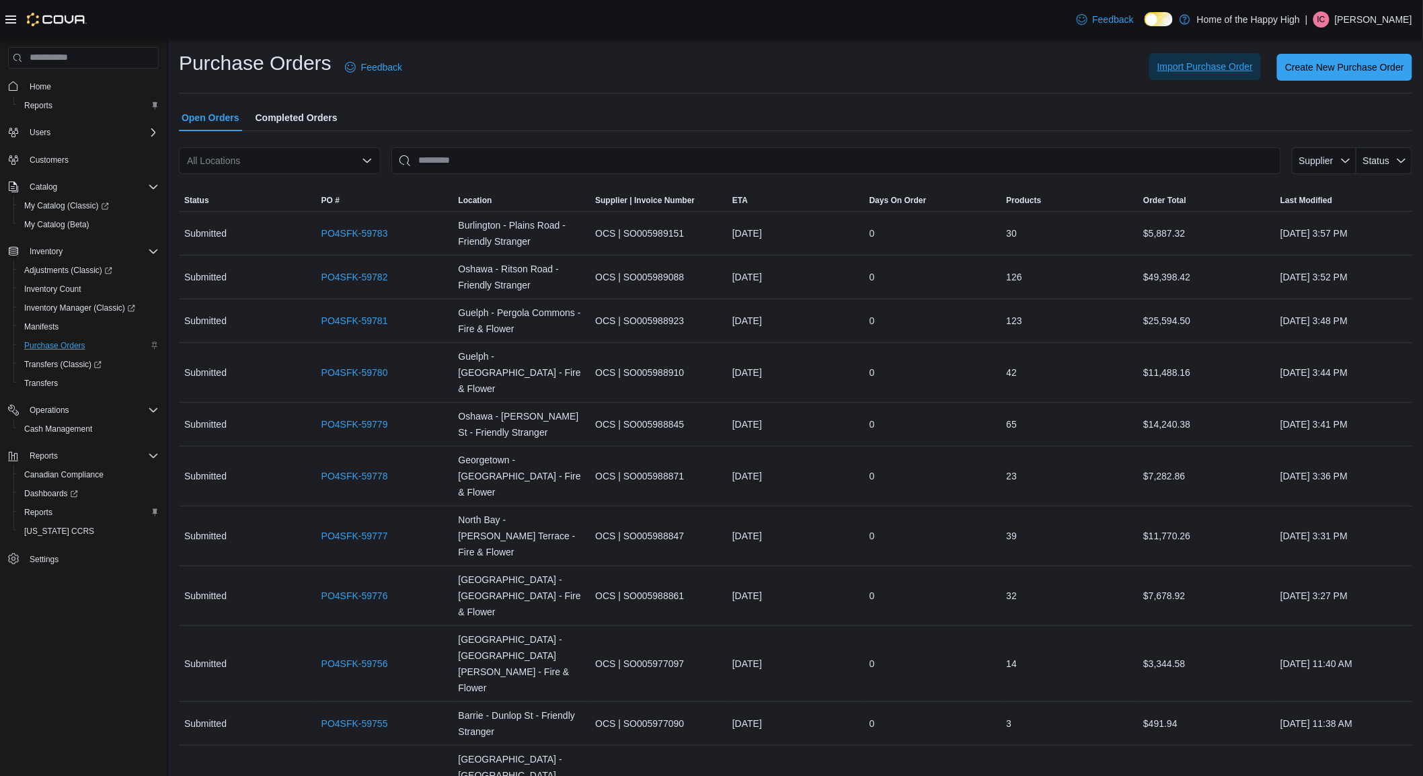
click at [1253, 71] on span "Import Purchase Order" at bounding box center [1204, 66] width 95 height 13
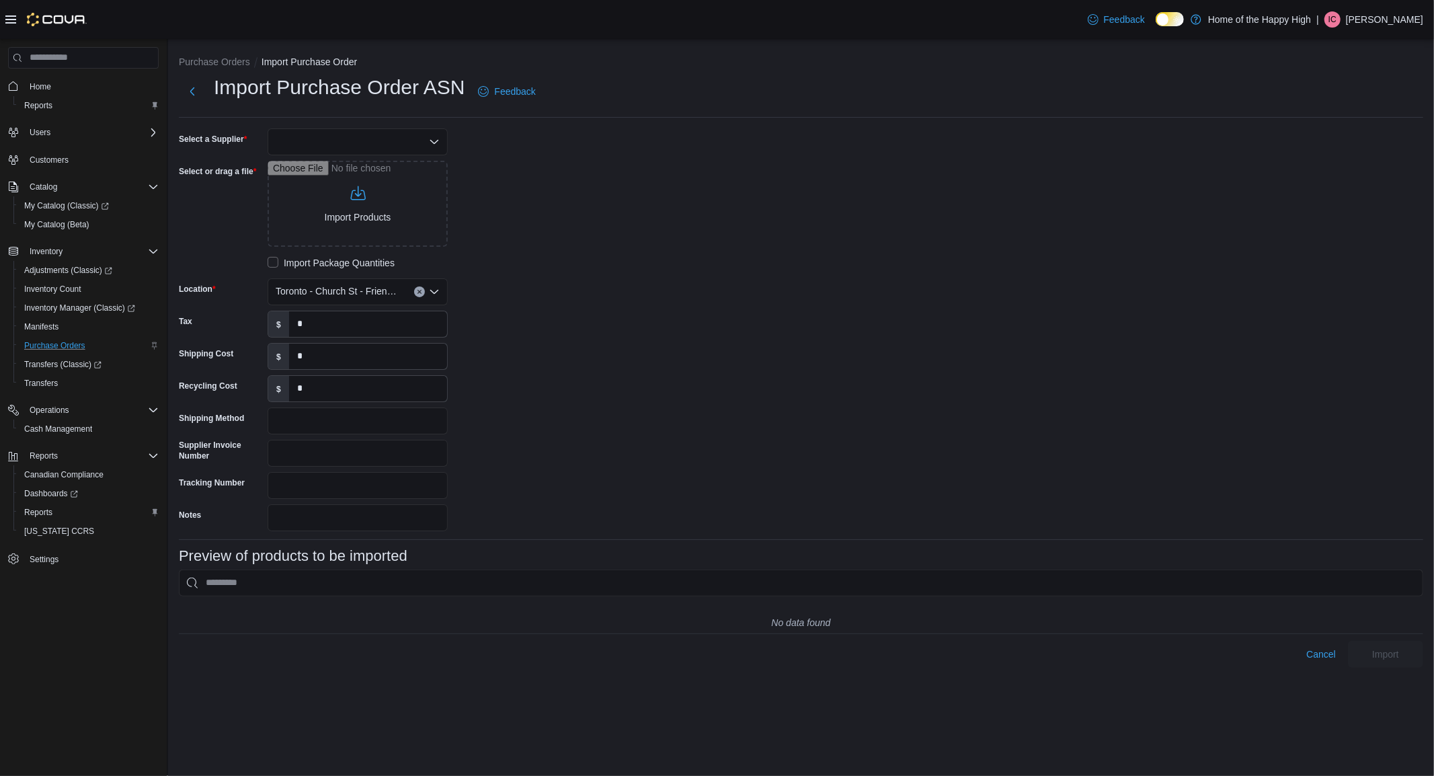
click at [367, 143] on div at bounding box center [358, 141] width 180 height 27
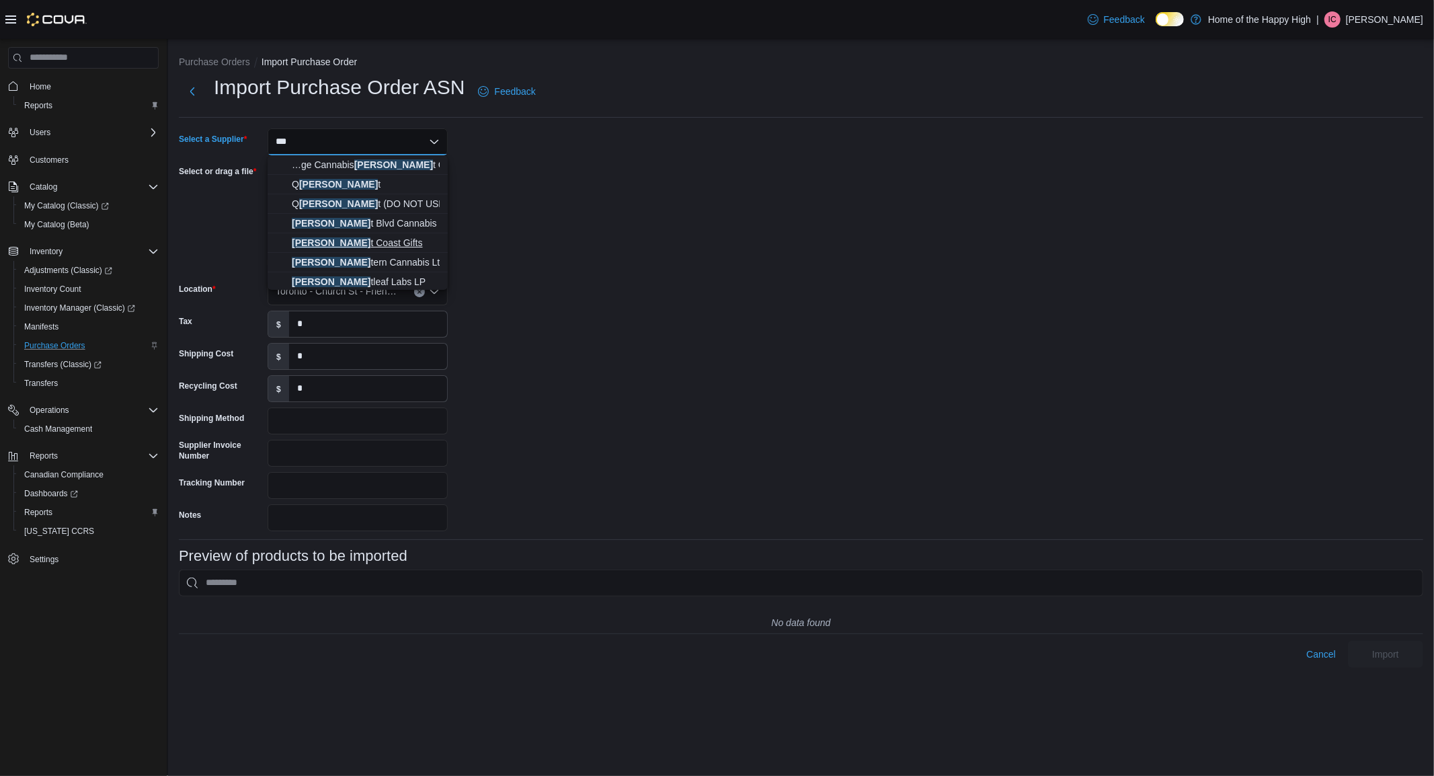
type input "***"
click at [391, 236] on span "[PERSON_NAME] t Coast Gifts" at bounding box center [366, 242] width 148 height 13
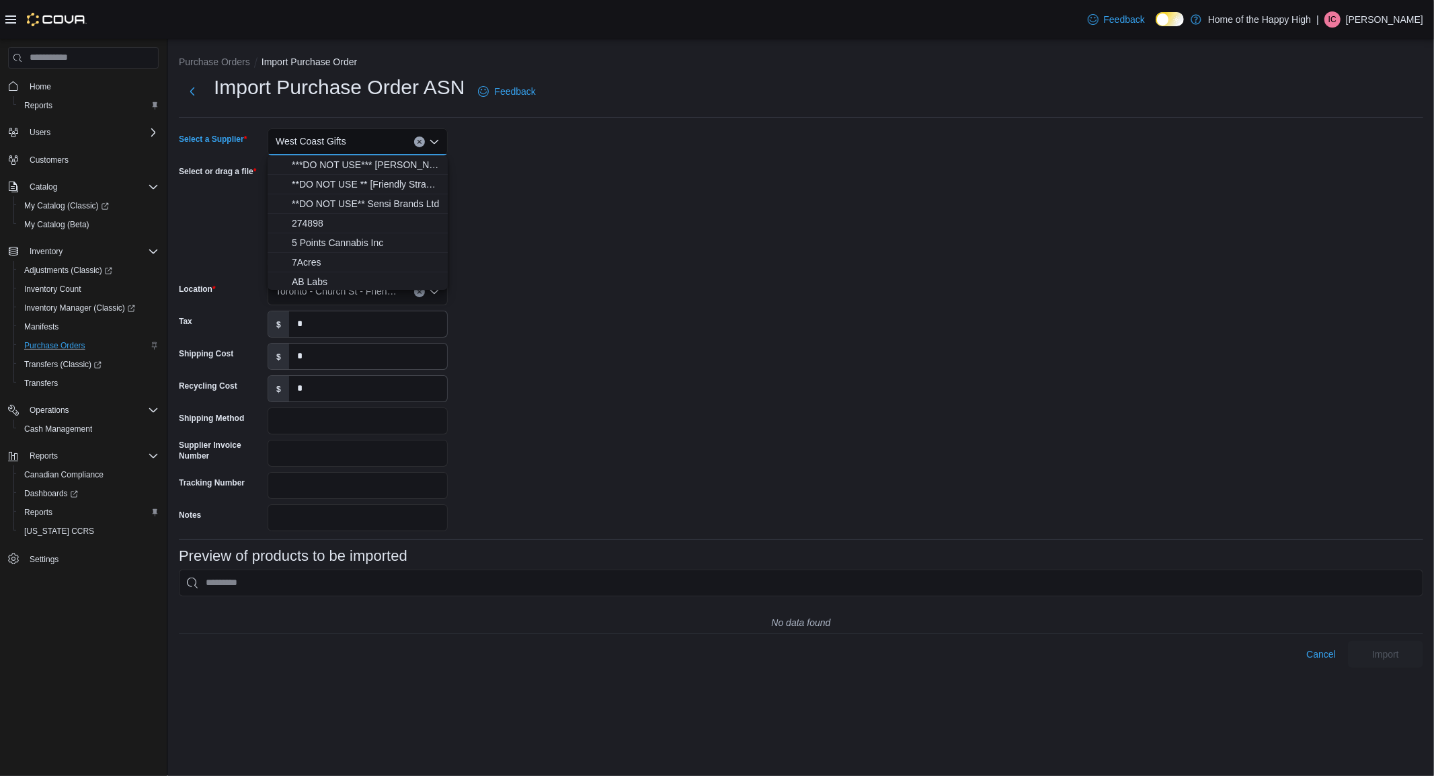
click at [768, 442] on div "Select a Supplier West Coast Gifts Combo box. Selected. West Coast Gifts. Press…" at bounding box center [801, 329] width 1245 height 403
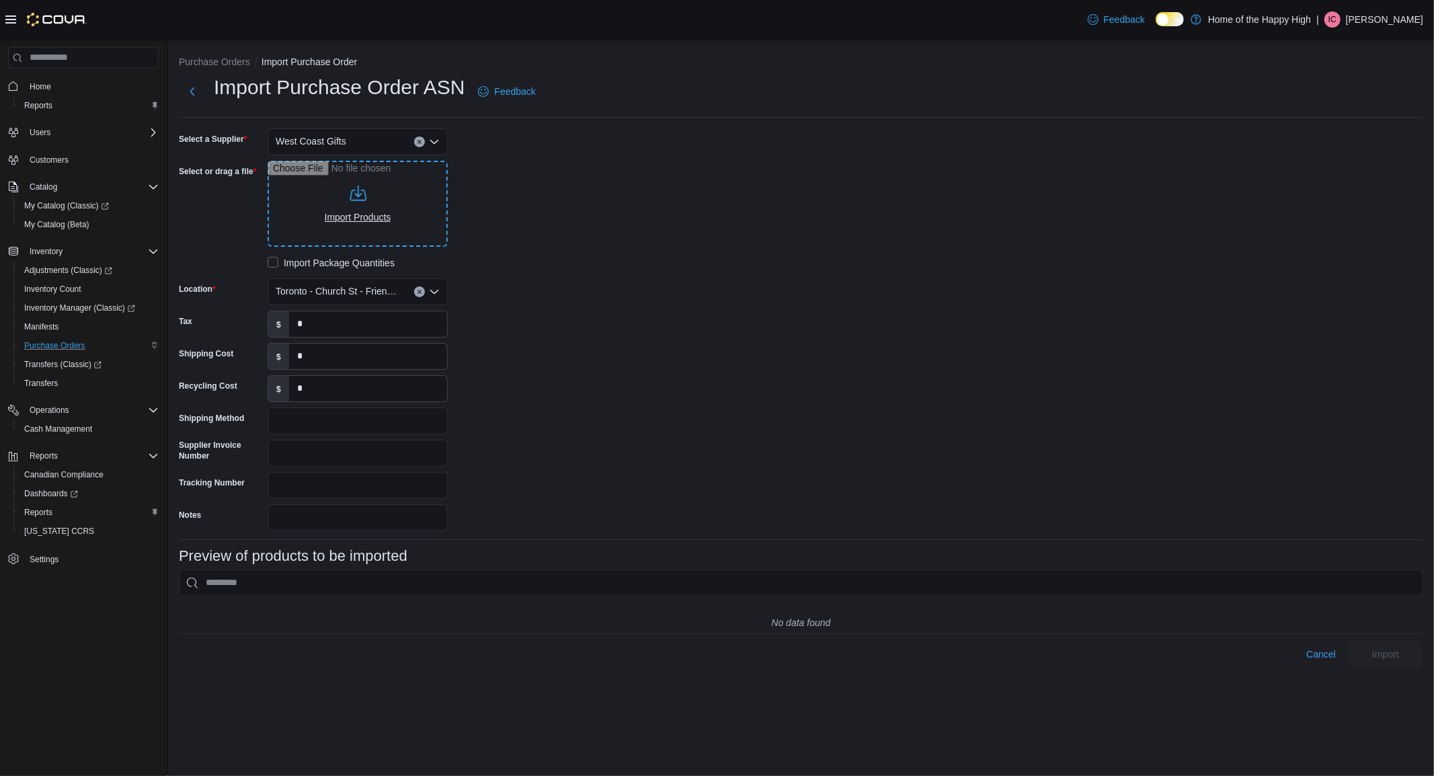
click at [353, 191] on input "Select or drag a file" at bounding box center [358, 204] width 180 height 86
click at [362, 212] on input "Select or drag a file" at bounding box center [358, 204] width 180 height 86
drag, startPoint x: 377, startPoint y: 701, endPoint x: 377, endPoint y: 709, distance: 8.1
click at [377, 703] on div "Purchase Orders Import Purchase Order Import Purchase Order ASN Feedback Select…" at bounding box center [801, 407] width 1266 height 737
type input "**********"
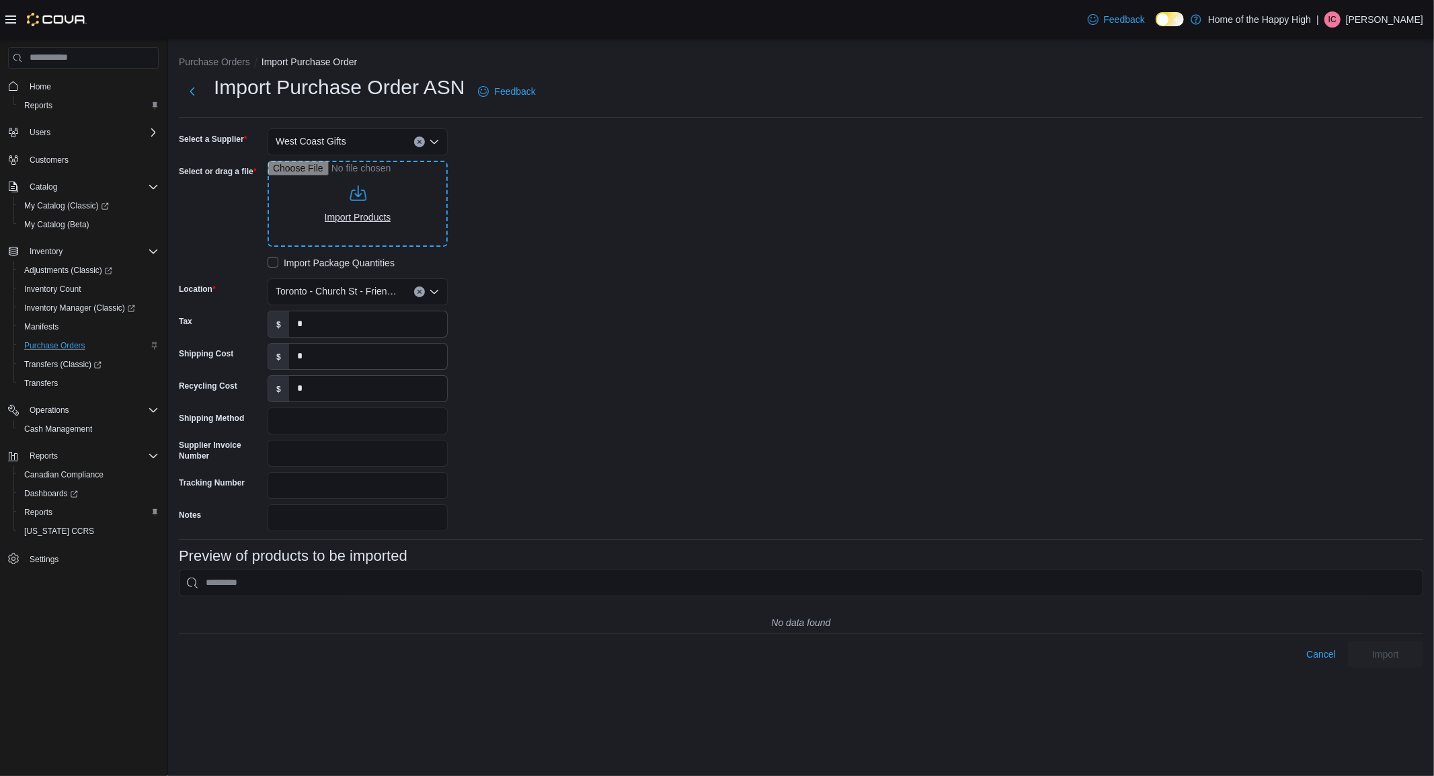
type input "**********"
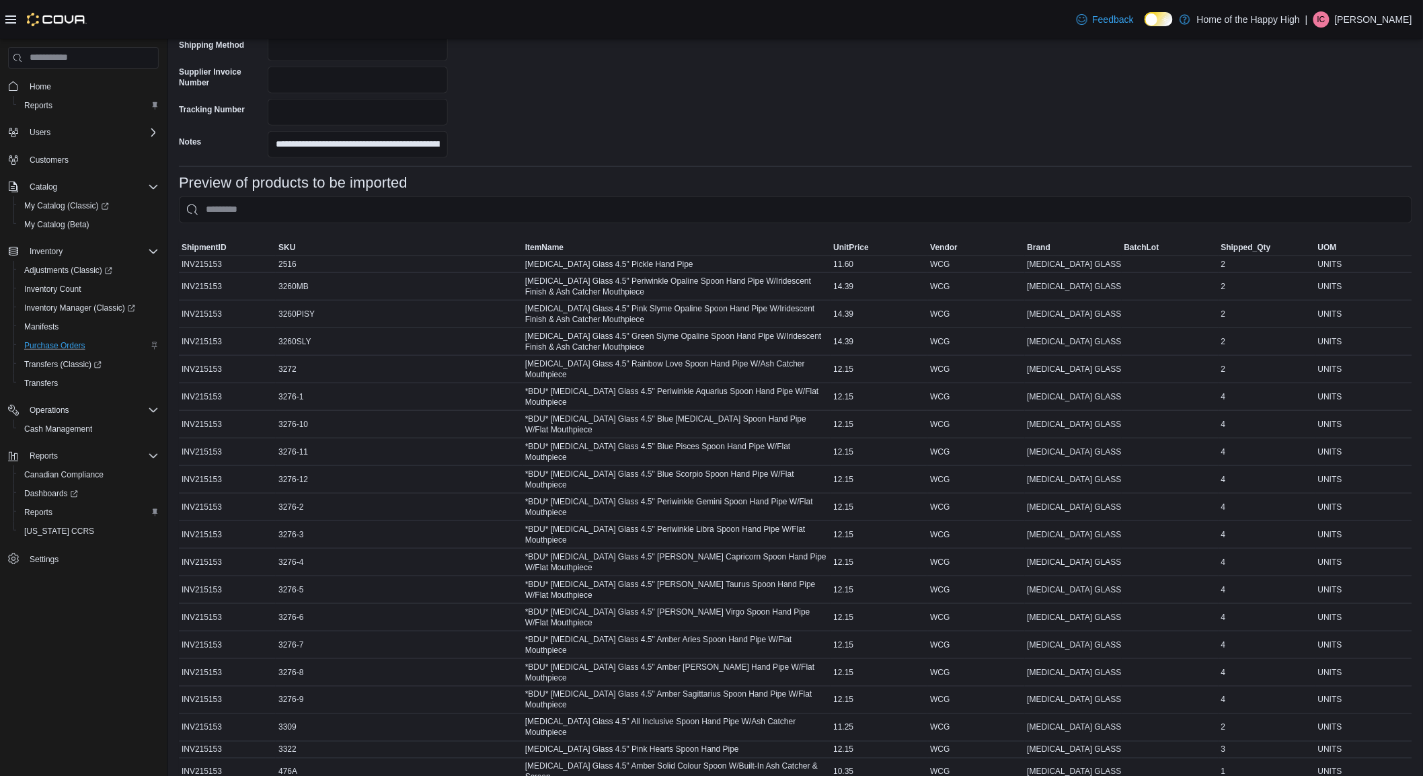
scroll to position [416, 0]
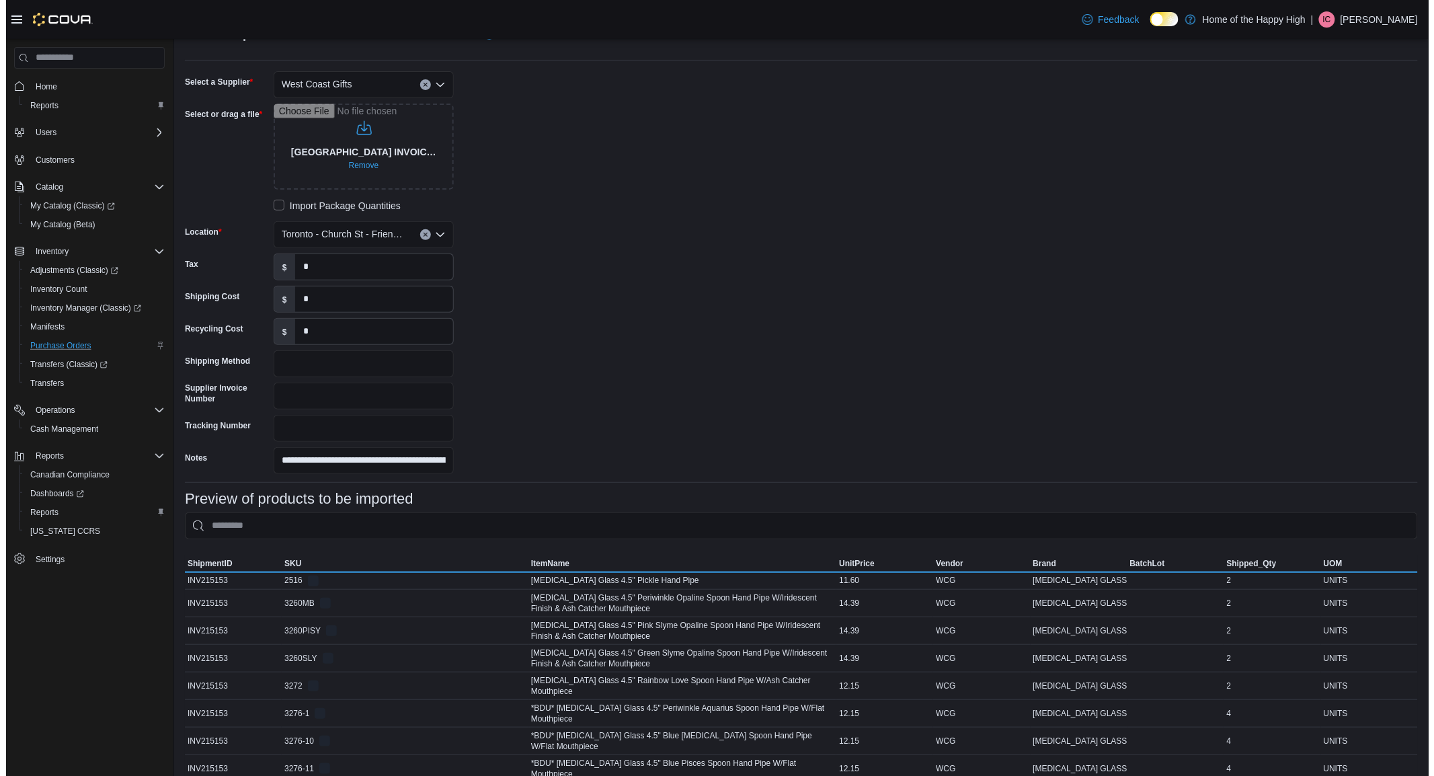
scroll to position [0, 0]
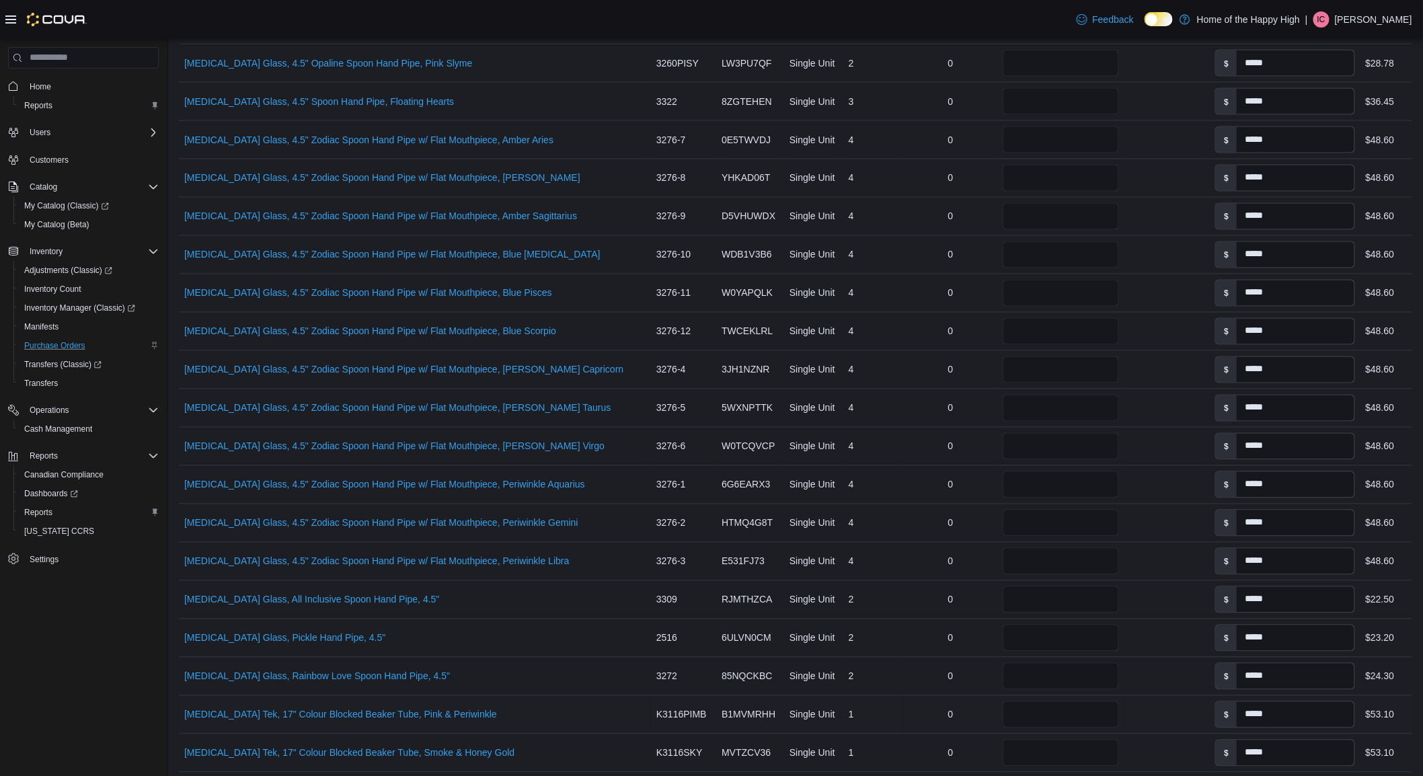
scroll to position [1223, 0]
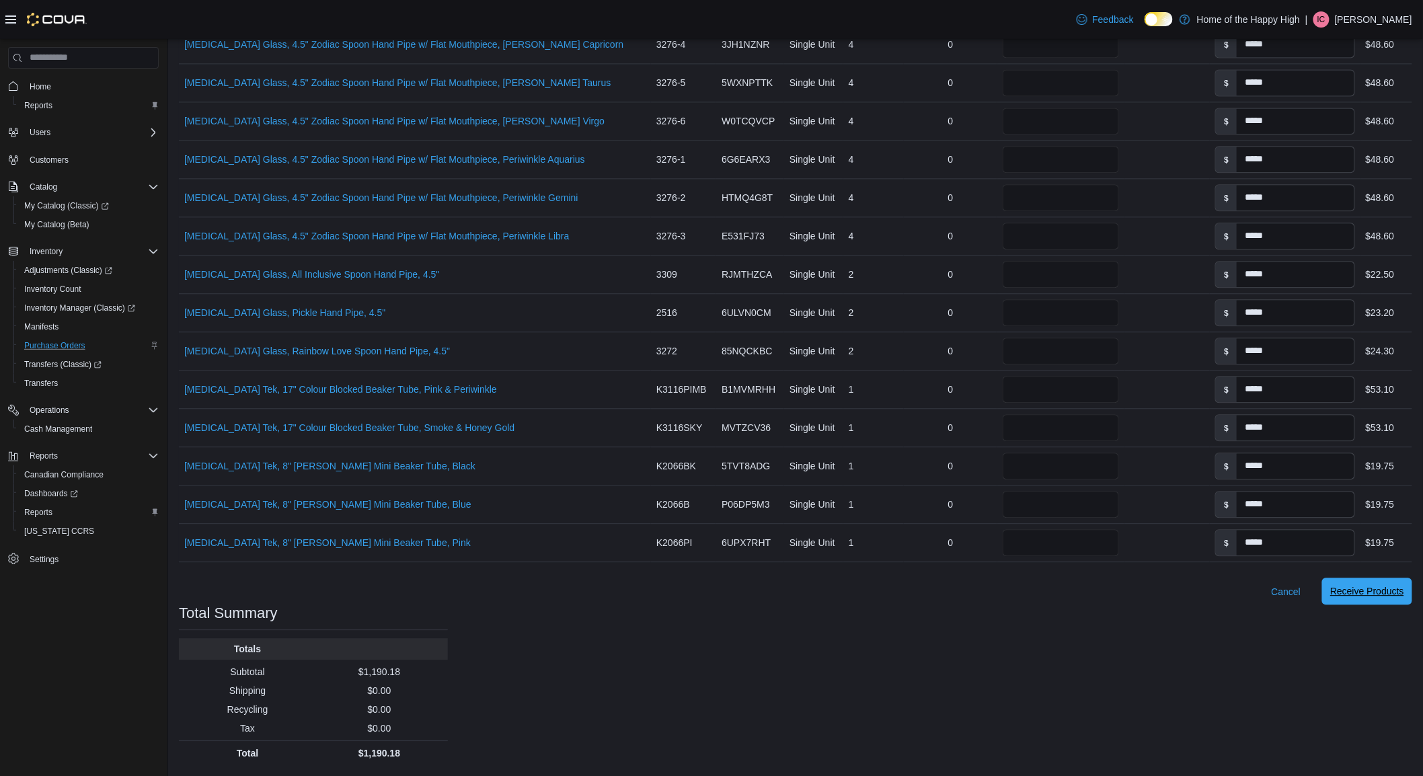
click at [1395, 598] on span "Receive Products" at bounding box center [1367, 591] width 74 height 27
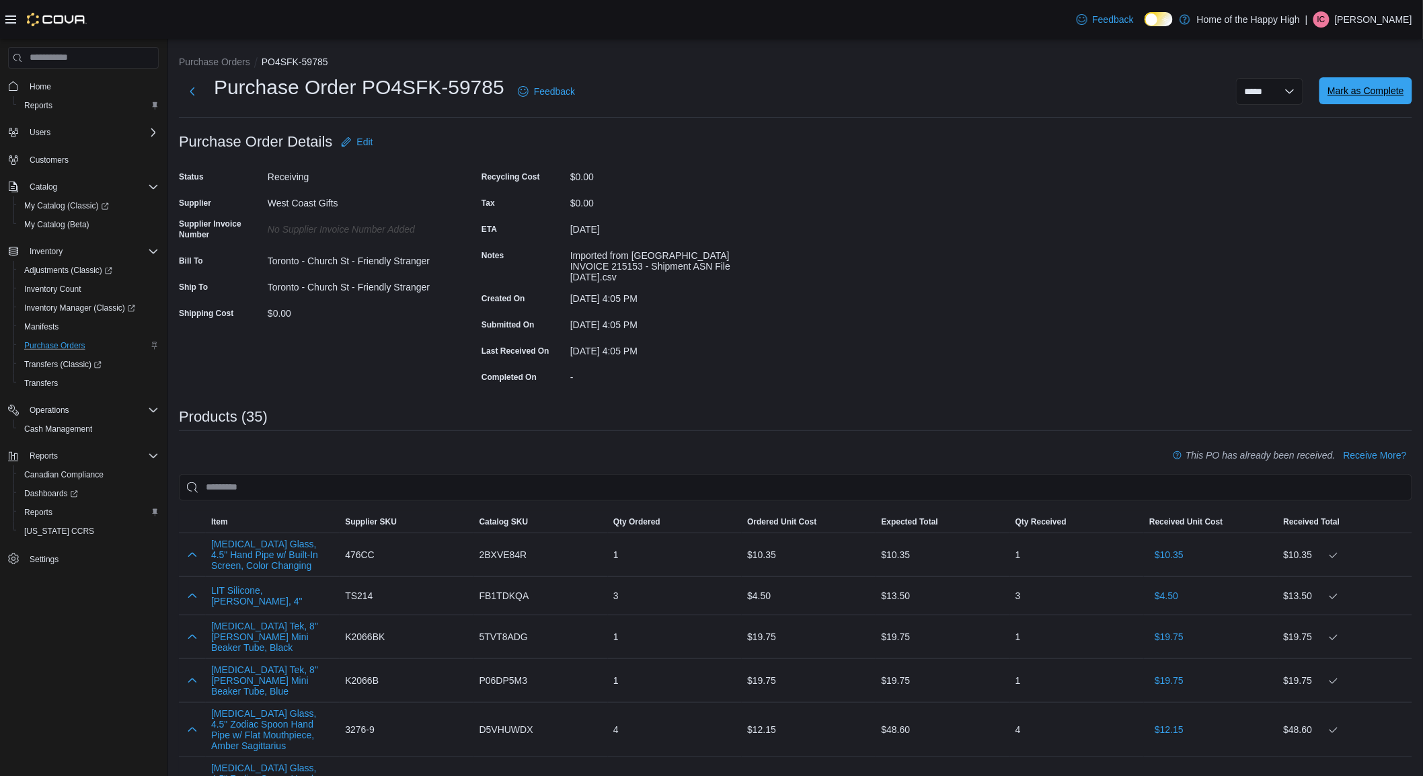
click at [1384, 84] on span "Mark as Complete" at bounding box center [1365, 90] width 77 height 13
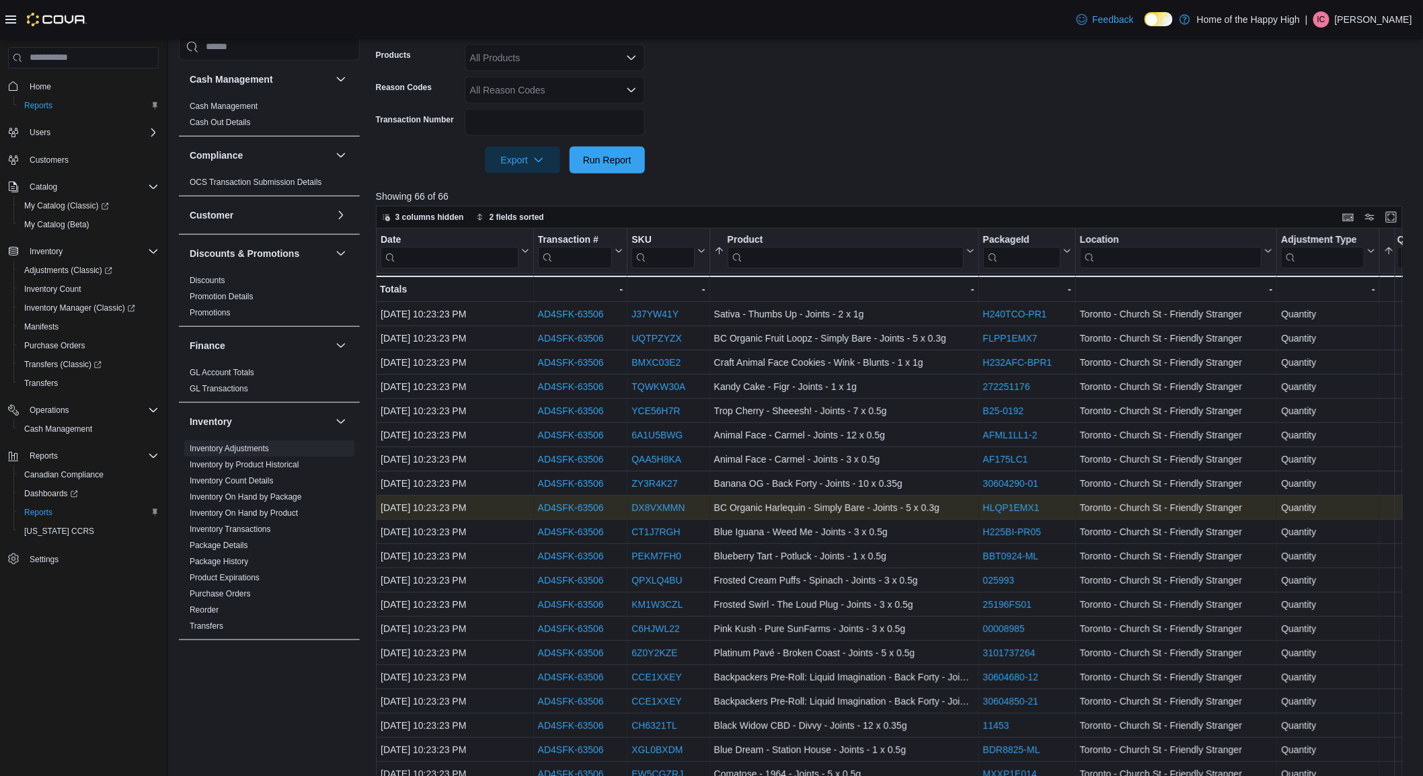
scroll to position [360, 0]
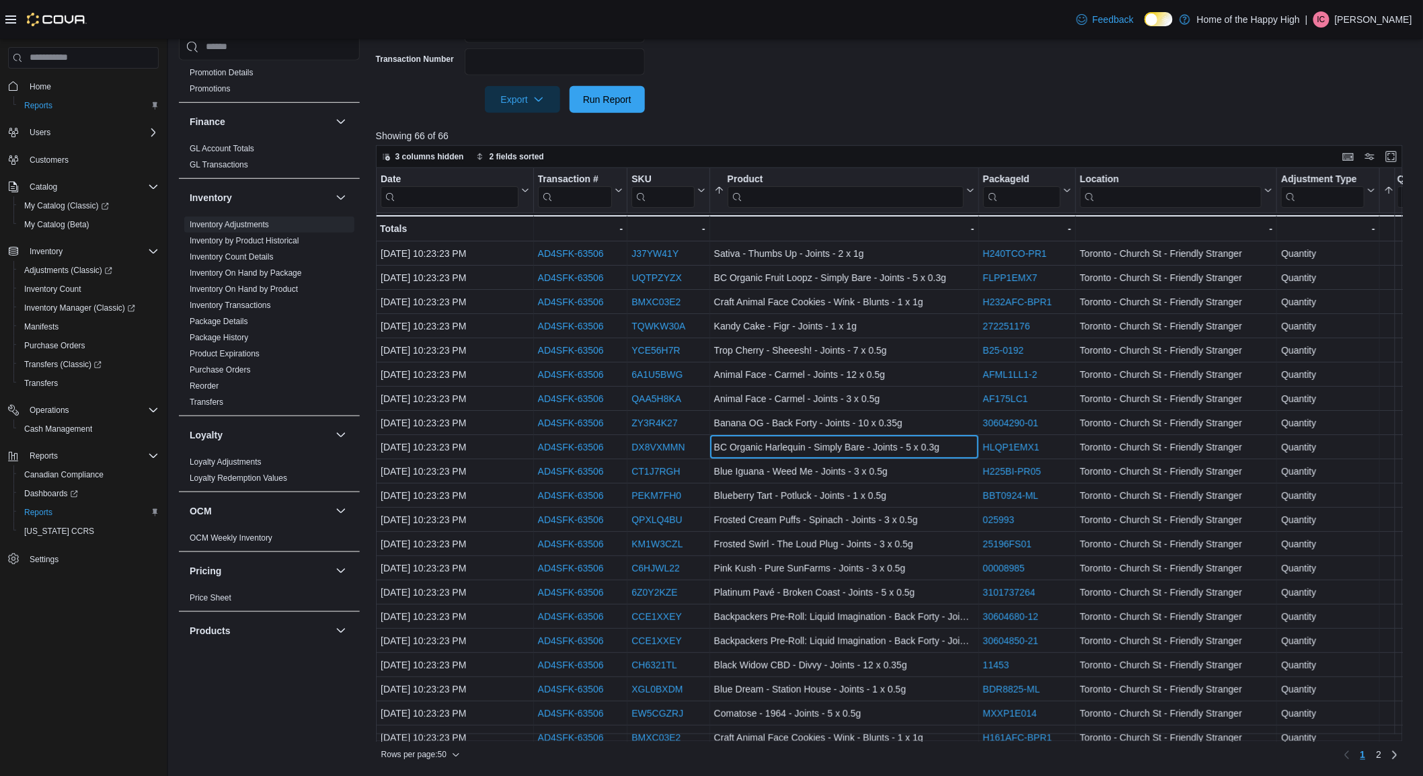
drag, startPoint x: 896, startPoint y: 457, endPoint x: 1098, endPoint y: 461, distance: 201.8
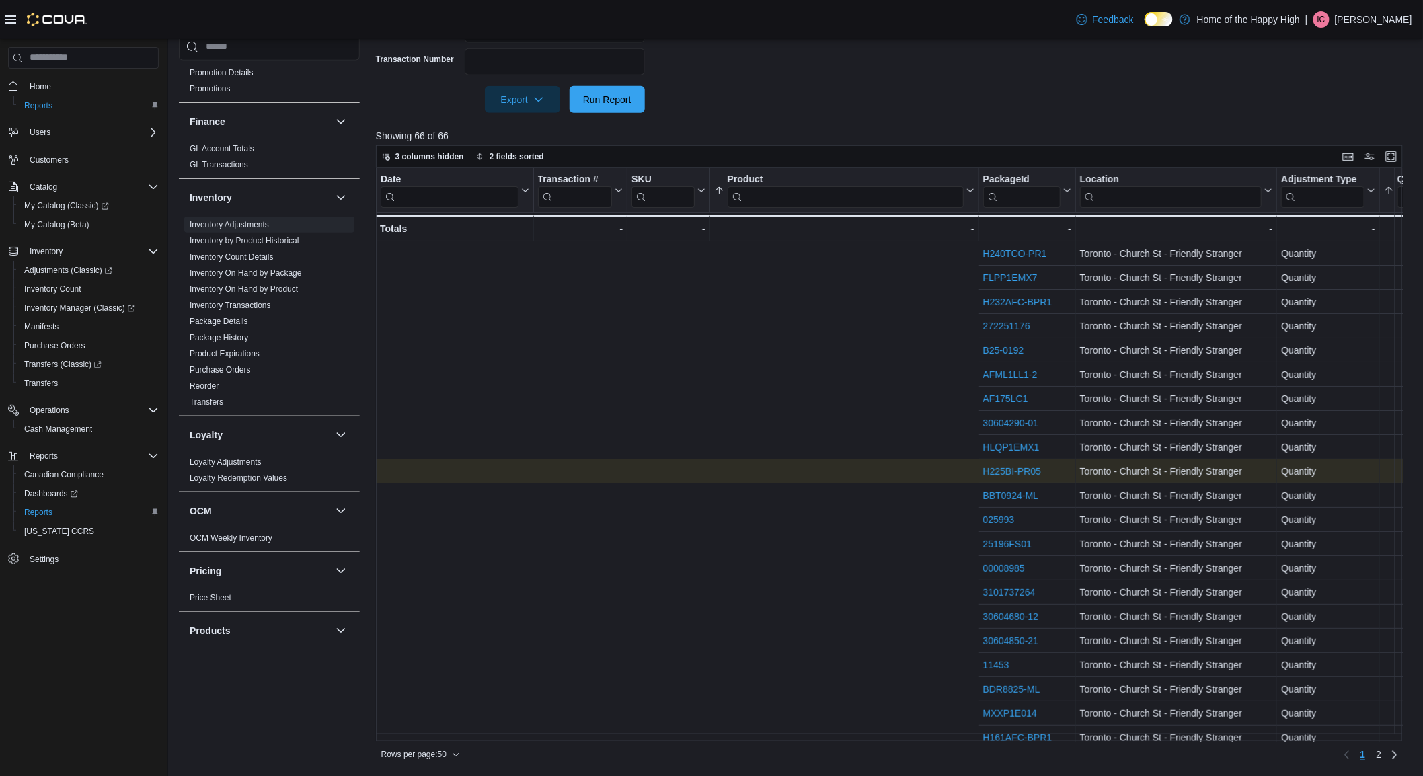
scroll to position [0, 764]
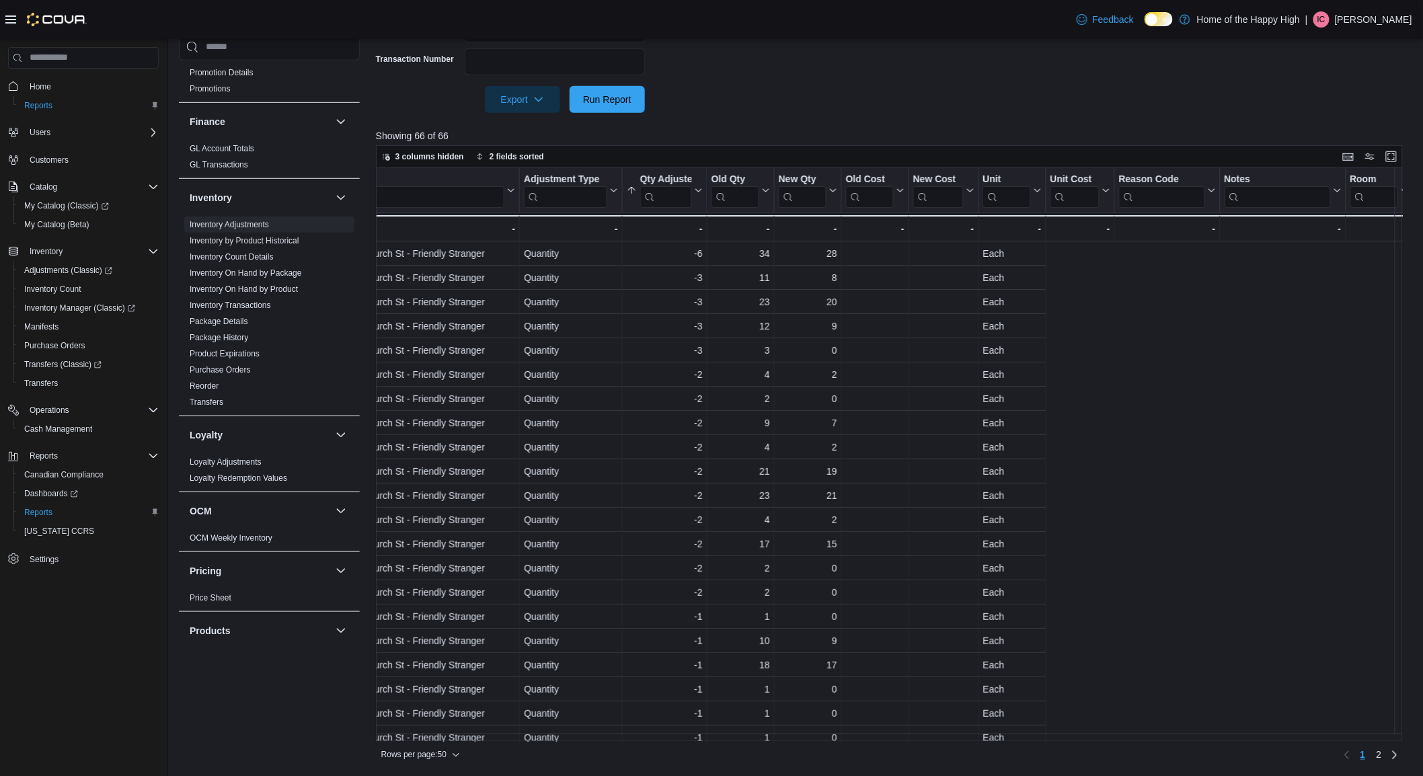
drag, startPoint x: 761, startPoint y: 484, endPoint x: 600, endPoint y: 469, distance: 162.1
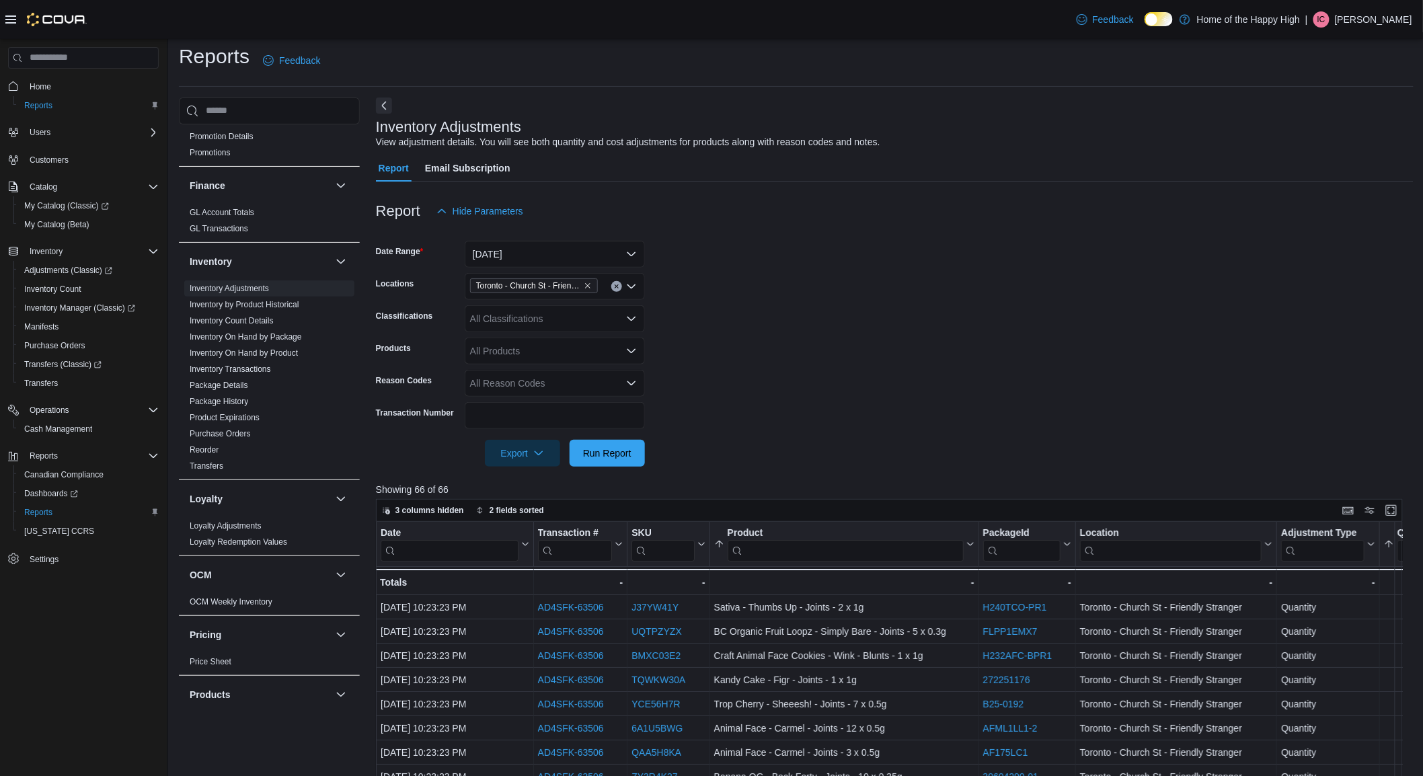
scroll to position [0, 0]
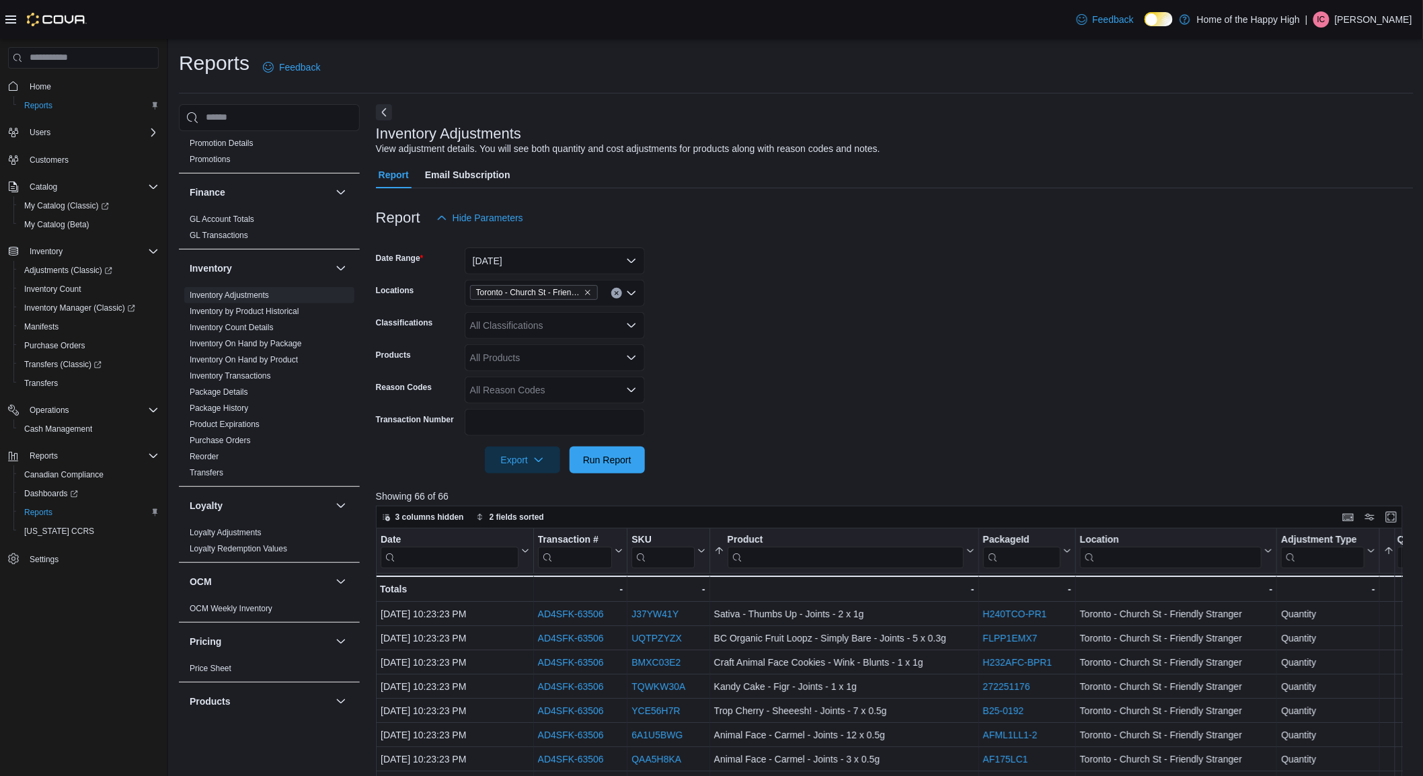
drag, startPoint x: 763, startPoint y: 384, endPoint x: 762, endPoint y: 368, distance: 16.2
drag, startPoint x: 762, startPoint y: 368, endPoint x: 734, endPoint y: 312, distance: 62.3
drag, startPoint x: 734, startPoint y: 312, endPoint x: 730, endPoint y: 301, distance: 12.1
click at [730, 301] on form "Date Range [DATE] Locations [GEOGRAPHIC_DATA] - Church St - Friendly Stranger C…" at bounding box center [895, 352] width 1038 height 242
drag, startPoint x: 851, startPoint y: 265, endPoint x: 822, endPoint y: 230, distance: 45.4
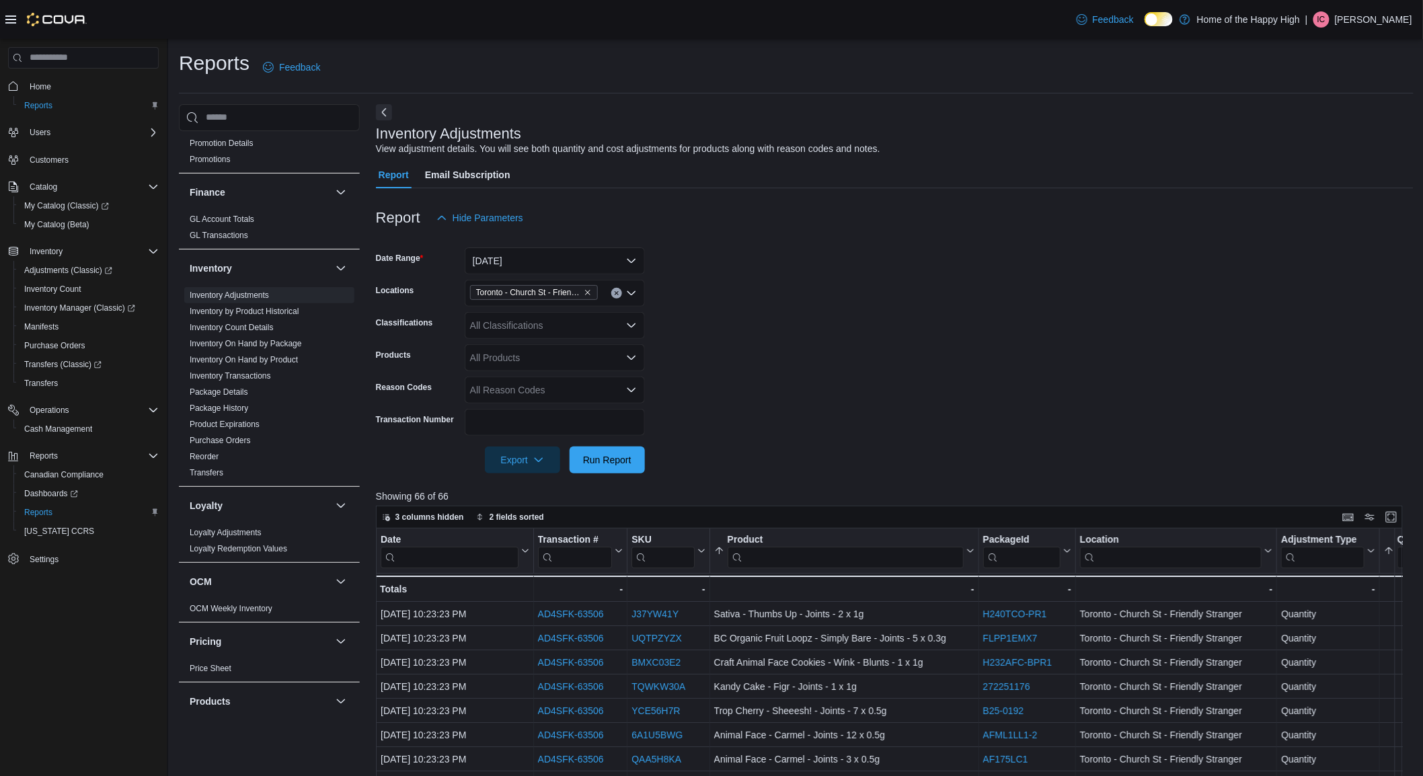
click at [822, 230] on div "Report Hide Parameters" at bounding box center [895, 217] width 1038 height 27
drag, startPoint x: 898, startPoint y: 198, endPoint x: 842, endPoint y: 256, distance: 80.4
click at [839, 254] on form "Date Range [DATE] Locations [GEOGRAPHIC_DATA] - Church St - Friendly Stranger C…" at bounding box center [895, 352] width 1038 height 242
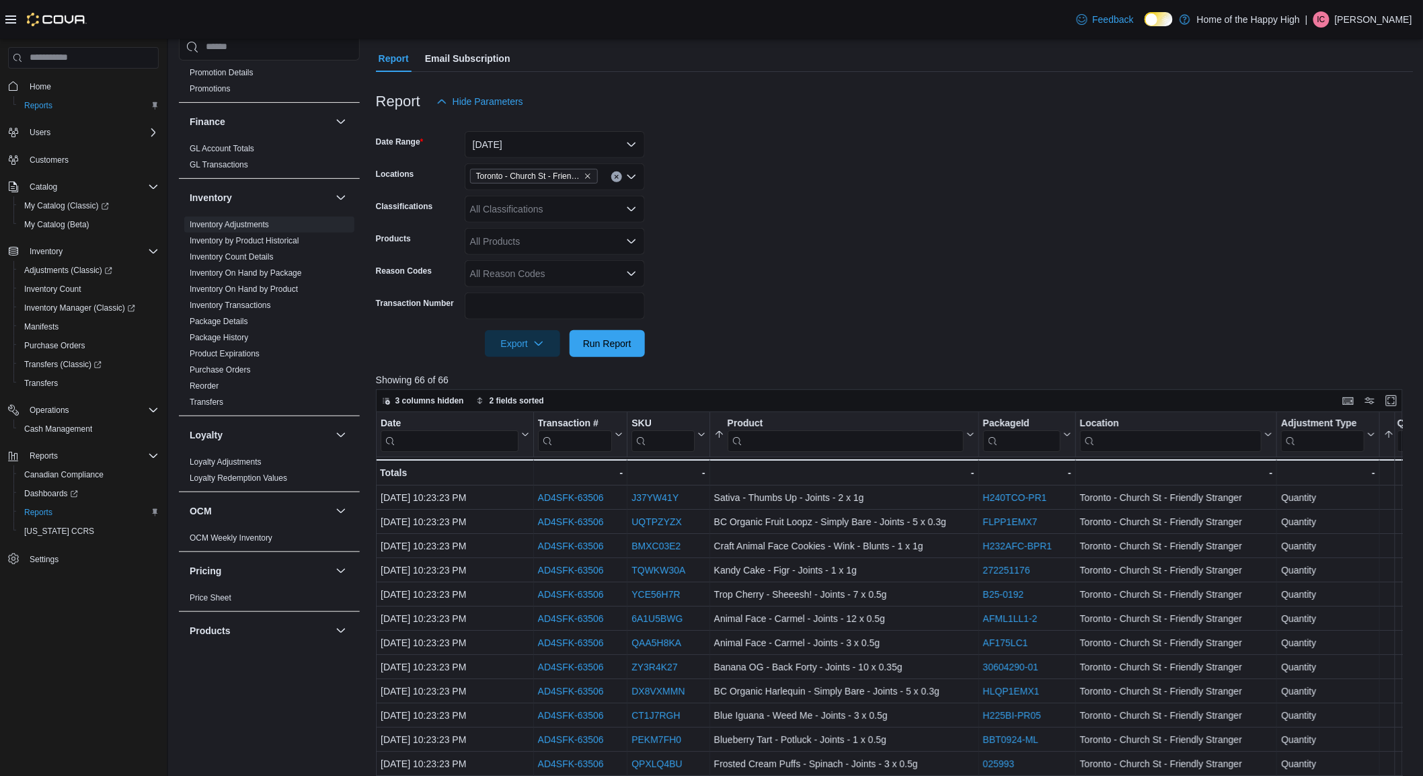
scroll to position [360, 0]
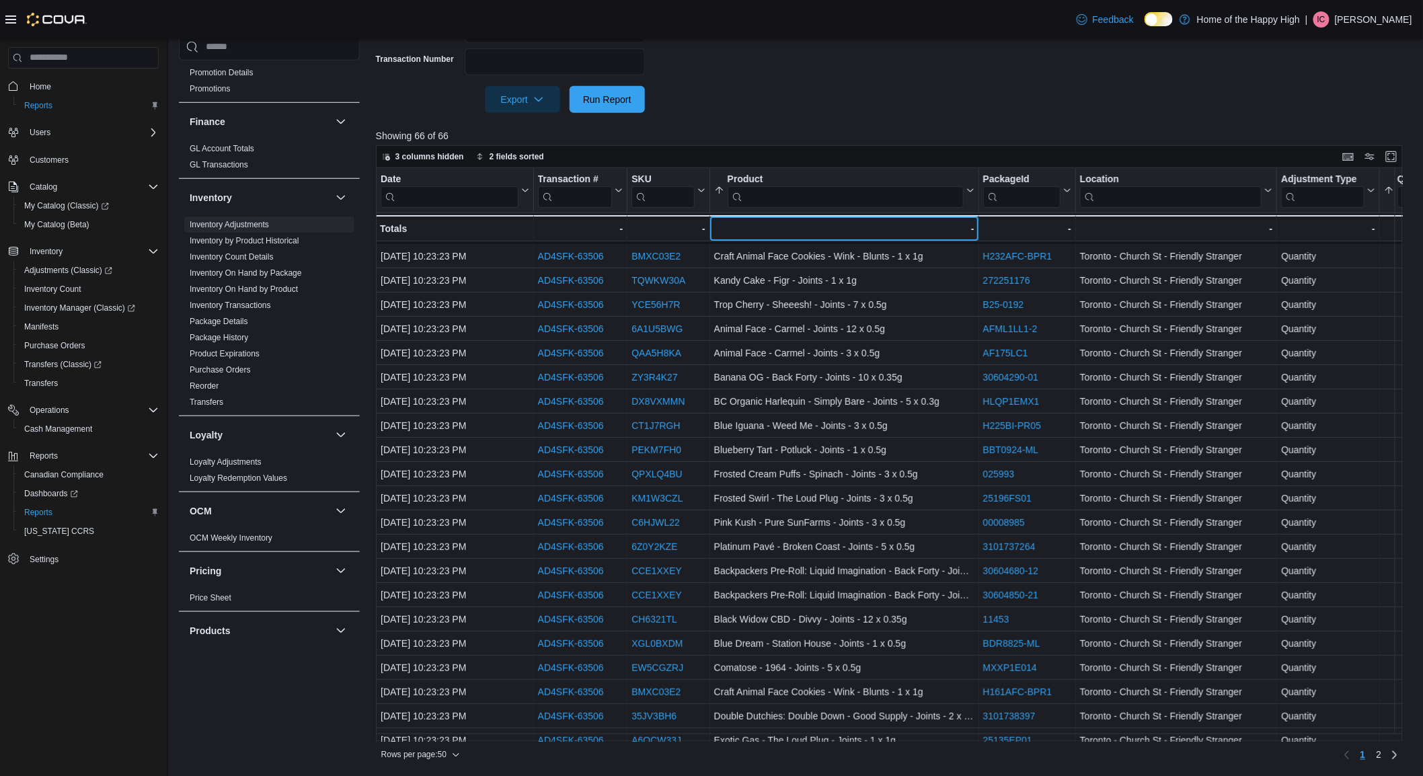
drag, startPoint x: 898, startPoint y: 274, endPoint x: 897, endPoint y: 291, distance: 16.9
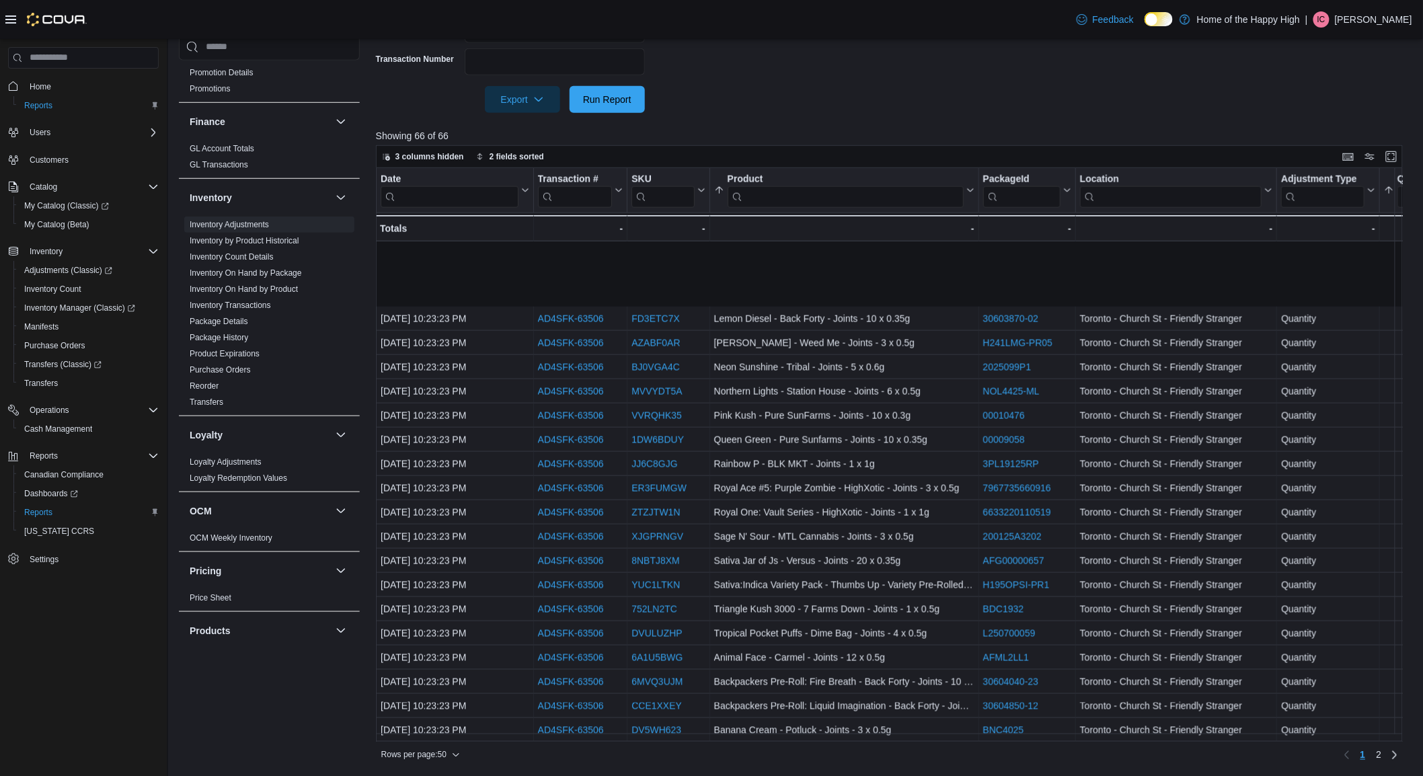
scroll to position [717, 0]
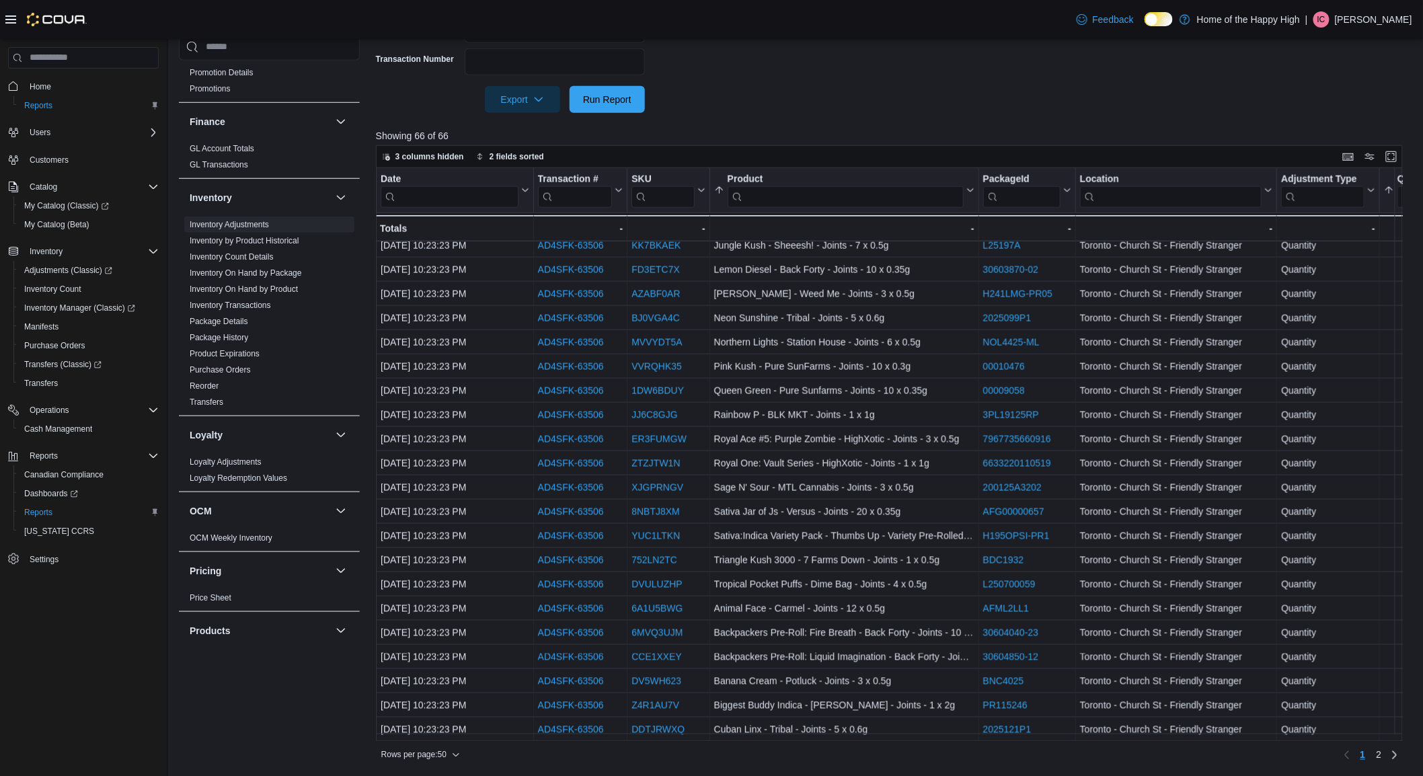
drag, startPoint x: 948, startPoint y: 316, endPoint x: 955, endPoint y: 540, distance: 224.0
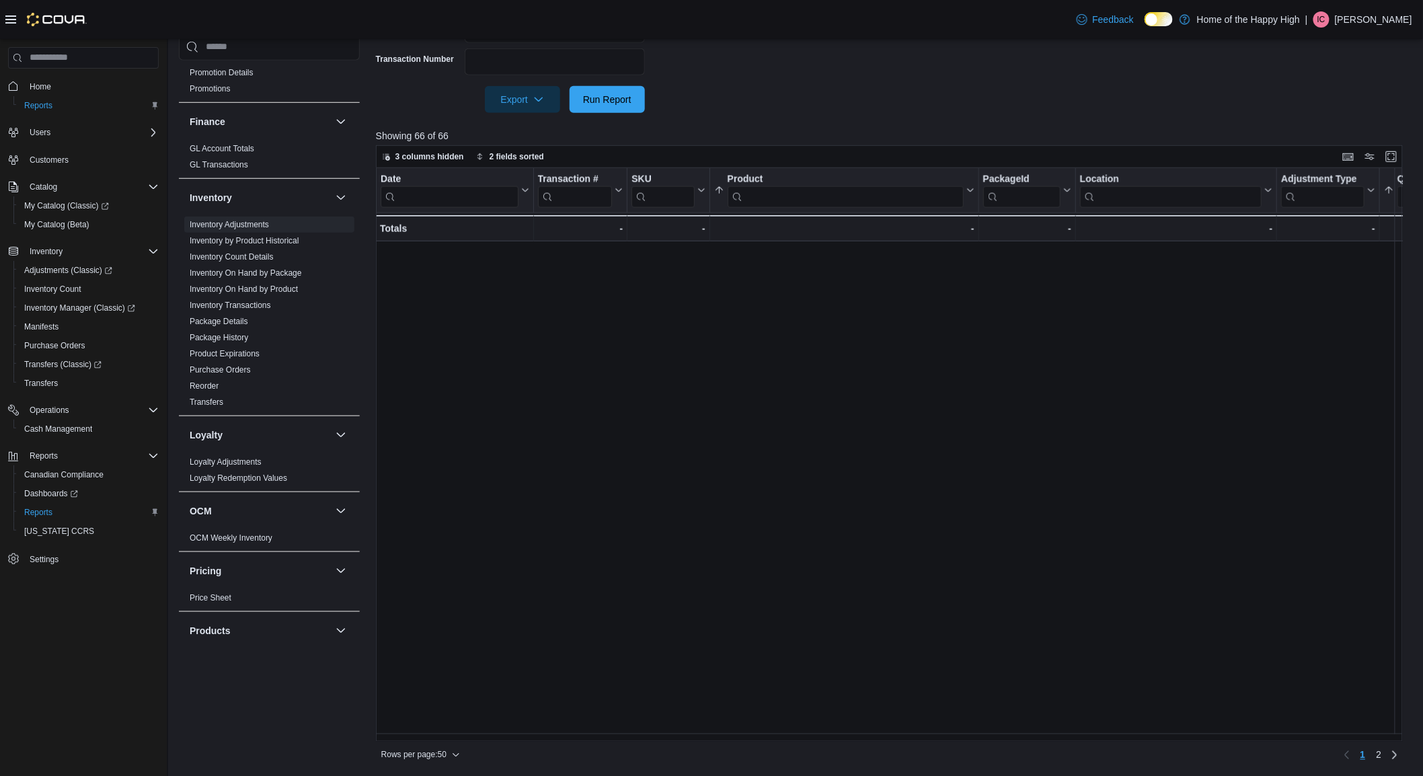
scroll to position [0, 0]
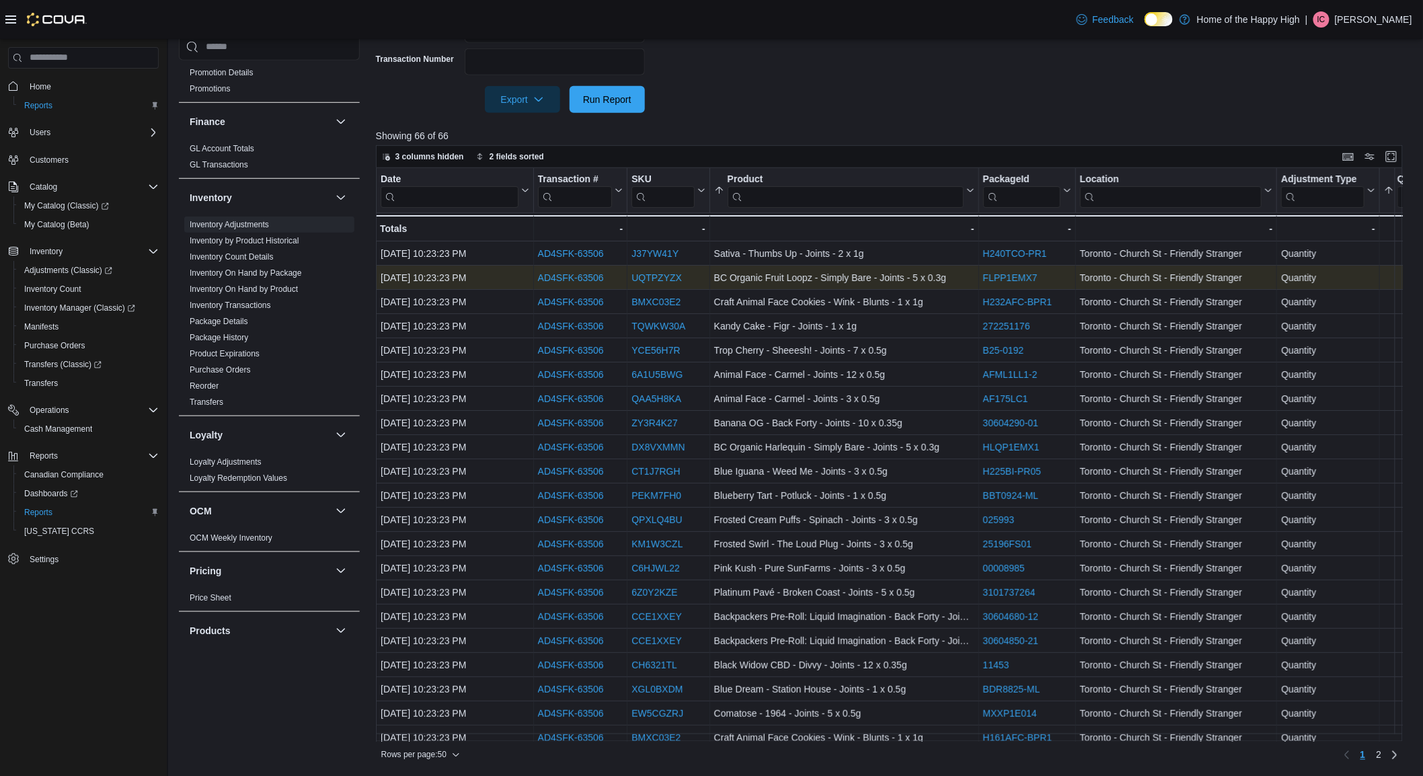
drag, startPoint x: 966, startPoint y: 415, endPoint x: 962, endPoint y: 270, distance: 144.6
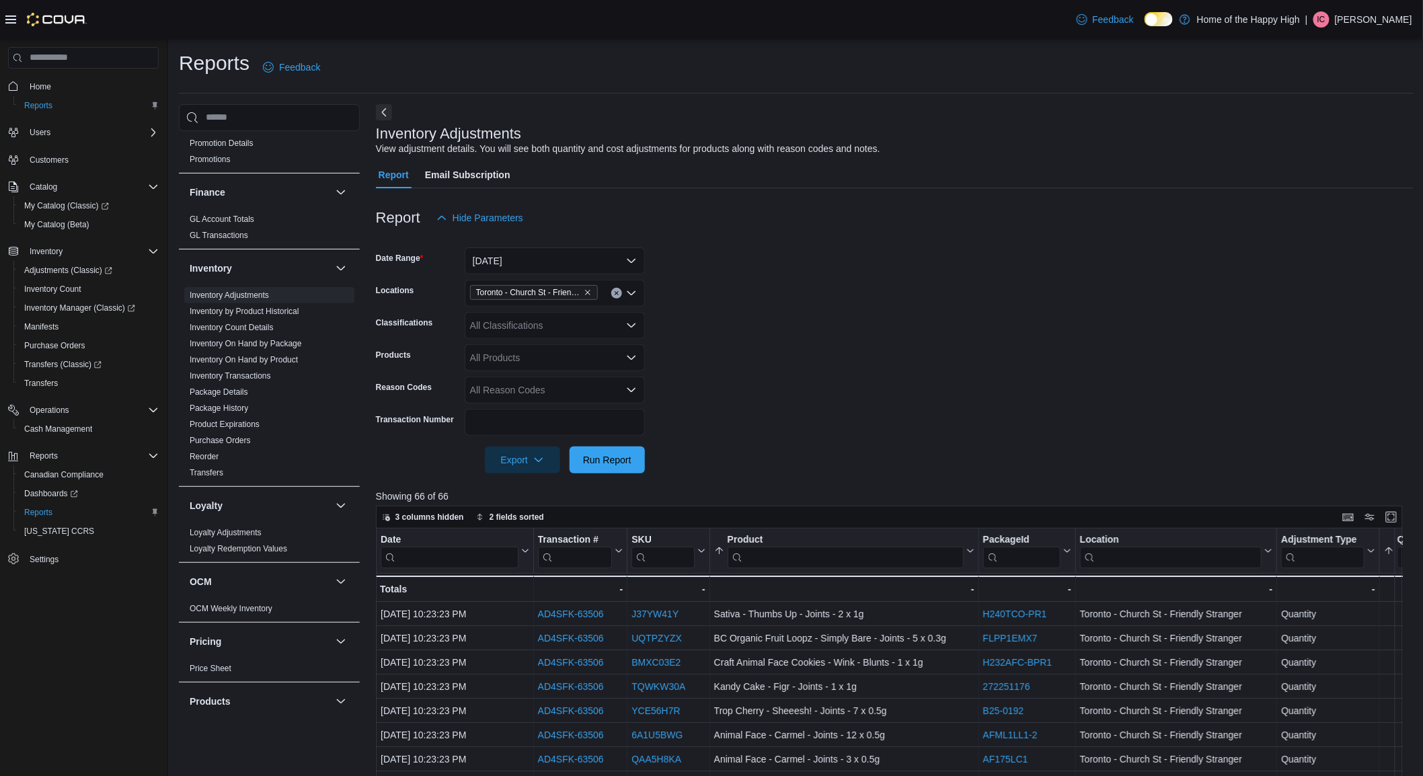
drag, startPoint x: 977, startPoint y: 237, endPoint x: 966, endPoint y: 231, distance: 12.9
drag, startPoint x: 966, startPoint y: 231, endPoint x: 964, endPoint y: 221, distance: 10.8
drag, startPoint x: 964, startPoint y: 221, endPoint x: 964, endPoint y: 182, distance: 39.0
drag, startPoint x: 964, startPoint y: 182, endPoint x: 962, endPoint y: 130, distance: 51.8
drag, startPoint x: 962, startPoint y: 130, endPoint x: 957, endPoint y: 95, distance: 35.3
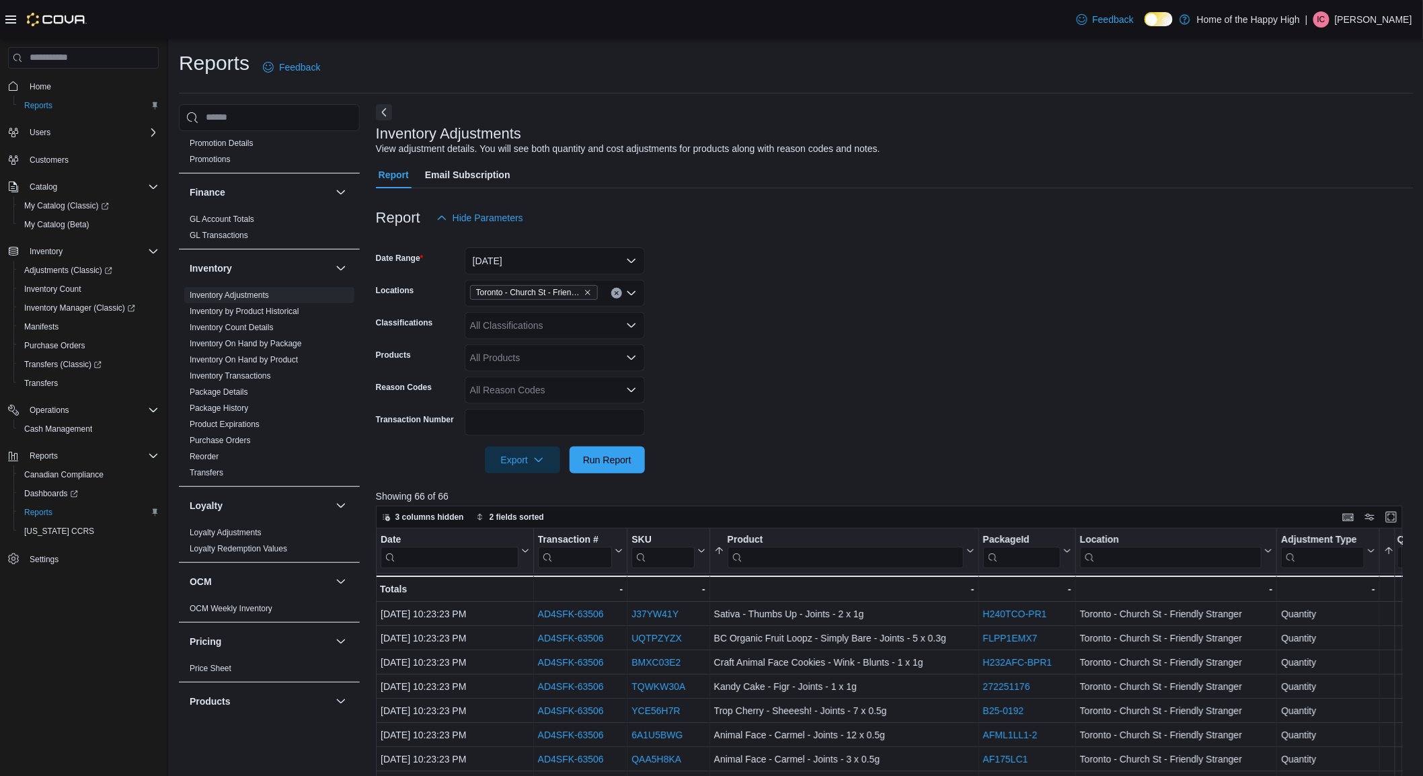
drag, startPoint x: 957, startPoint y: 95, endPoint x: 941, endPoint y: 130, distance: 38.2
drag, startPoint x: 941, startPoint y: 130, endPoint x: 978, endPoint y: 114, distance: 40.1
drag, startPoint x: 980, startPoint y: 113, endPoint x: 997, endPoint y: 104, distance: 18.9
drag, startPoint x: 997, startPoint y: 104, endPoint x: 1071, endPoint y: 110, distance: 74.2
drag, startPoint x: 1071, startPoint y: 110, endPoint x: 1111, endPoint y: 117, distance: 40.4
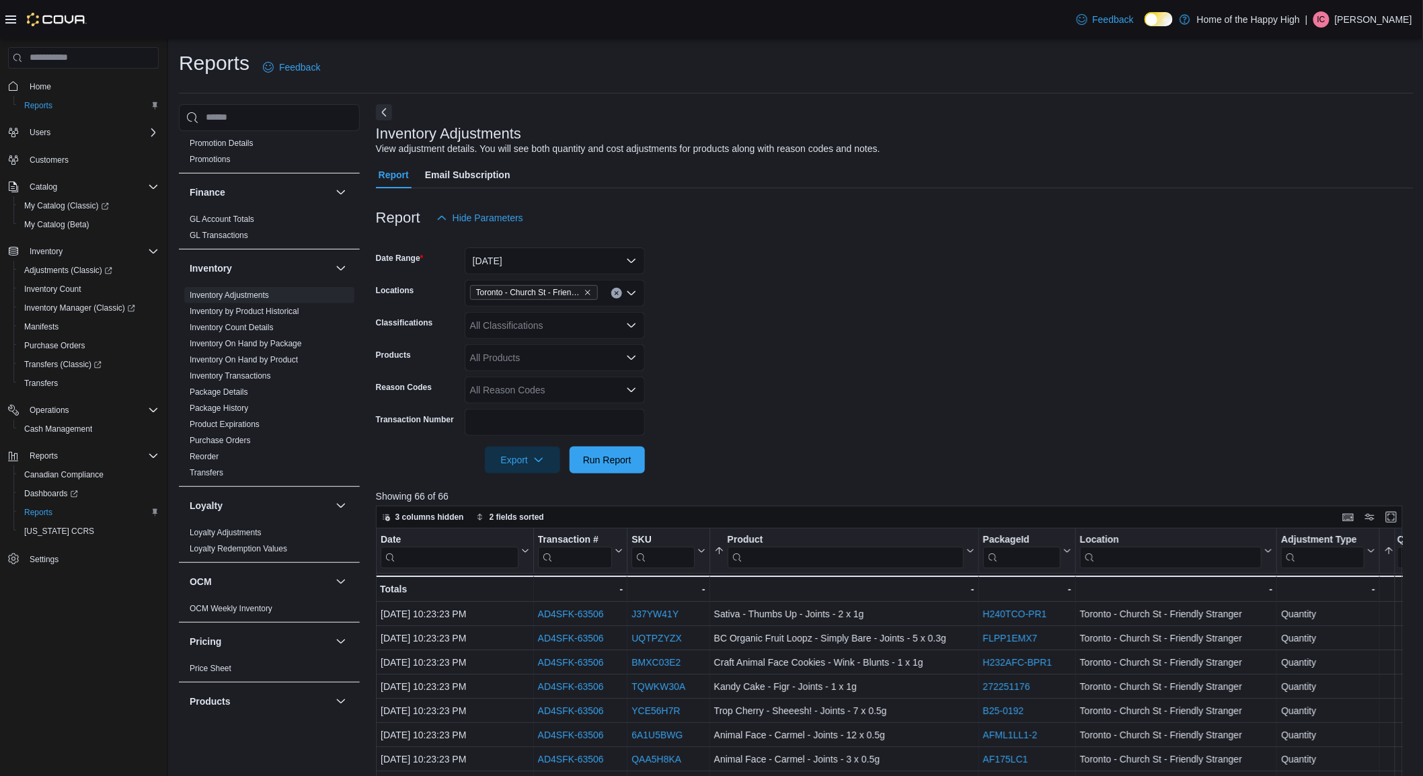
drag, startPoint x: 1111, startPoint y: 117, endPoint x: 1125, endPoint y: 108, distance: 16.6
drag, startPoint x: 1125, startPoint y: 108, endPoint x: 1132, endPoint y: 111, distance: 7.2
drag, startPoint x: 1130, startPoint y: 112, endPoint x: 1136, endPoint y: 110, distance: 6.9
drag, startPoint x: 1136, startPoint y: 110, endPoint x: 1083, endPoint y: 102, distance: 54.5
click at [1134, 110] on div "Inventory Adjustments View adjustment details. You will see both quantity and c…" at bounding box center [895, 615] width 1038 height 1022
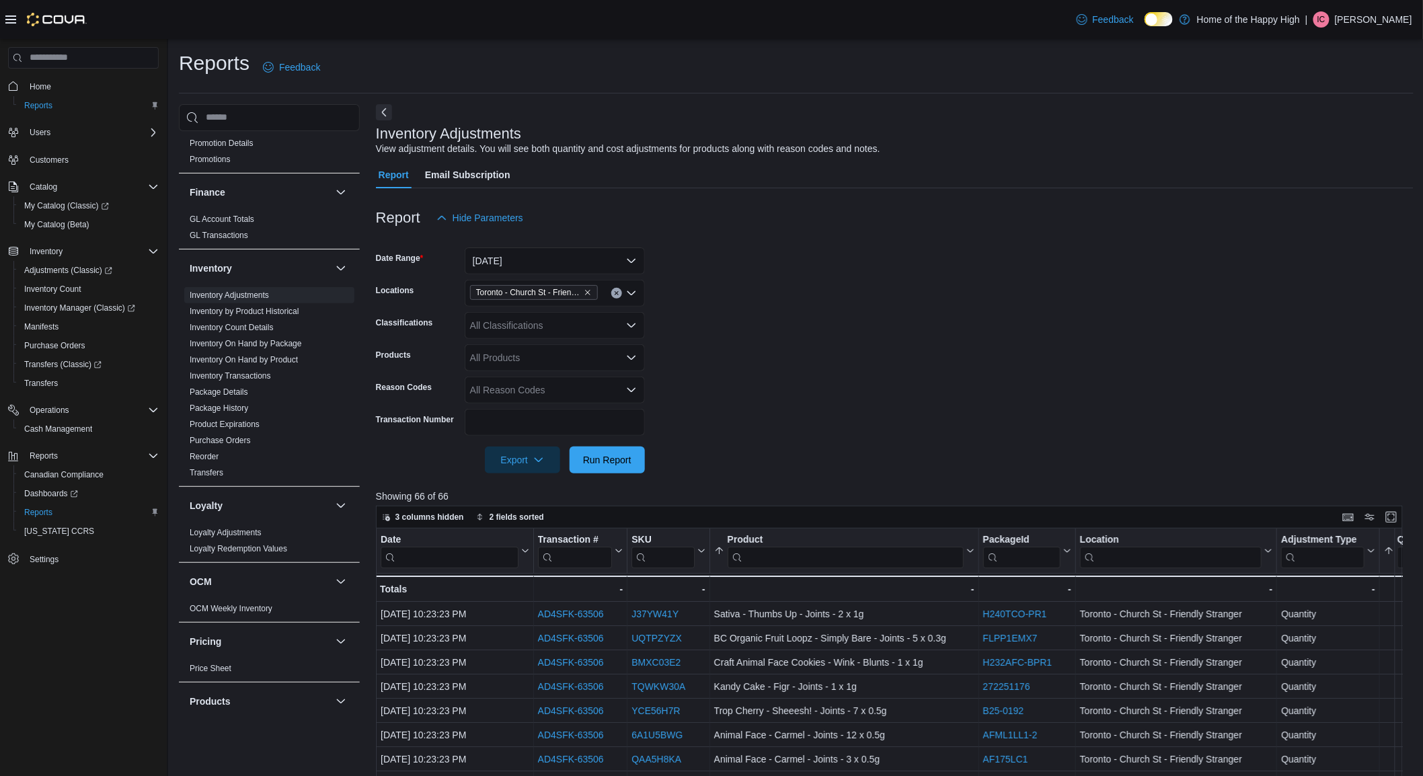
drag, startPoint x: 1006, startPoint y: 249, endPoint x: 980, endPoint y: 246, distance: 26.4
drag, startPoint x: 980, startPoint y: 246, endPoint x: 960, endPoint y: 247, distance: 20.2
click at [958, 247] on form "Date Range [DATE] Locations [GEOGRAPHIC_DATA] - Church St - Friendly Stranger C…" at bounding box center [895, 352] width 1038 height 242
